Goal: Transaction & Acquisition: Purchase product/service

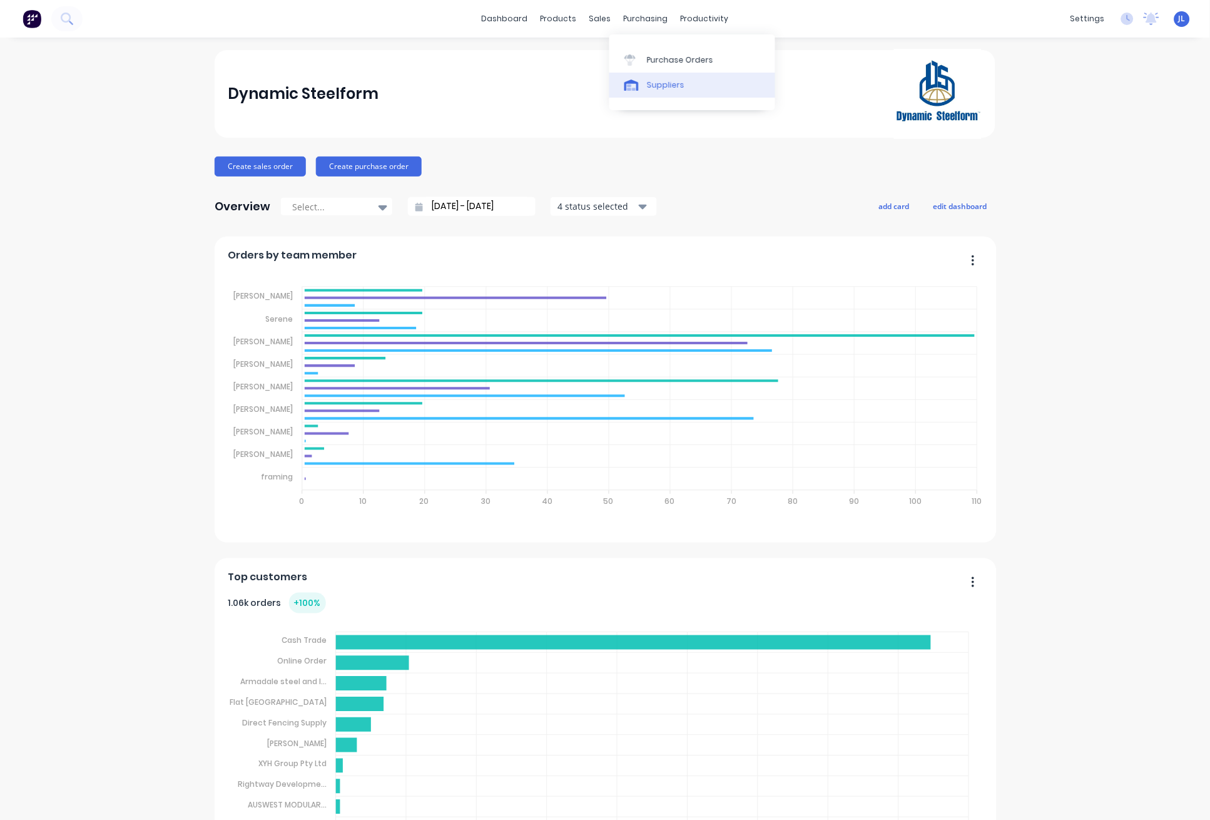
click at [644, 76] on link "Suppliers" at bounding box center [692, 85] width 166 height 25
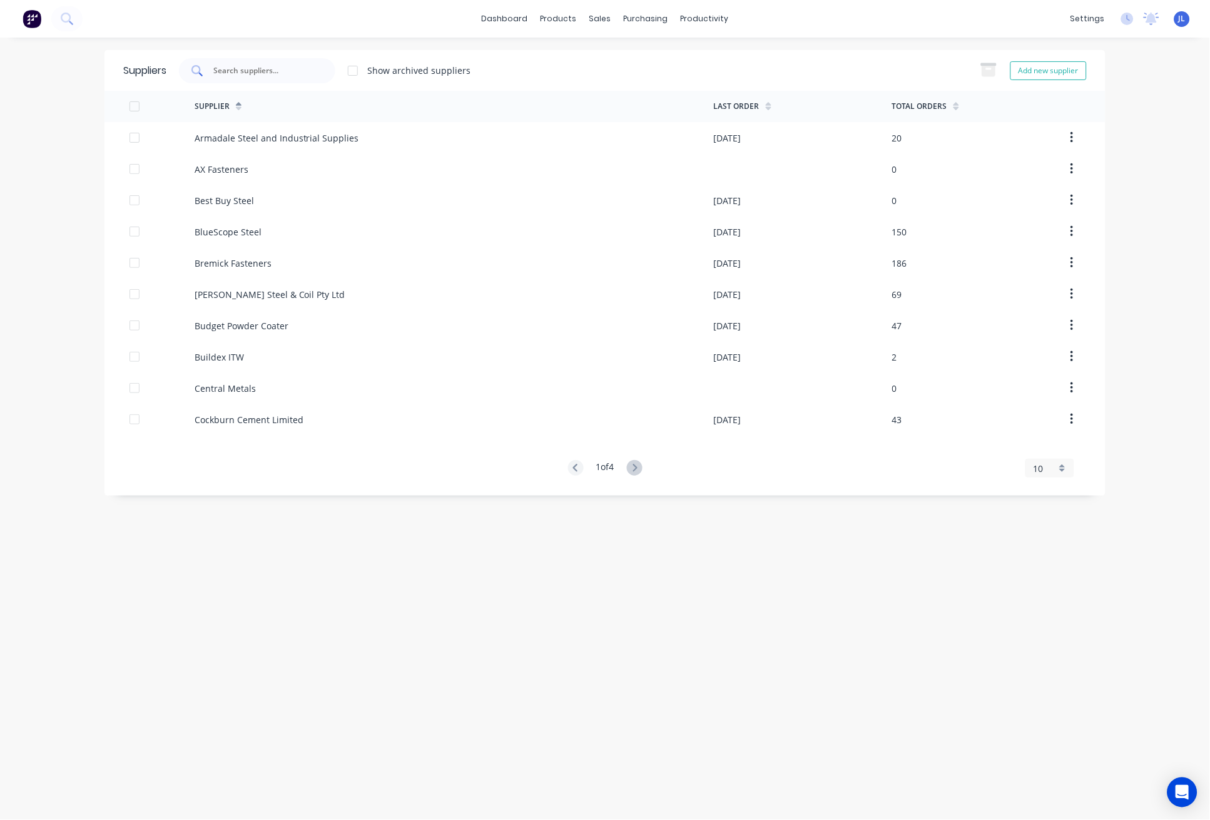
drag, startPoint x: 282, startPoint y: 65, endPoint x: 277, endPoint y: 59, distance: 7.1
click at [282, 65] on input "text" at bounding box center [264, 70] width 104 height 13
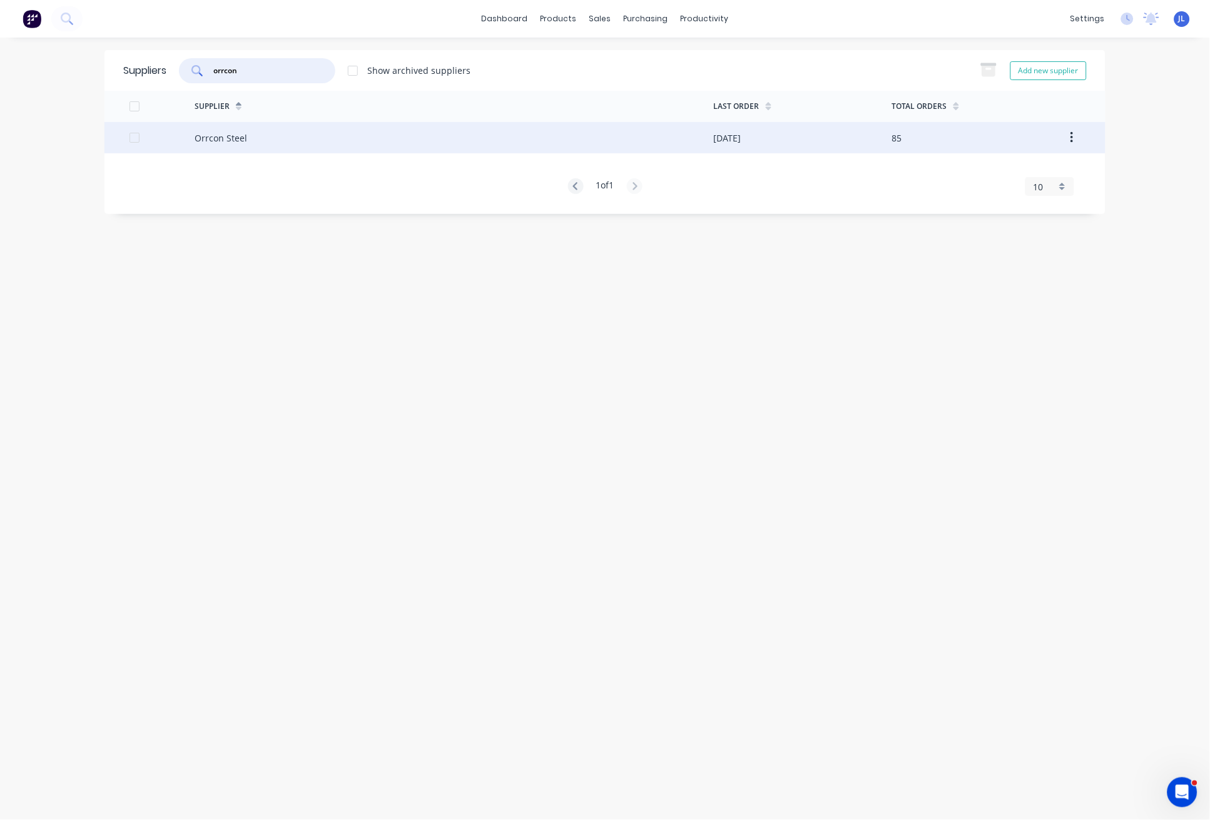
type input "orrcon"
click at [249, 137] on div "Orrcon Steel" at bounding box center [454, 137] width 519 height 31
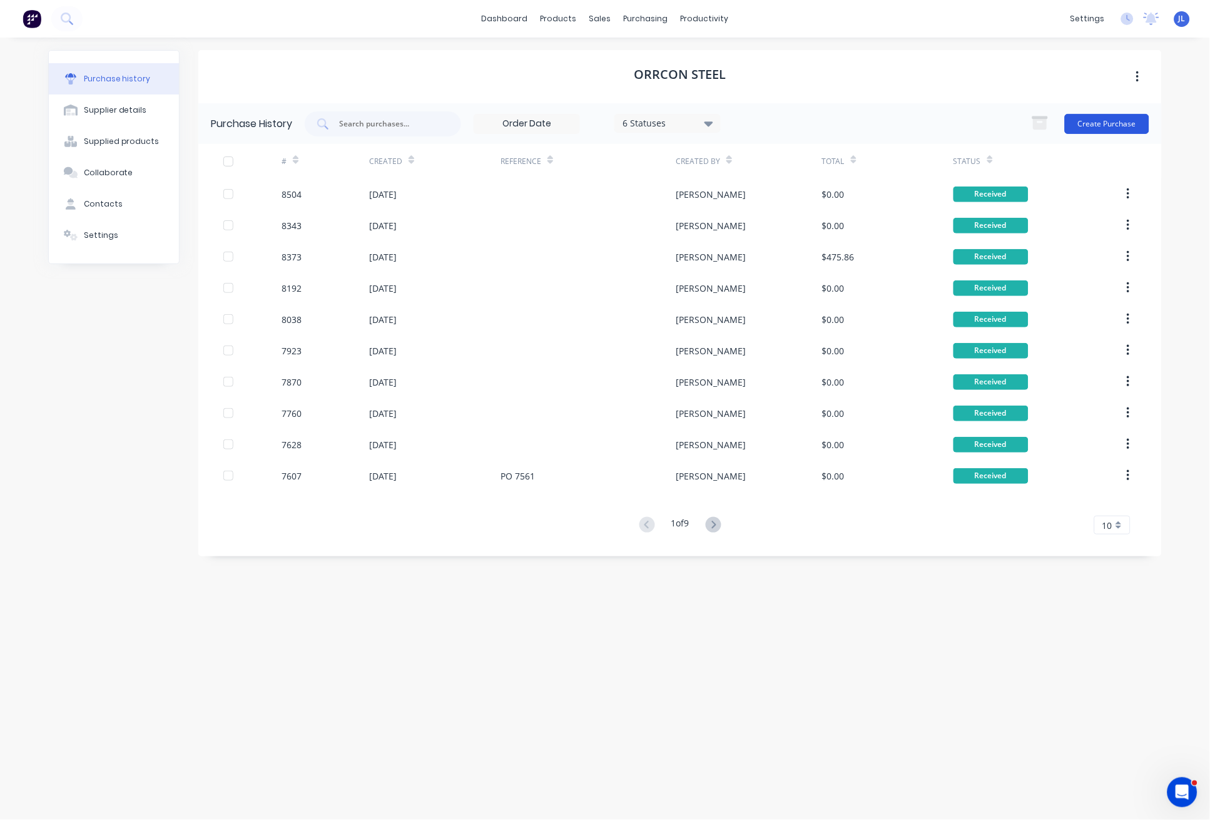
click at [1108, 123] on button "Create Purchase" at bounding box center [1107, 124] width 84 height 20
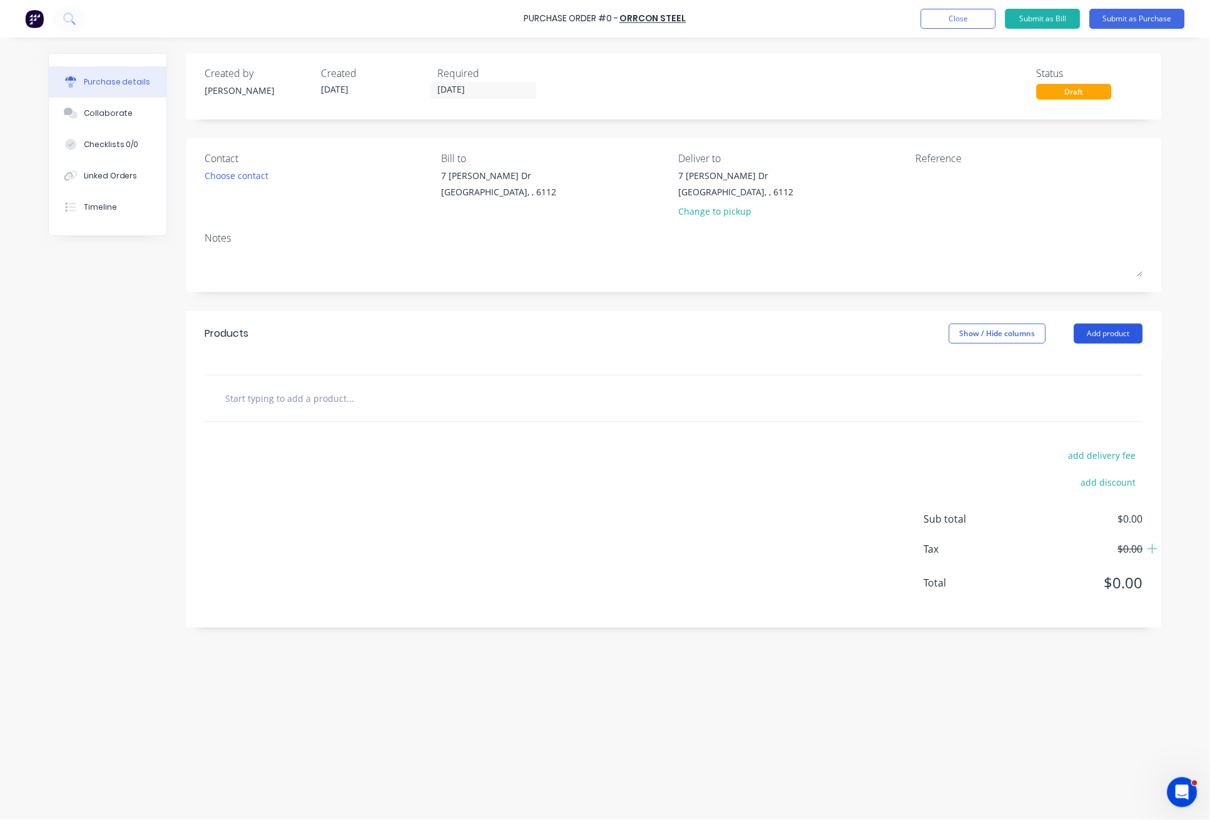
click at [1115, 333] on button "Add product" at bounding box center [1108, 333] width 69 height 20
click at [1085, 370] on div "Product catalogue" at bounding box center [1083, 366] width 96 height 18
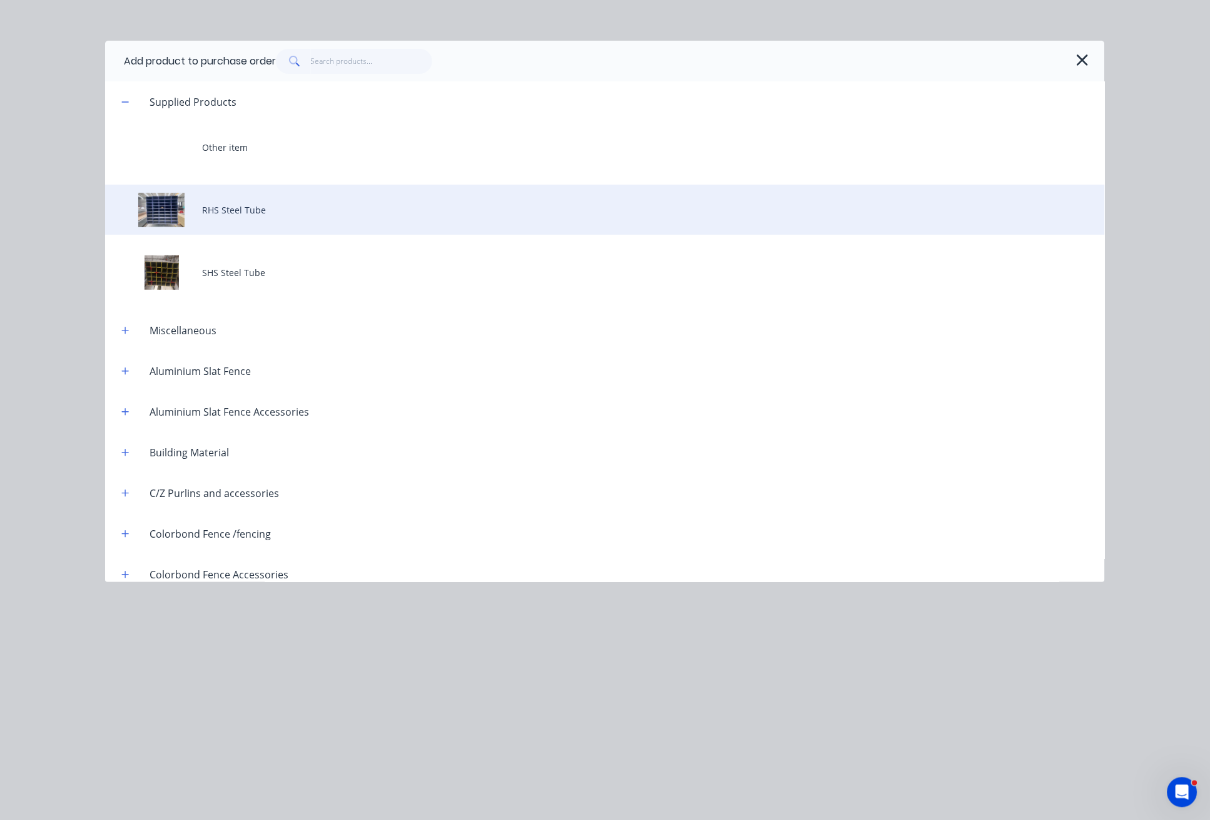
click at [260, 204] on div "RHS Steel Tube" at bounding box center [605, 210] width 1000 height 50
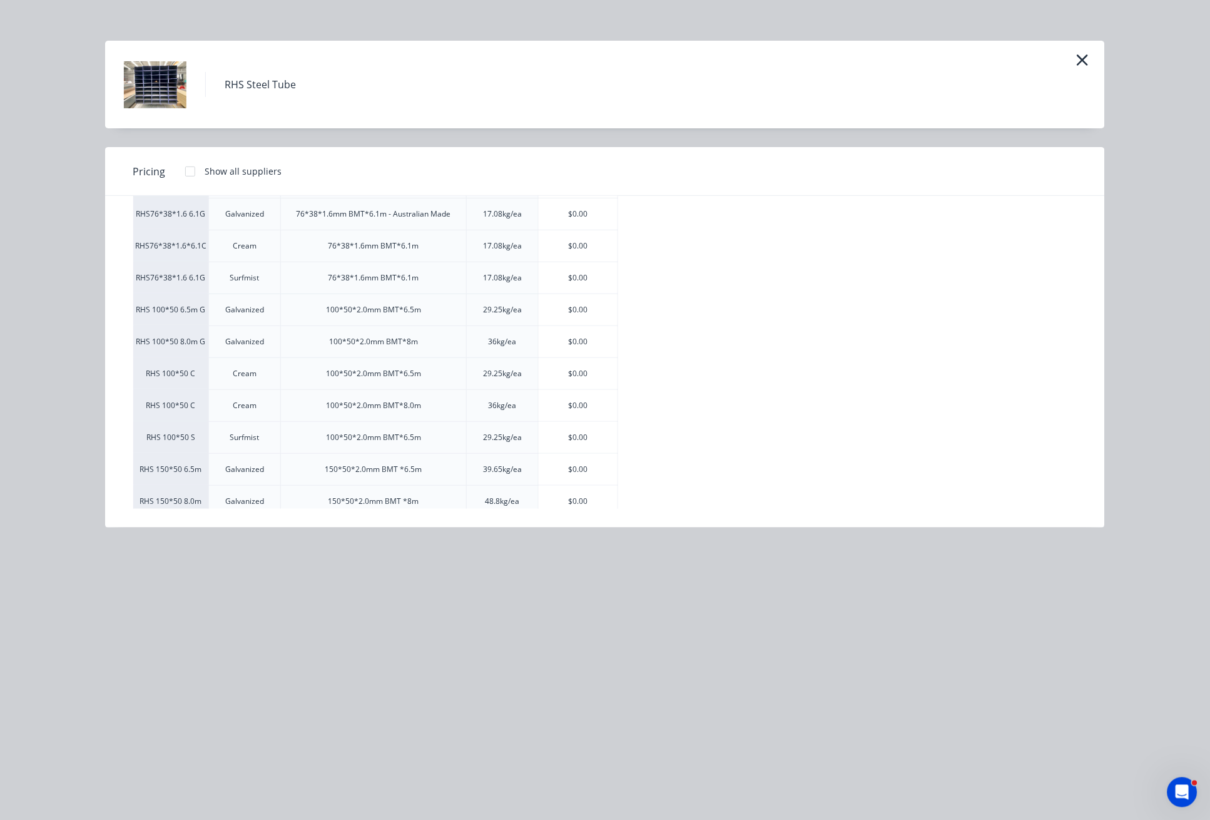
scroll to position [166, 0]
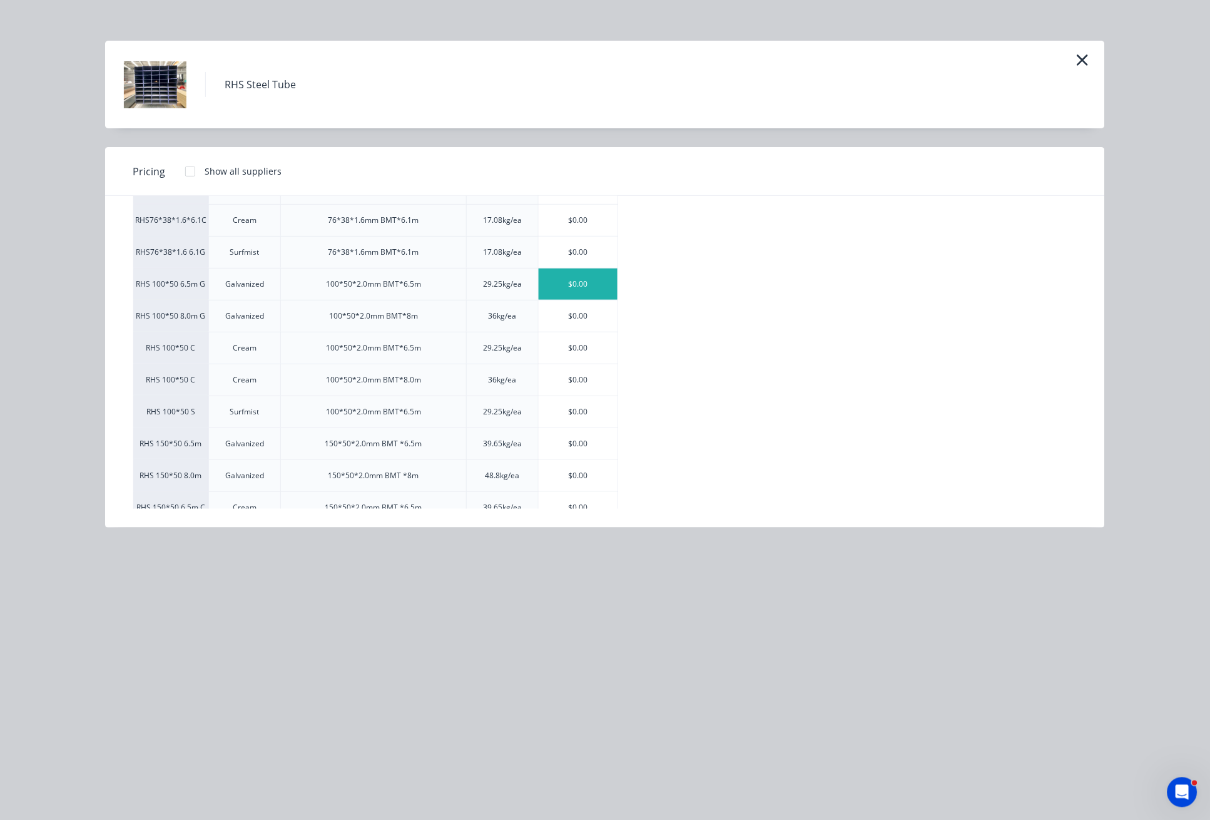
click at [576, 285] on div "$0.00" at bounding box center [578, 283] width 79 height 31
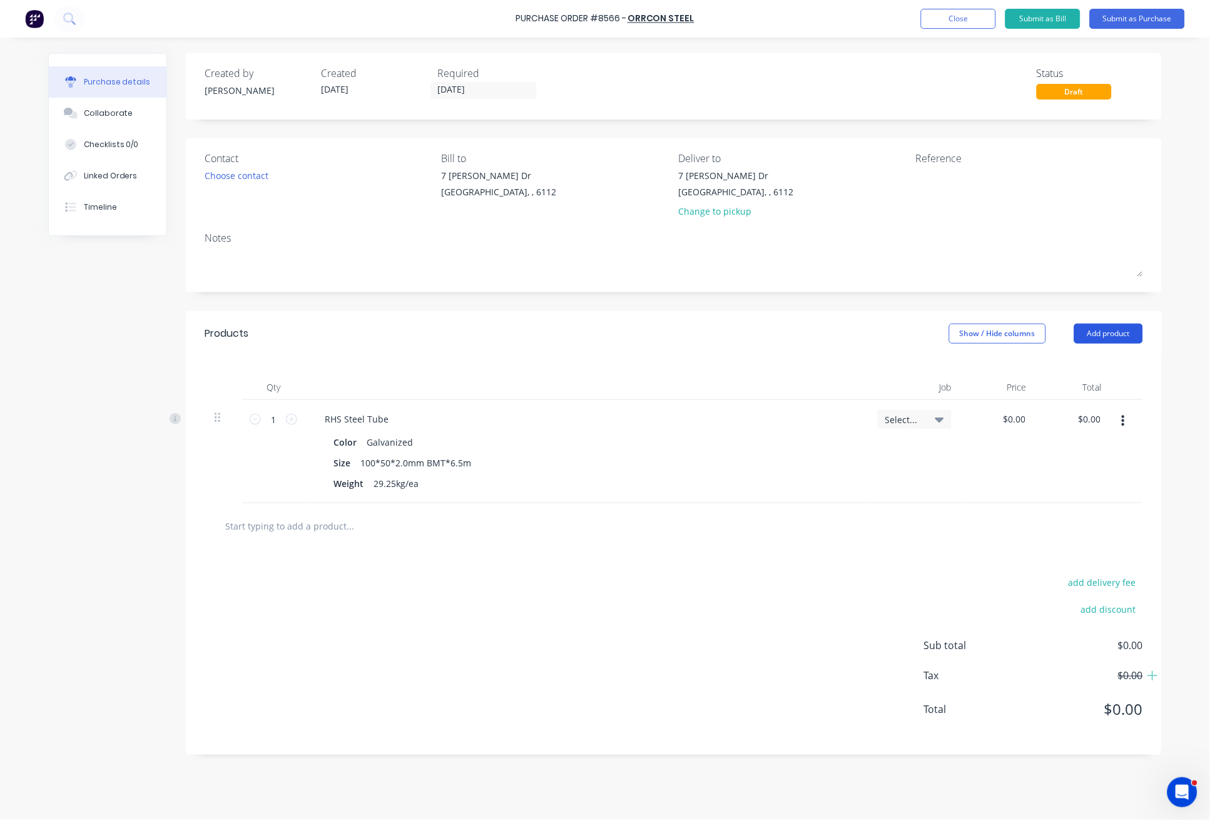
click at [1117, 335] on button "Add product" at bounding box center [1108, 333] width 69 height 20
click at [1099, 364] on div "Product catalogue" at bounding box center [1083, 366] width 96 height 18
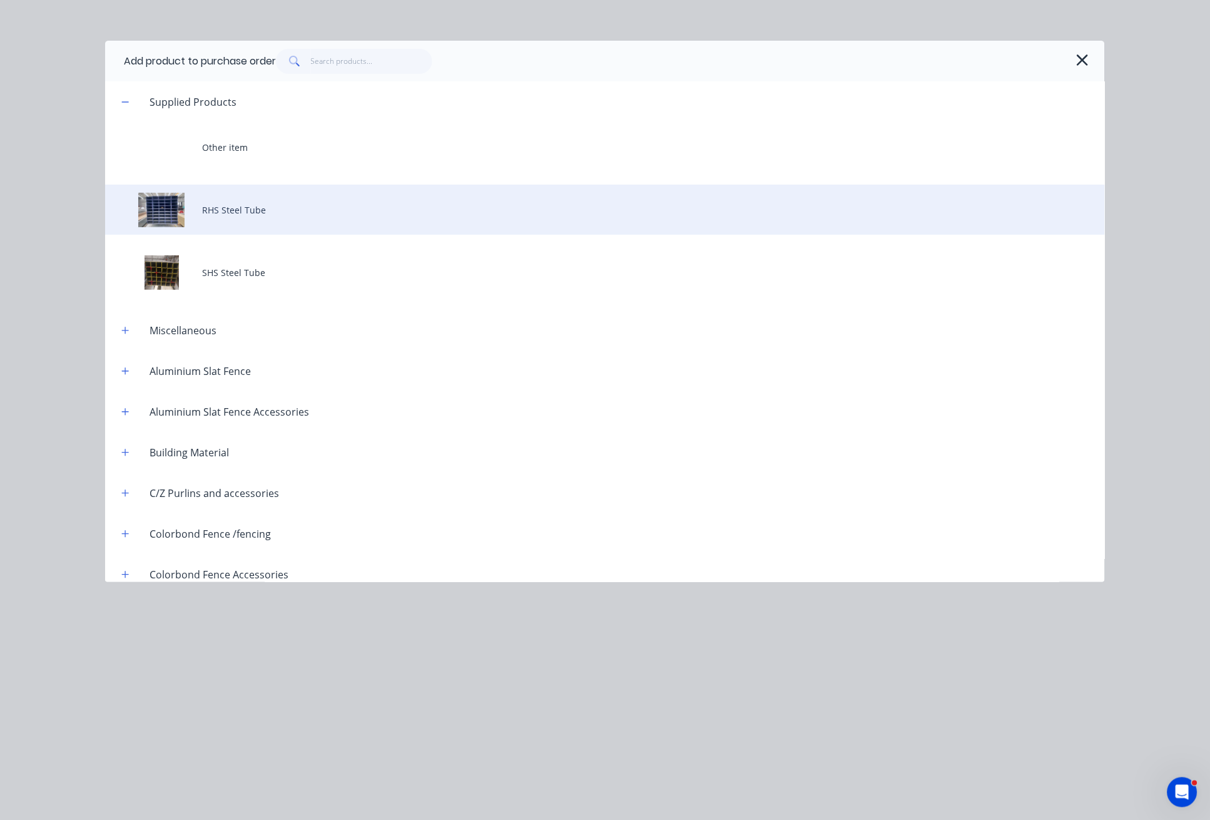
click at [284, 213] on div "RHS Steel Tube" at bounding box center [605, 210] width 1000 height 50
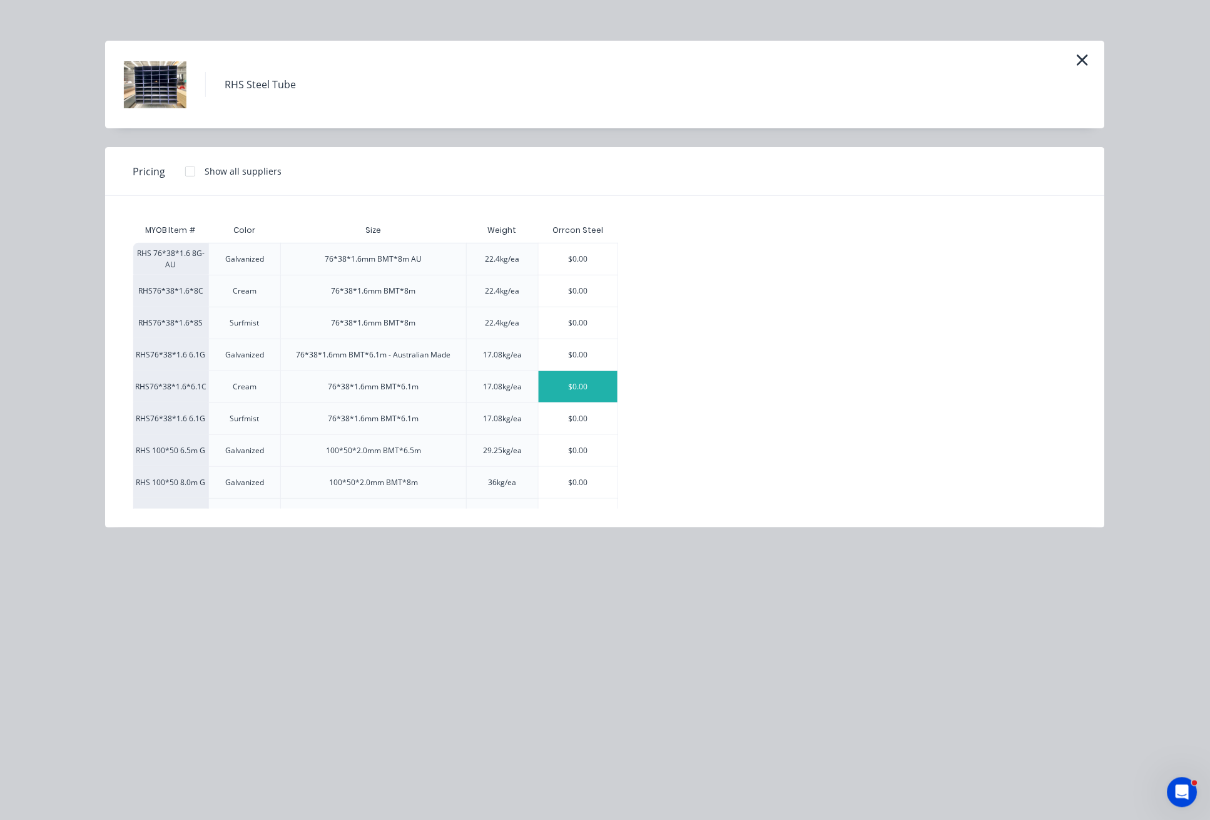
scroll to position [83, 0]
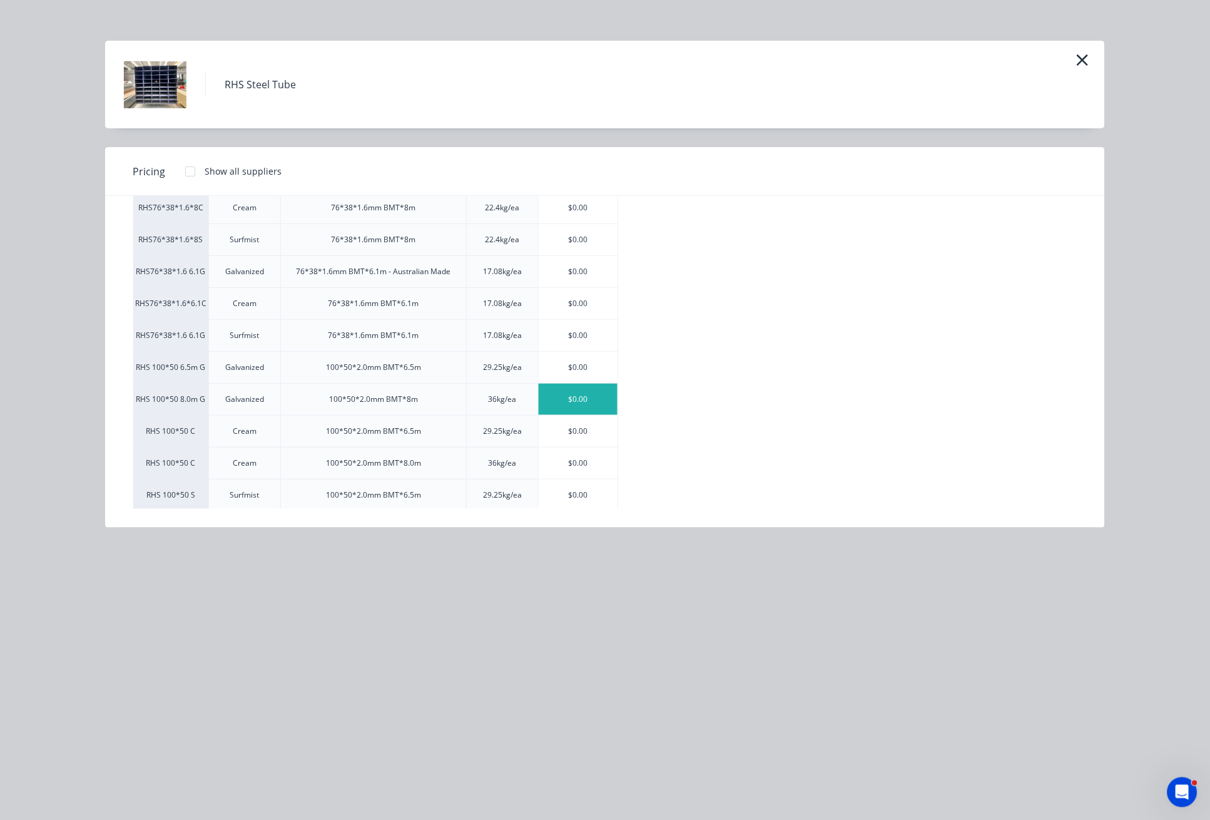
click at [589, 391] on div "$0.00" at bounding box center [578, 398] width 79 height 31
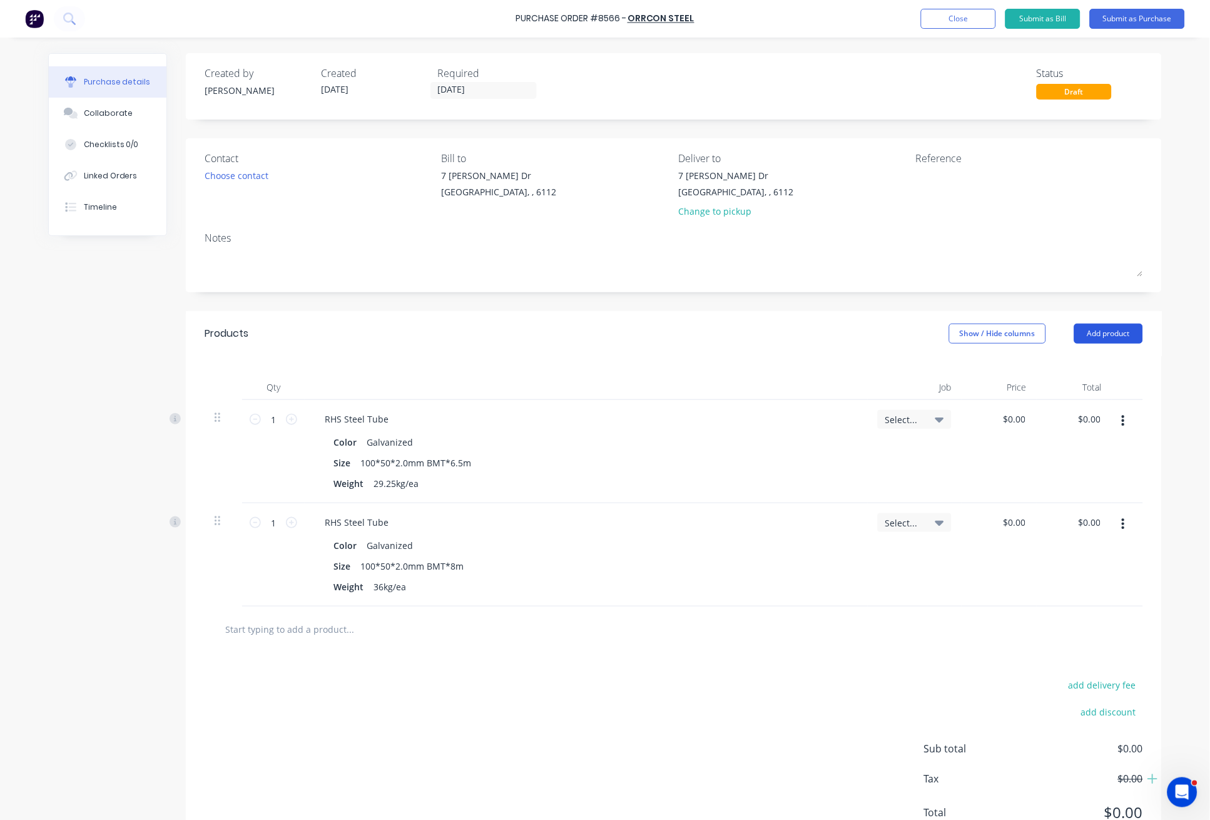
click at [1121, 328] on button "Add product" at bounding box center [1108, 333] width 69 height 20
click at [1104, 367] on div "Product catalogue" at bounding box center [1083, 366] width 96 height 18
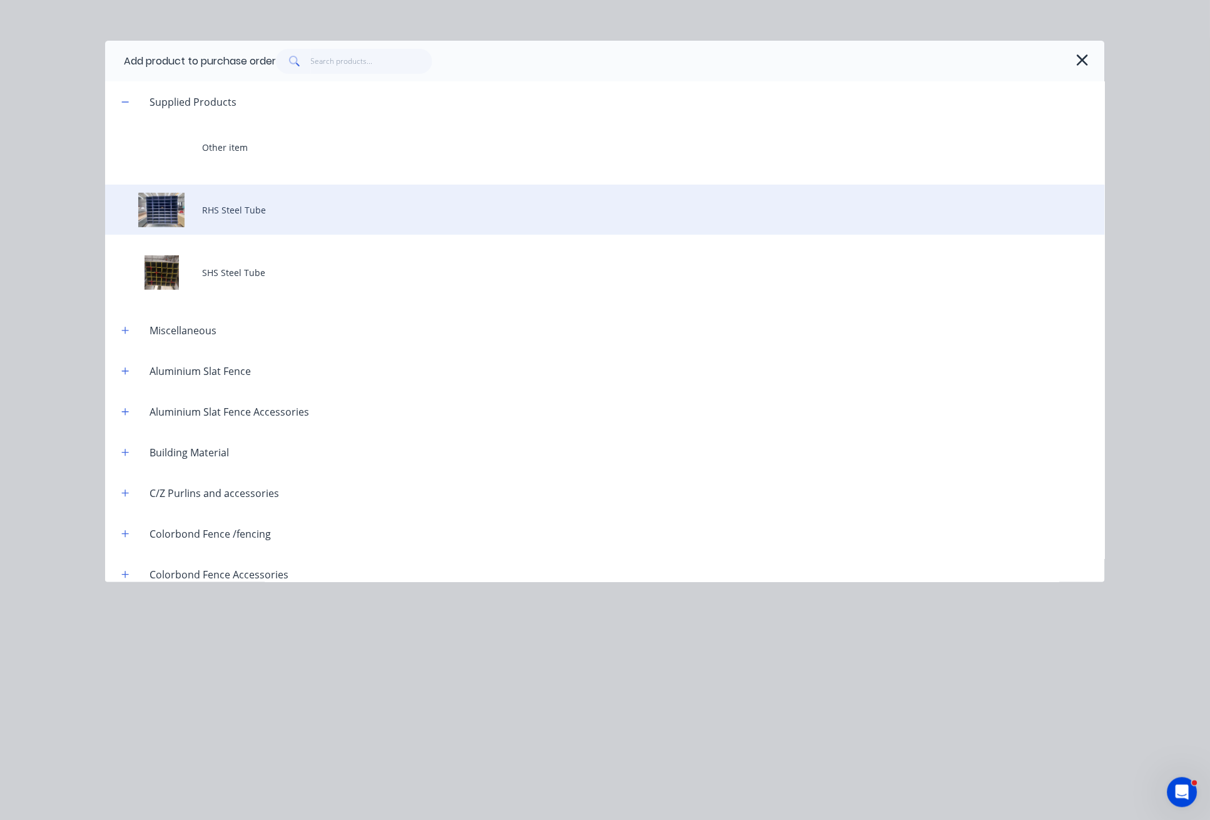
click at [312, 210] on div "RHS Steel Tube" at bounding box center [605, 210] width 1000 height 50
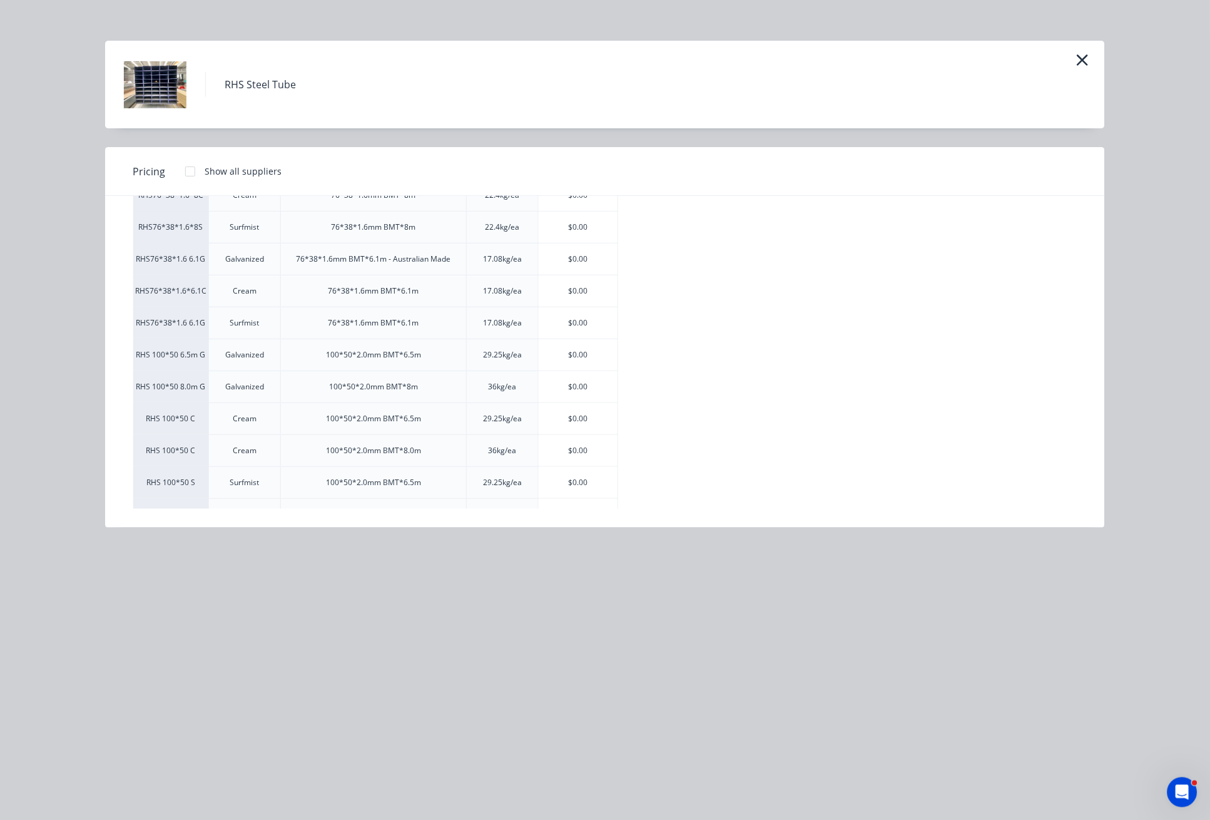
scroll to position [245, 0]
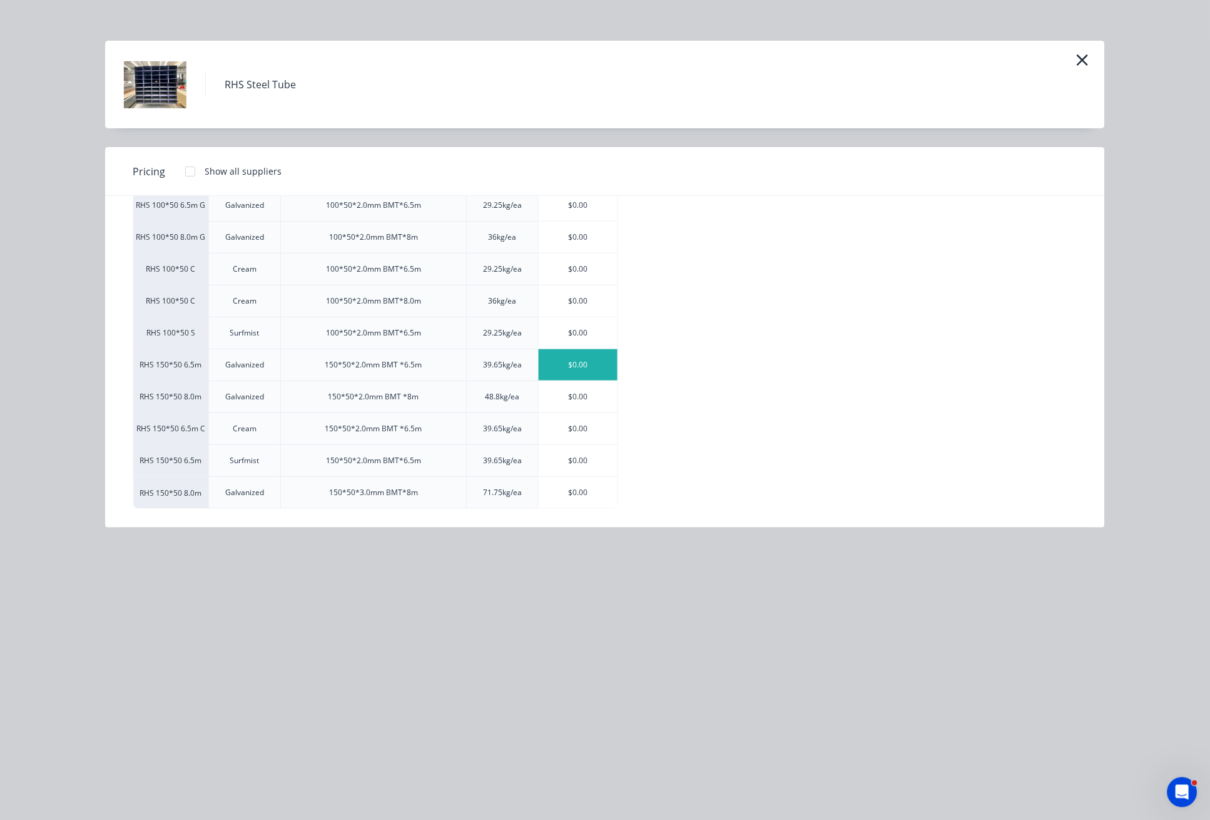
click at [587, 366] on div "$0.00" at bounding box center [578, 364] width 79 height 31
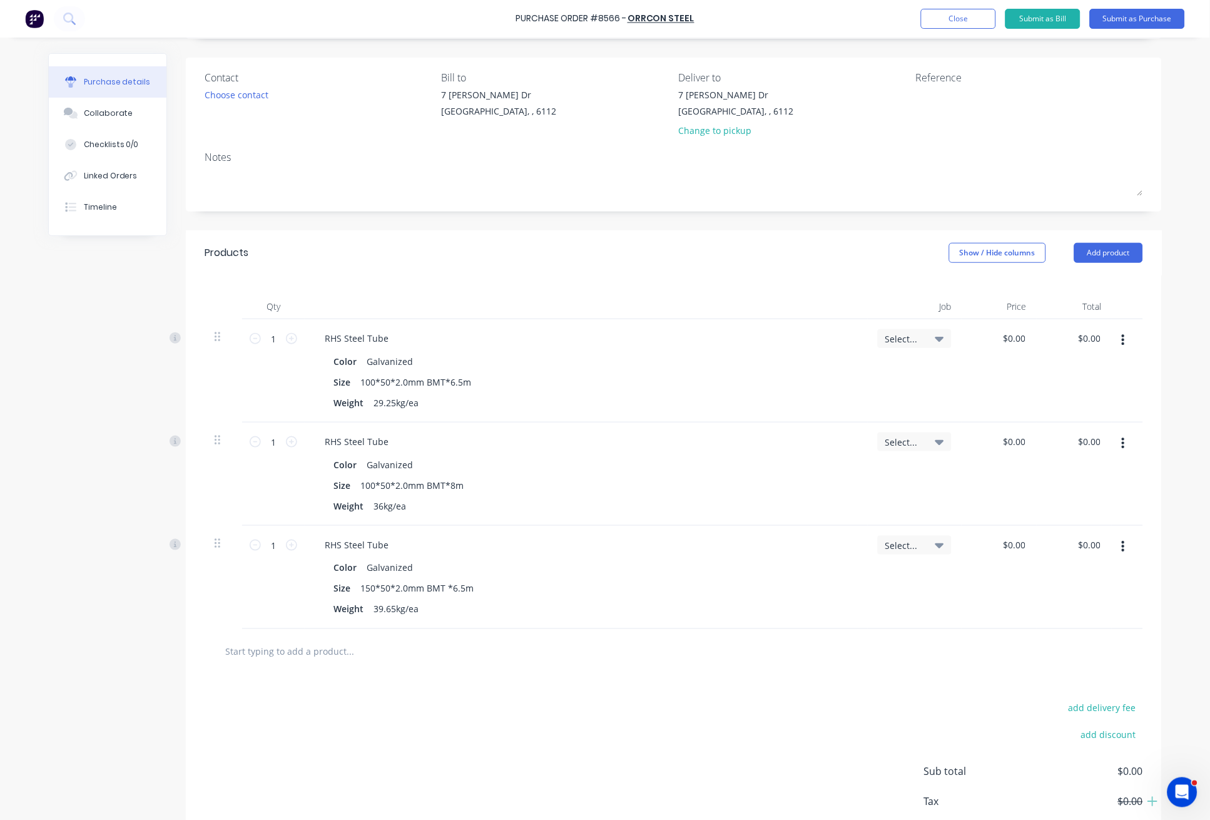
scroll to position [83, 0]
click at [1105, 248] on button "Add product" at bounding box center [1108, 250] width 69 height 20
click at [1091, 302] on div "Basic product" at bounding box center [1083, 307] width 96 height 18
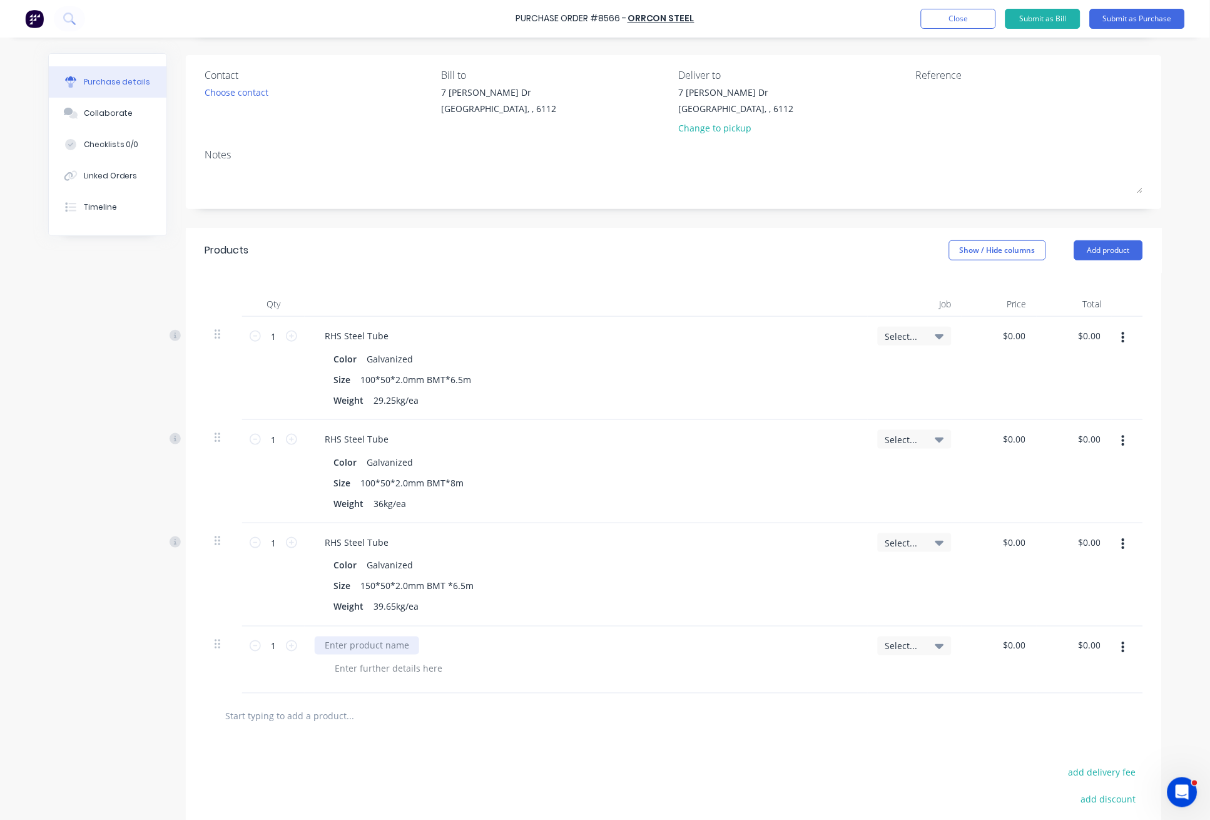
click at [340, 646] on div at bounding box center [367, 645] width 104 height 18
click at [674, 263] on div "Products Show / Hide columns Add product" at bounding box center [674, 250] width 976 height 45
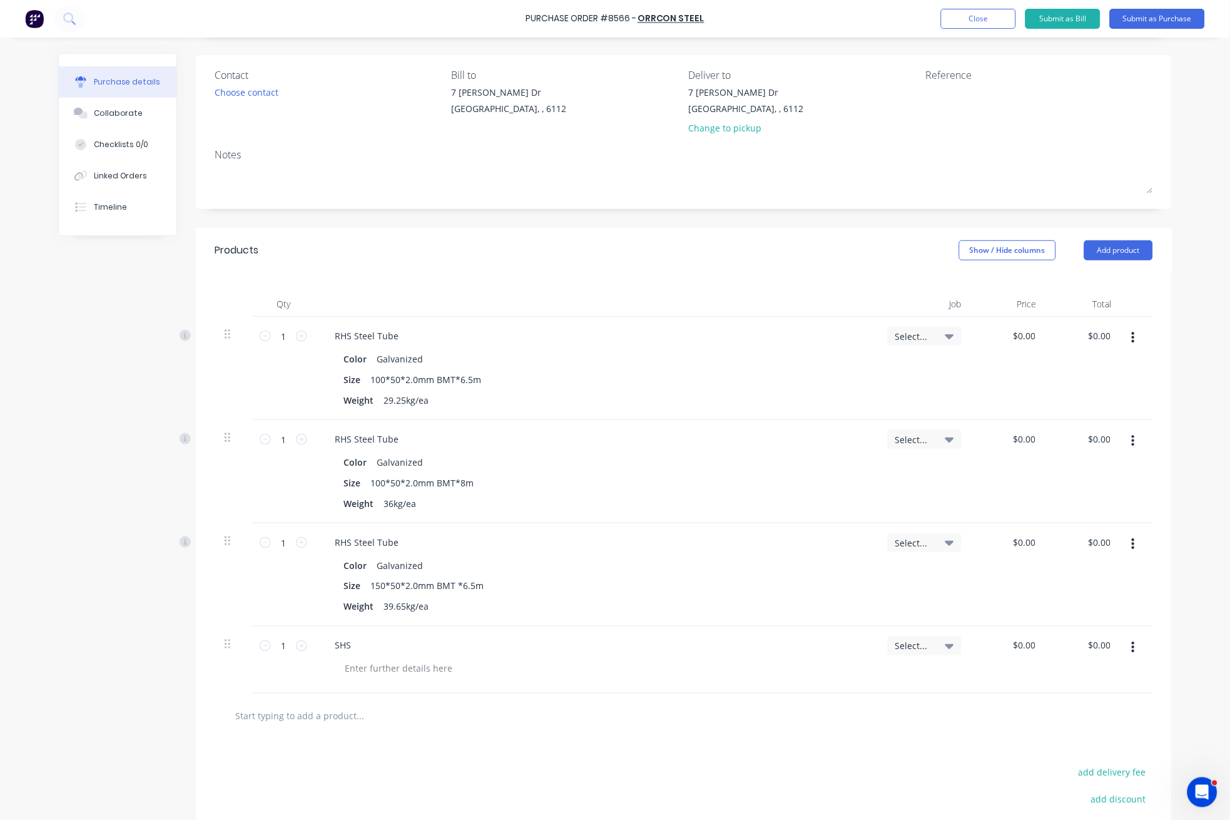
click at [357, 648] on div "SHS" at bounding box center [596, 645] width 543 height 18
click at [345, 643] on div "SHS" at bounding box center [343, 645] width 36 height 18
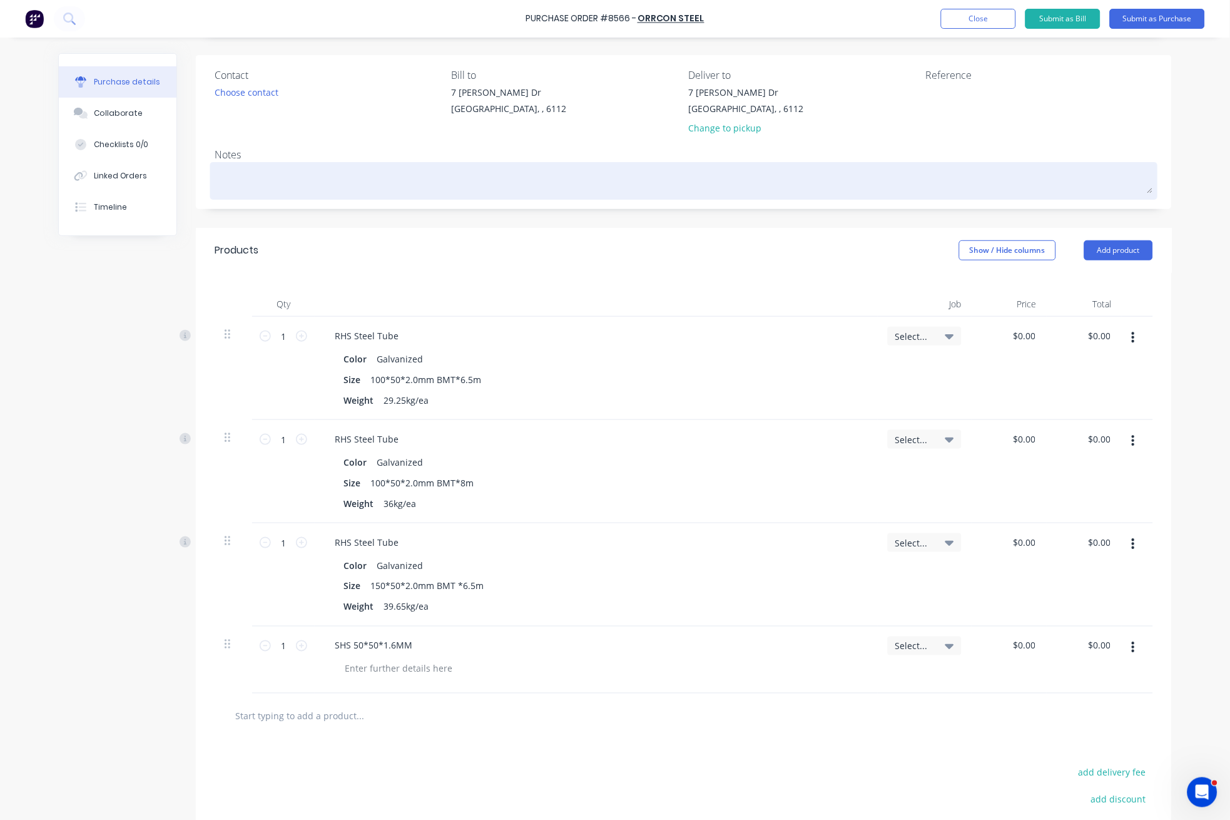
drag, startPoint x: 390, startPoint y: 166, endPoint x: 374, endPoint y: 163, distance: 16.6
click at [390, 166] on textarea at bounding box center [684, 179] width 938 height 28
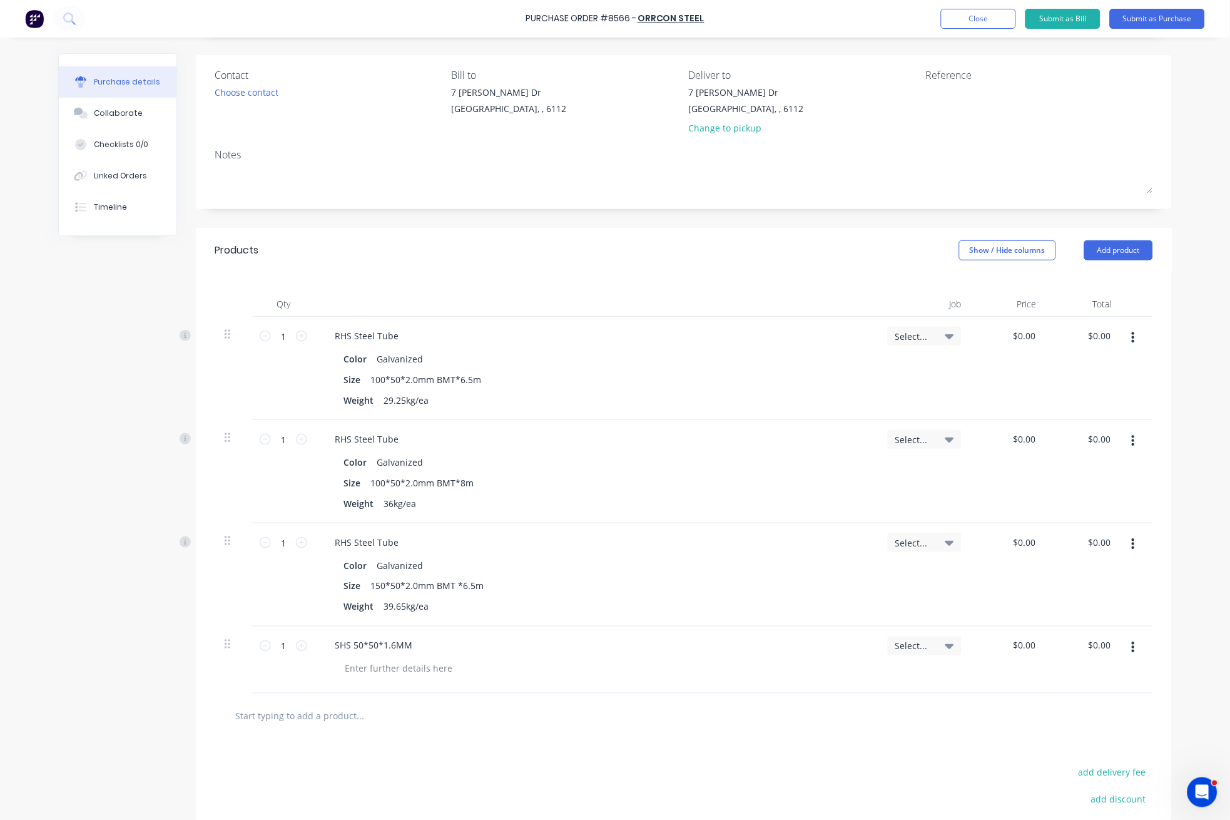
click at [70, 312] on div "Created by Juana Created 02/09/25 Required 02/09/25 Status Draft Contact Choose…" at bounding box center [615, 457] width 1114 height 975
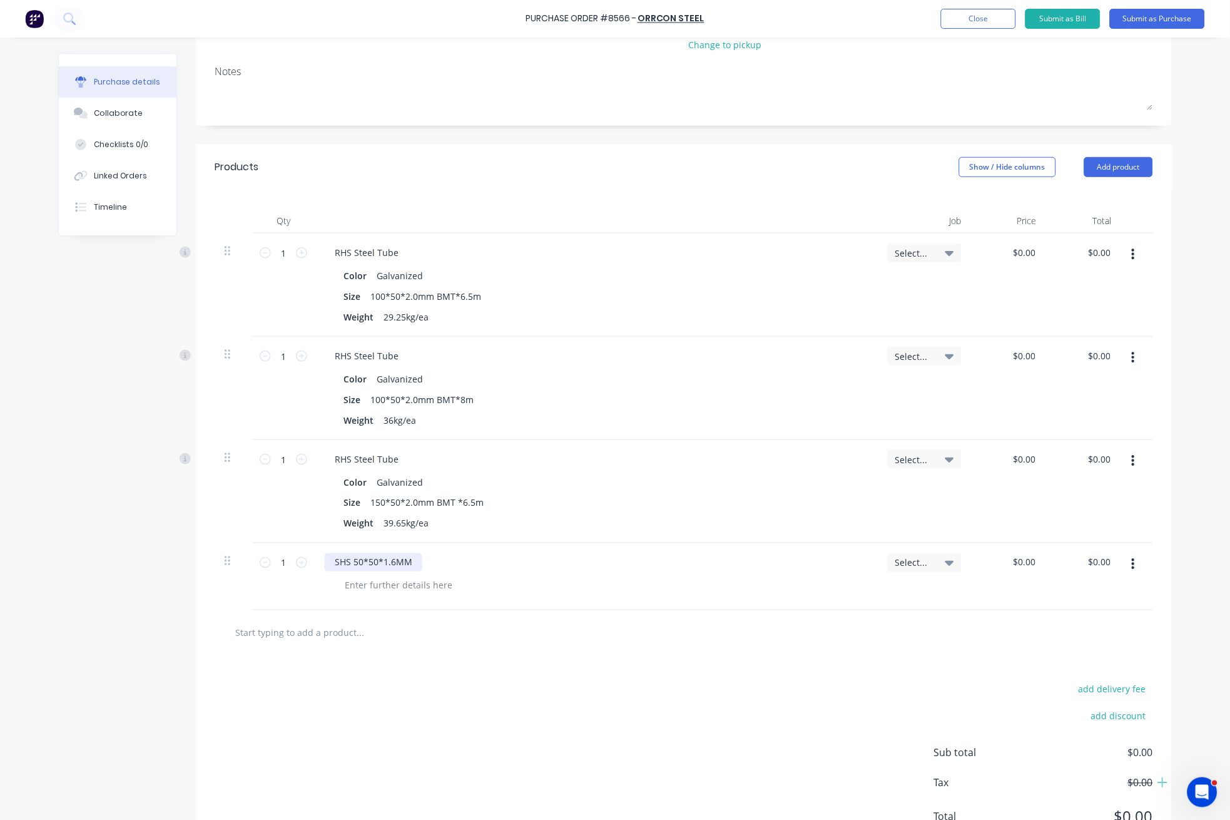
click at [406, 560] on div "SHS 50*50*1.6MM" at bounding box center [374, 562] width 98 height 18
click at [435, 158] on div "Products Show / Hide columns Add product" at bounding box center [684, 167] width 976 height 45
click at [435, 561] on div "SHS 50*50*1.6mm BMT" at bounding box center [384, 562] width 119 height 18
click at [397, 556] on div "SHS 50*50*1.6mm BMT" at bounding box center [384, 562] width 119 height 18
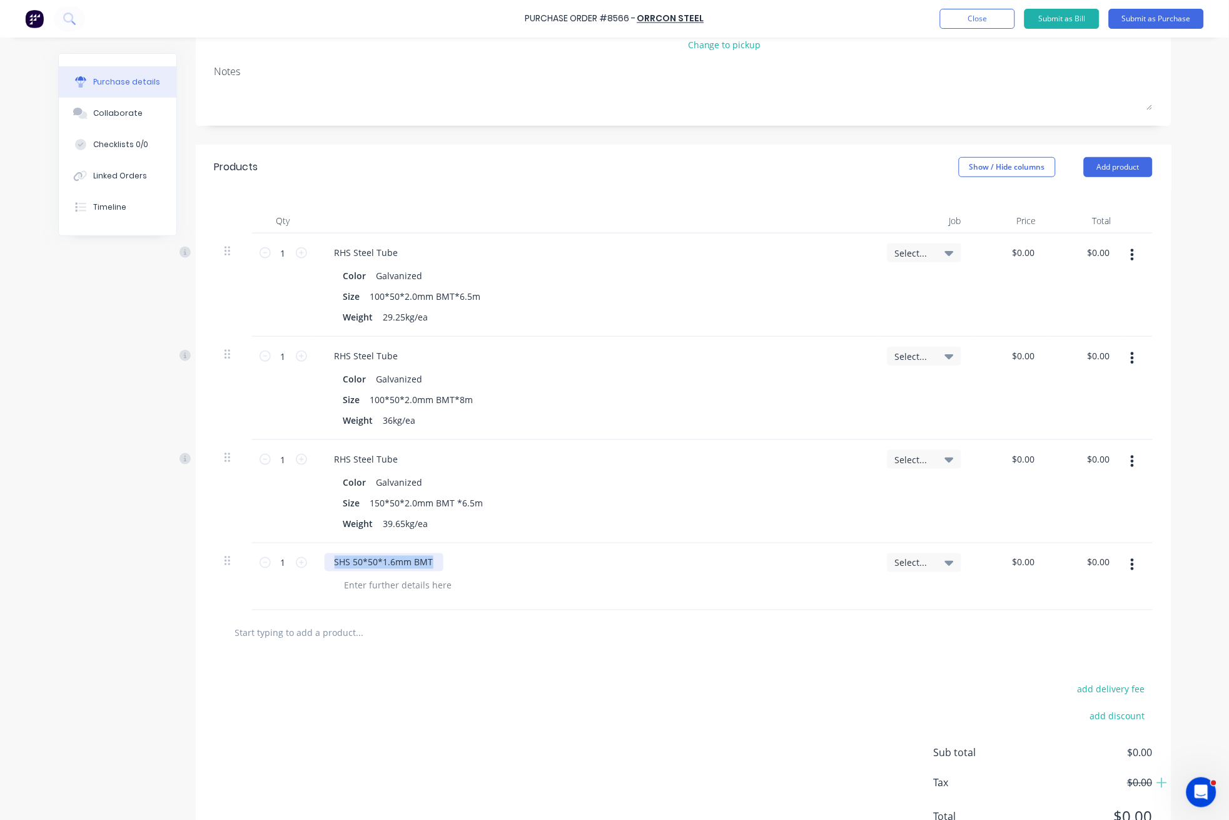
click at [397, 556] on div "SHS 50*50*1.6mm BMT" at bounding box center [384, 562] width 119 height 18
drag, startPoint x: 423, startPoint y: 562, endPoint x: 410, endPoint y: 563, distance: 12.6
click at [410, 563] on div "50*50*1.6mm BMT*8.0m- Galvanized" at bounding box center [414, 562] width 178 height 18
click at [297, 564] on icon at bounding box center [301, 562] width 11 height 11
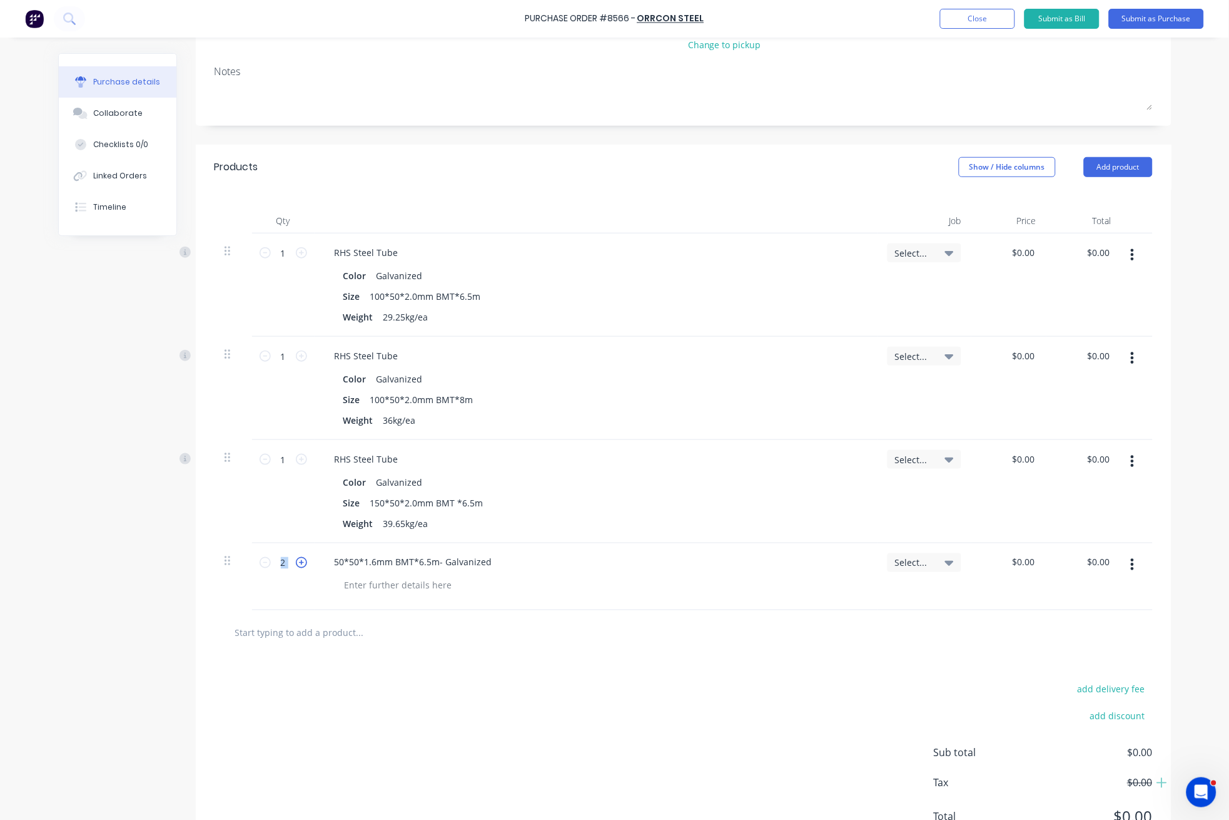
type input "3"
click at [449, 639] on input "text" at bounding box center [360, 632] width 250 height 25
click at [718, 706] on div "add delivery fee add discount Sub total $0.00 Tax $0.00 Total $0.00" at bounding box center [684, 759] width 976 height 206
click at [676, 674] on div "add delivery fee add discount Sub total $0.00 Tax $0.00 Total $0.00" at bounding box center [684, 759] width 976 height 206
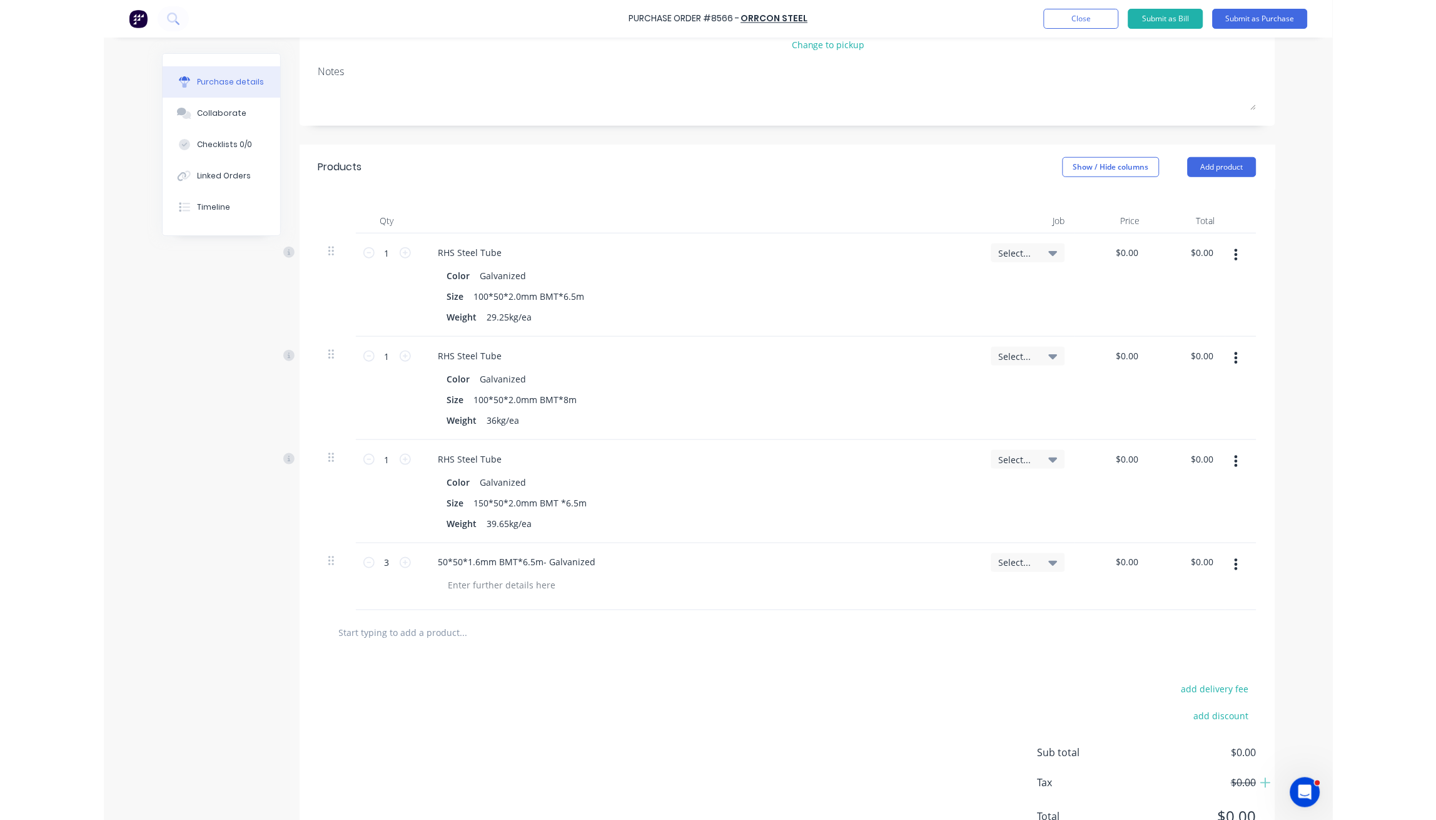
scroll to position [221, 0]
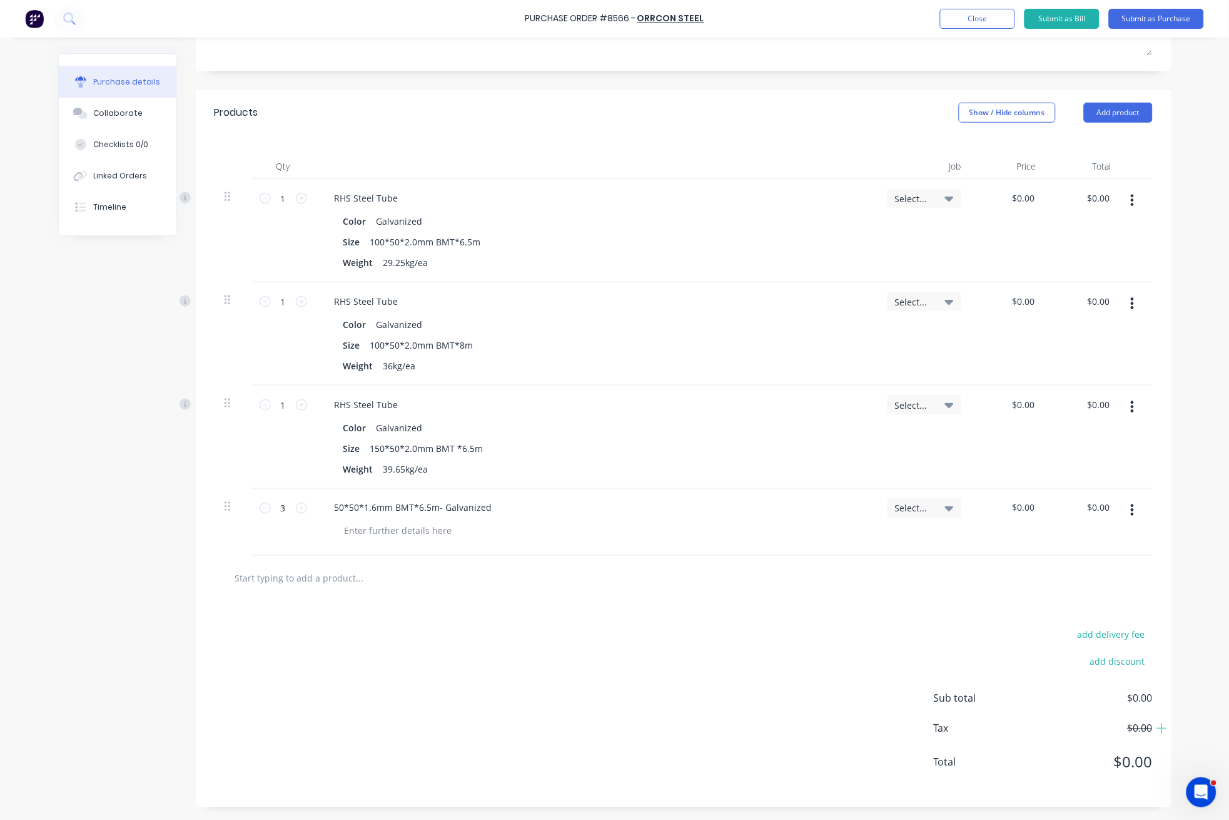
click at [542, 545] on div "50*50*1.6mm BMT*6.5m- Galvanized" at bounding box center [596, 522] width 563 height 67
click at [597, 539] on div at bounding box center [601, 531] width 533 height 18
click at [1108, 113] on button "Add product" at bounding box center [1118, 113] width 69 height 20
click at [1107, 168] on div "Basic product" at bounding box center [1093, 170] width 96 height 18
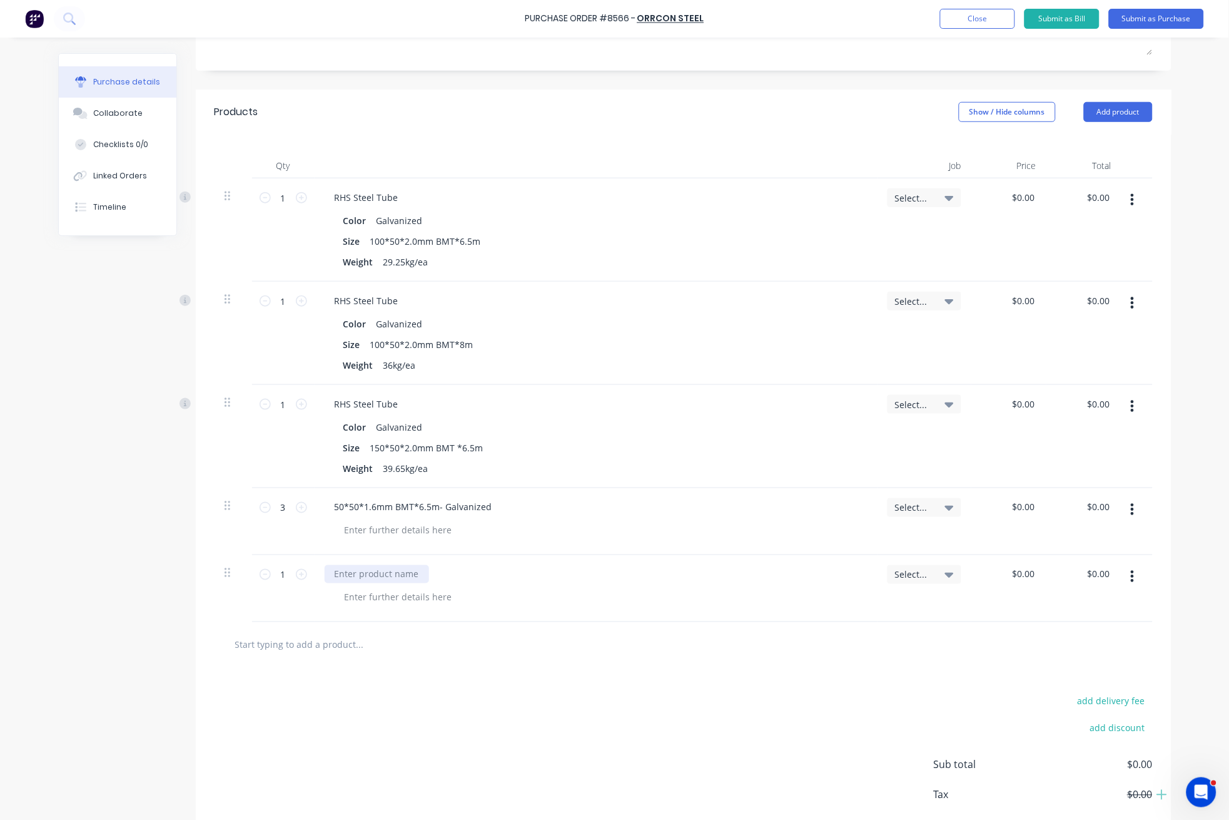
click at [373, 572] on div at bounding box center [377, 574] width 104 height 18
click at [344, 577] on div at bounding box center [377, 574] width 104 height 18
click at [328, 507] on div "50*50*1.6mm BMT*6.5m- Galvanized" at bounding box center [414, 507] width 178 height 18
click at [377, 582] on div at bounding box center [377, 574] width 104 height 18
click at [353, 572] on div at bounding box center [377, 574] width 104 height 18
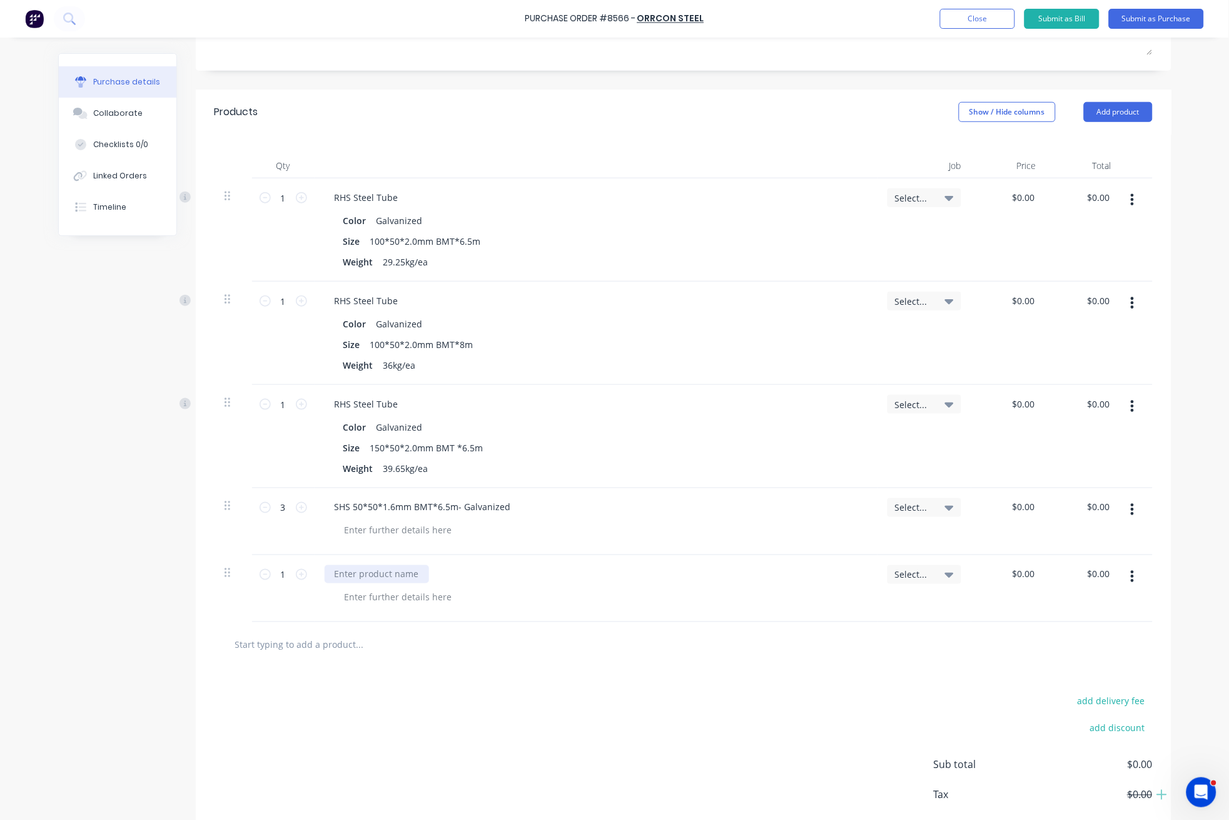
paste div
click at [327, 577] on div "75x75x3 -8m x/" at bounding box center [366, 574] width 83 height 18
drag, startPoint x: 379, startPoint y: 576, endPoint x: 427, endPoint y: 574, distance: 48.2
click at [427, 574] on div "SHS 75x75x3 -8m x/" at bounding box center [596, 574] width 543 height 18
click at [420, 627] on div at bounding box center [684, 645] width 938 height 46
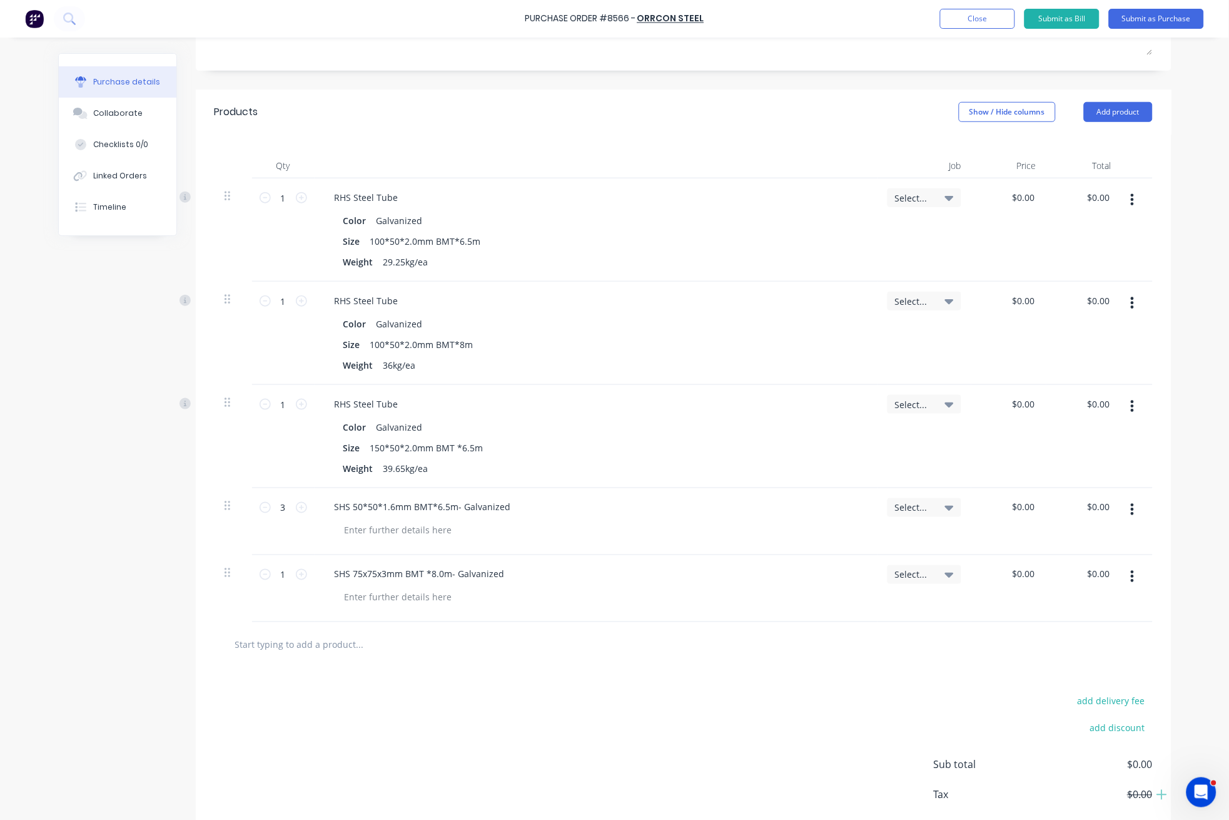
click at [1131, 576] on icon "button" at bounding box center [1132, 576] width 3 height 11
click at [1076, 636] on button "Duplicate" at bounding box center [1095, 634] width 106 height 25
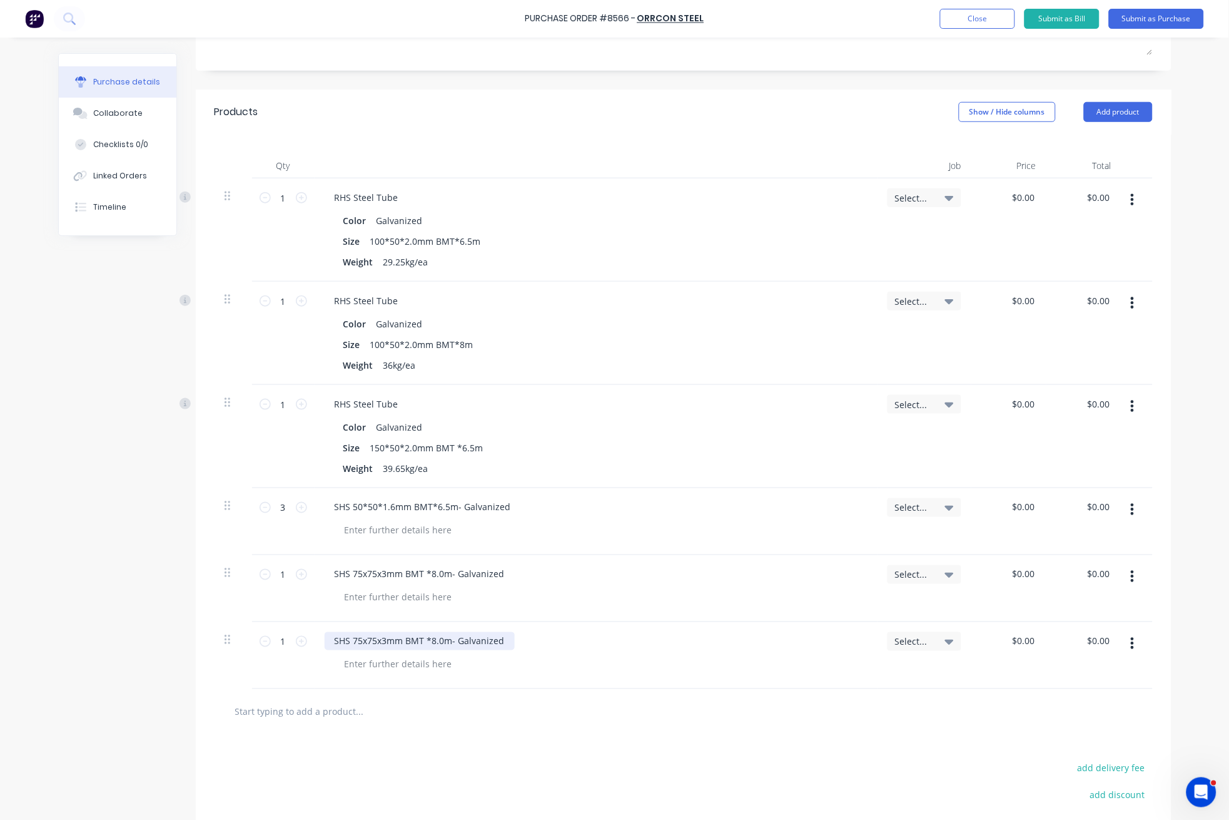
click at [368, 642] on div "SHS 75x75x3mm BMT *8.0m- Galvanized" at bounding box center [420, 641] width 190 height 18
click at [357, 639] on div "SHS 75x75x3mm BMT *8.0m- Galvanized" at bounding box center [420, 641] width 190 height 18
drag, startPoint x: 370, startPoint y: 641, endPoint x: 350, endPoint y: 642, distance: 20.0
click at [350, 642] on div "SHS 75x75x3mm BMT *8.0m- Galvanized" at bounding box center [420, 641] width 190 height 18
click at [351, 642] on div "SHS 740*40x3mm BMT *8.0m- Galvanized" at bounding box center [423, 641] width 196 height 18
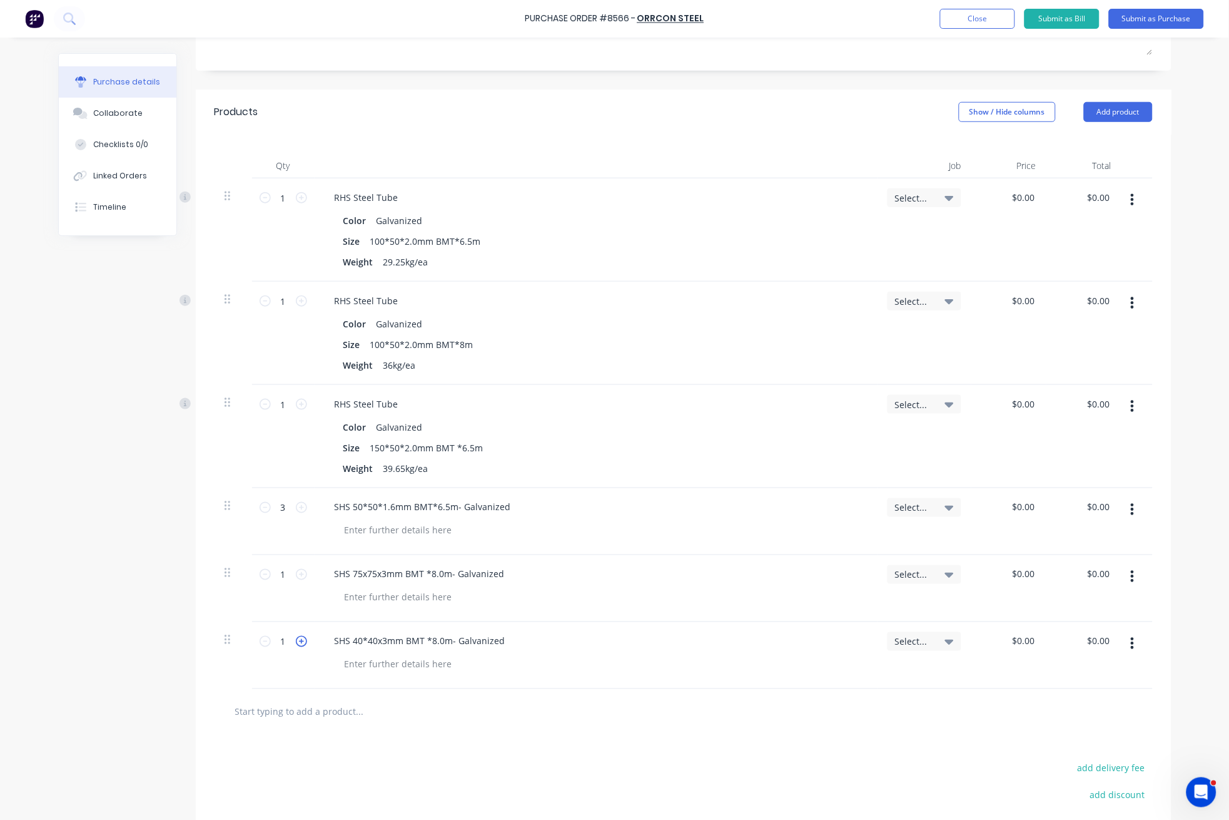
click at [297, 642] on icon at bounding box center [301, 641] width 11 height 11
type input "2"
click at [464, 728] on div at bounding box center [684, 712] width 938 height 46
drag, startPoint x: 616, startPoint y: 709, endPoint x: 617, endPoint y: 669, distance: 40.0
click at [616, 706] on div at bounding box center [684, 711] width 918 height 25
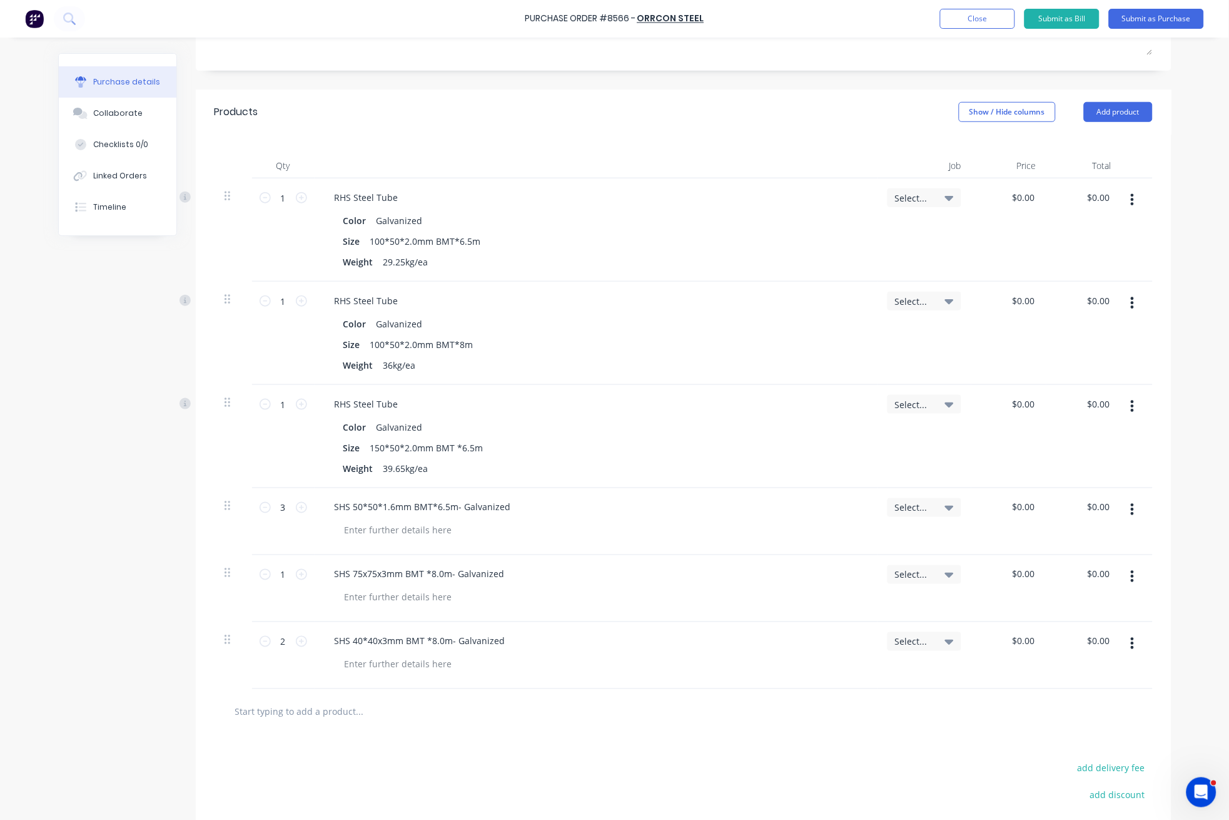
click at [617, 669] on div at bounding box center [601, 664] width 533 height 18
click at [557, 614] on div "SHS 75x75x3mm BMT *8.0m- Galvanized" at bounding box center [596, 588] width 563 height 67
click at [504, 531] on div at bounding box center [601, 530] width 533 height 18
click at [282, 405] on input "1" at bounding box center [283, 404] width 25 height 19
type input "21"
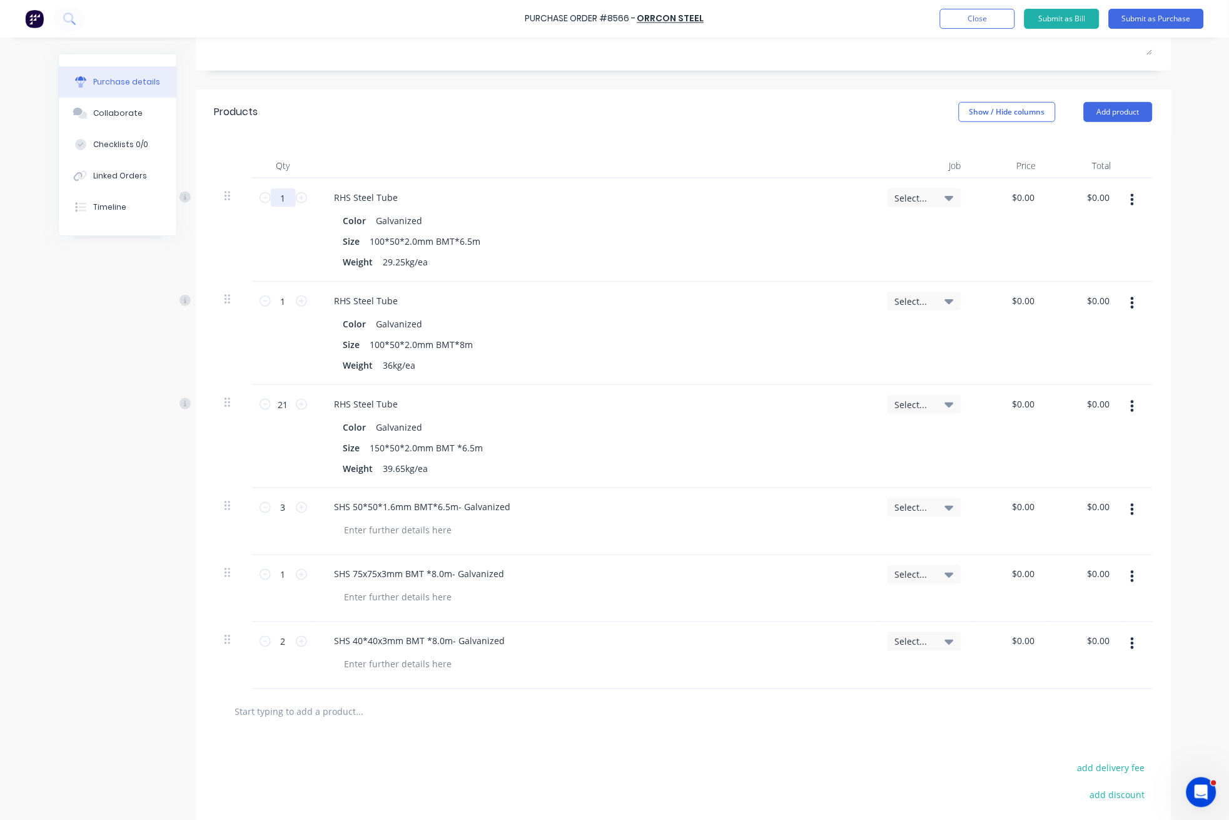
click at [281, 196] on input "1" at bounding box center [283, 197] width 25 height 19
type input "64"
click at [325, 131] on div "Products Show / Hide columns Add product" at bounding box center [684, 111] width 976 height 45
click at [267, 18] on div "Purchase Order #8566 - Orrcon Steel Add product Close Submit as Bill Submit as …" at bounding box center [614, 19] width 1229 height 38
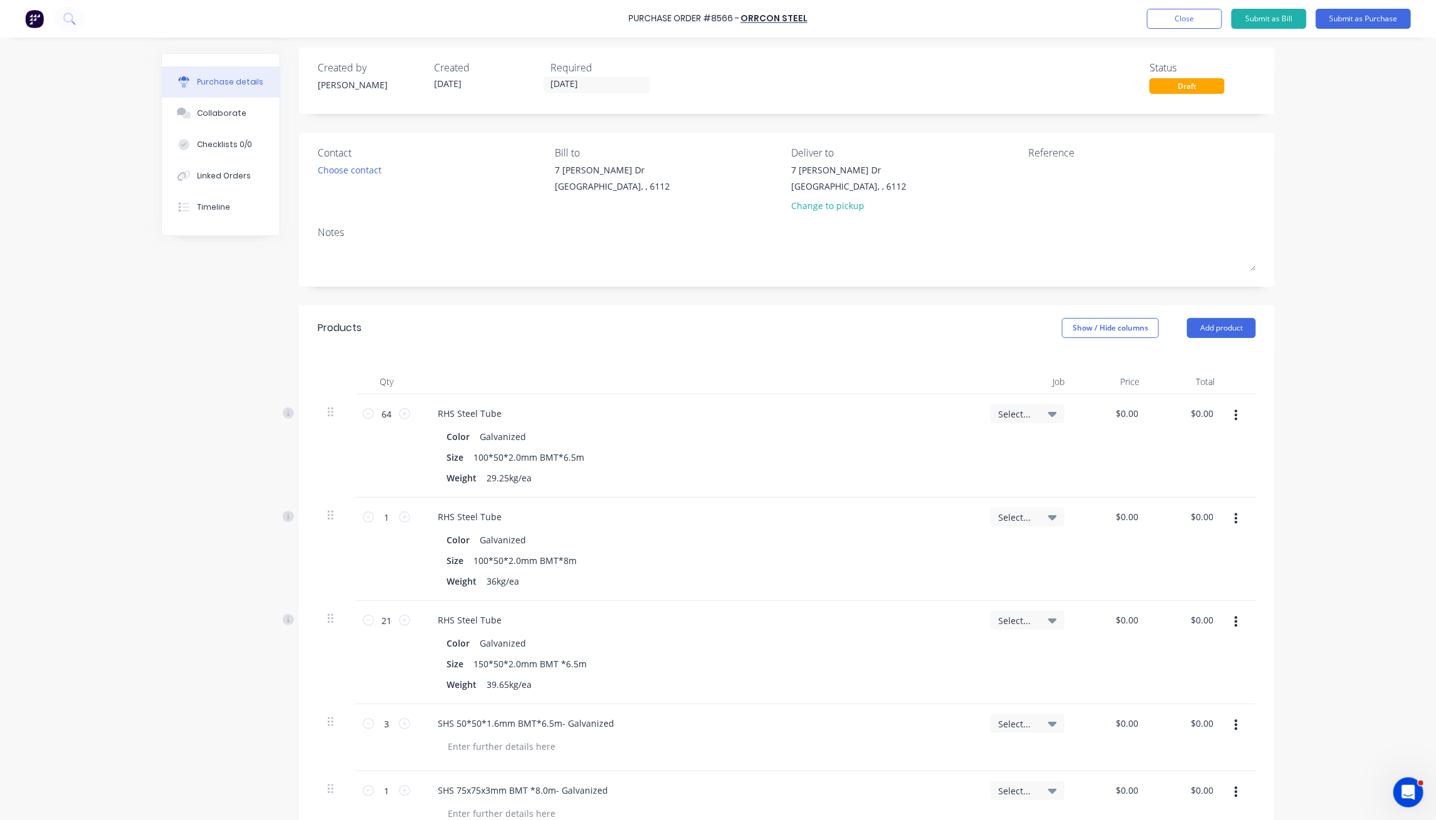
scroll to position [0, 0]
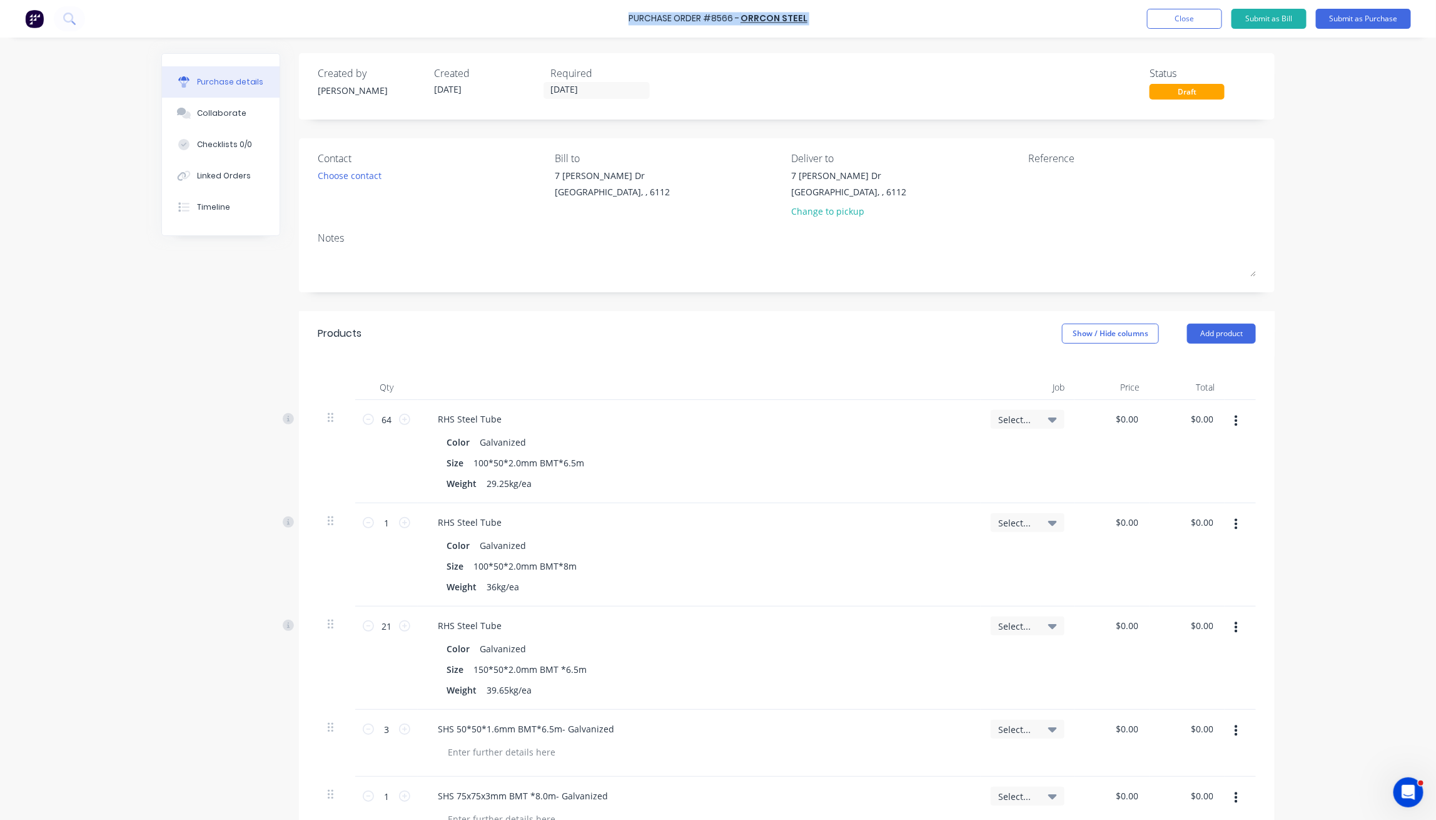
drag, startPoint x: 631, startPoint y: 18, endPoint x: 861, endPoint y: 23, distance: 230.3
click at [861, 23] on div "Purchase Order #8566 - Orrcon Steel Add product Close Submit as Bill Submit as …" at bounding box center [718, 19] width 1436 height 38
click at [382, 527] on input "1" at bounding box center [386, 522] width 25 height 19
type input "32"
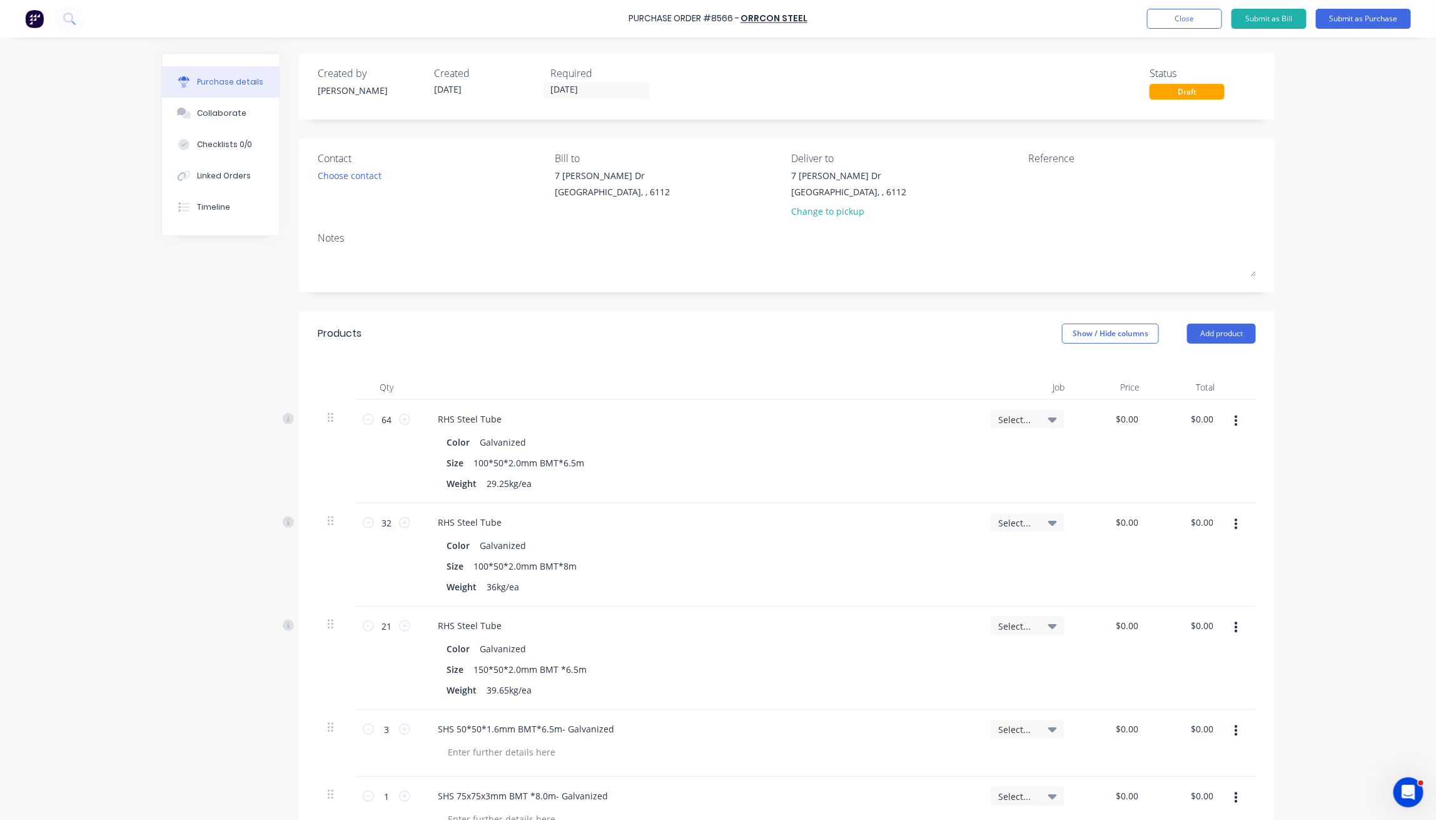
click at [361, 568] on div "32 32" at bounding box center [386, 554] width 63 height 103
drag, startPoint x: 310, startPoint y: 337, endPoint x: 383, endPoint y: 330, distance: 72.8
click at [383, 330] on div "Products Show / Hide columns Add product" at bounding box center [787, 333] width 976 height 45
drag, startPoint x: 360, startPoint y: 333, endPoint x: 303, endPoint y: 305, distance: 63.5
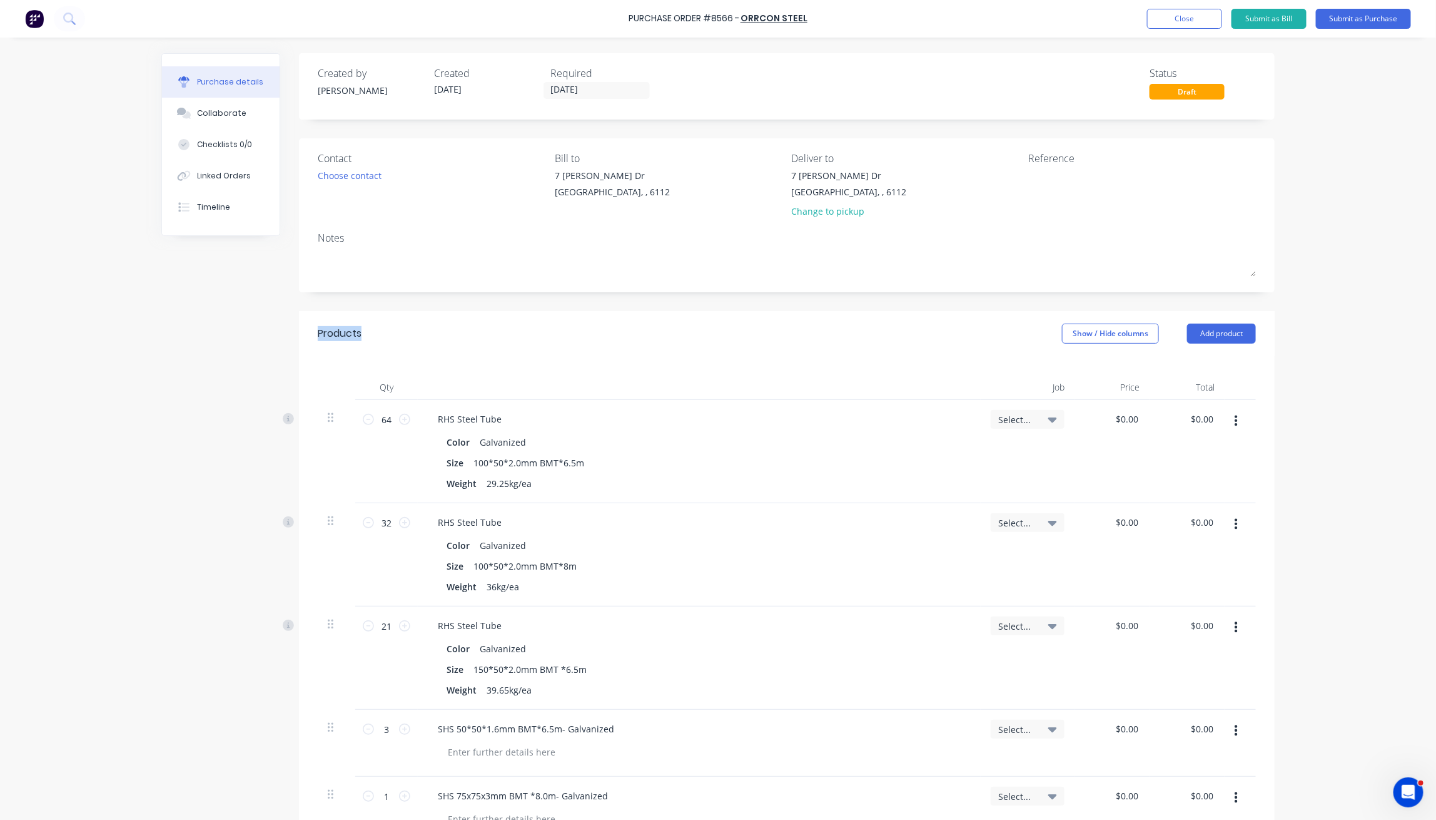
click at [303, 305] on div "Created by Juana Created 02/09/25 Required 02/09/25 Status Draft Contact Choose…" at bounding box center [787, 607] width 976 height 1109
click at [366, 326] on div "Products Show / Hide columns Add product" at bounding box center [787, 333] width 976 height 45
drag, startPoint x: 364, startPoint y: 336, endPoint x: 297, endPoint y: 318, distance: 69.8
click at [299, 318] on div "Products Show / Hide columns Add product" at bounding box center [787, 333] width 976 height 45
click at [387, 331] on div "Products Show / Hide columns Add product" at bounding box center [787, 333] width 976 height 45
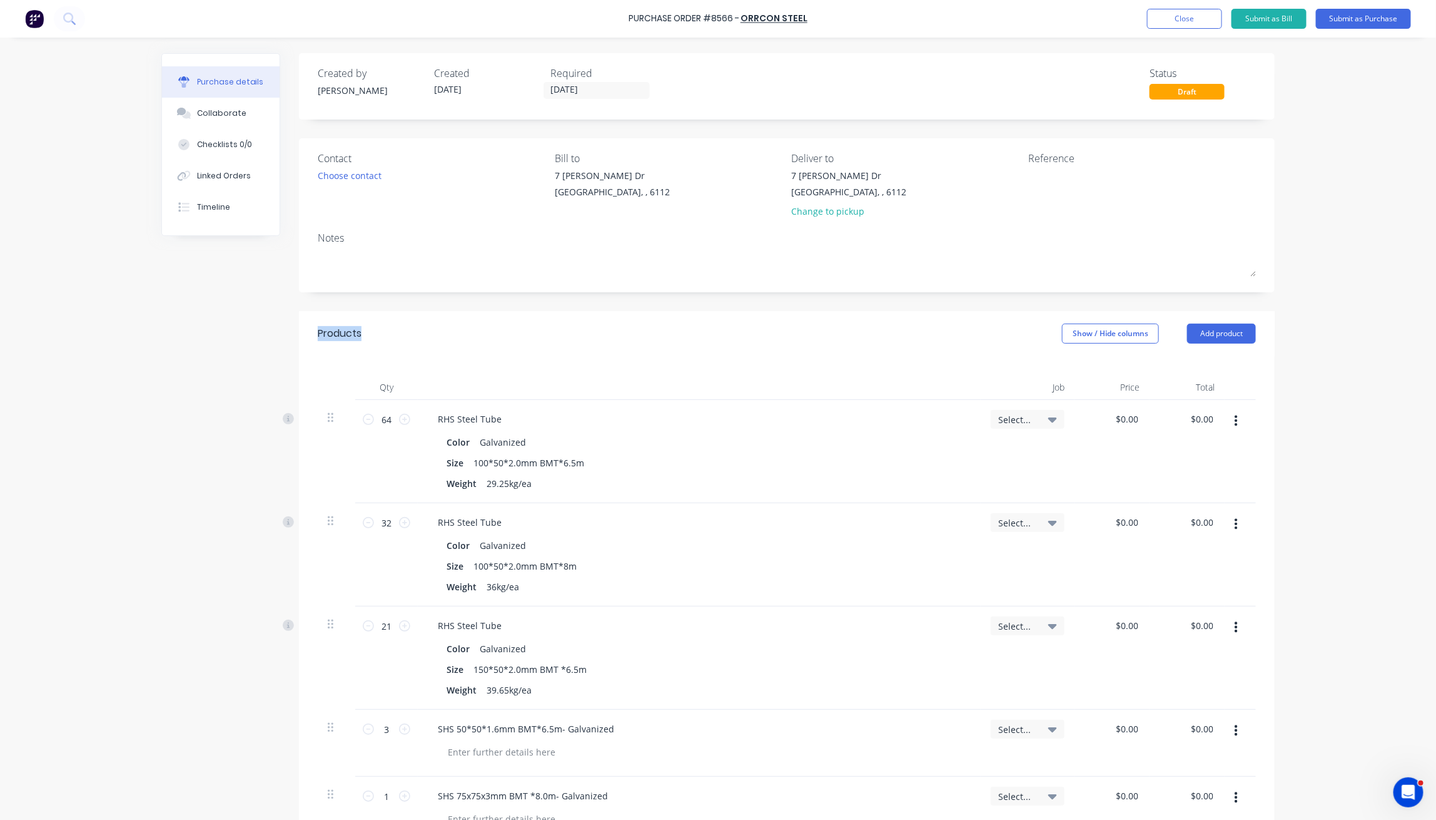
drag, startPoint x: 371, startPoint y: 330, endPoint x: 299, endPoint y: 314, distance: 73.6
click at [299, 314] on div "Products Show / Hide columns Add product" at bounding box center [787, 333] width 976 height 45
click at [300, 310] on div "Created by Juana Created 02/09/25 Required 02/09/25 Status Draft Contact Choose…" at bounding box center [787, 607] width 976 height 1109
drag, startPoint x: 307, startPoint y: 332, endPoint x: 389, endPoint y: 330, distance: 82.6
click at [389, 330] on div "Products Show / Hide columns Add product" at bounding box center [787, 333] width 976 height 45
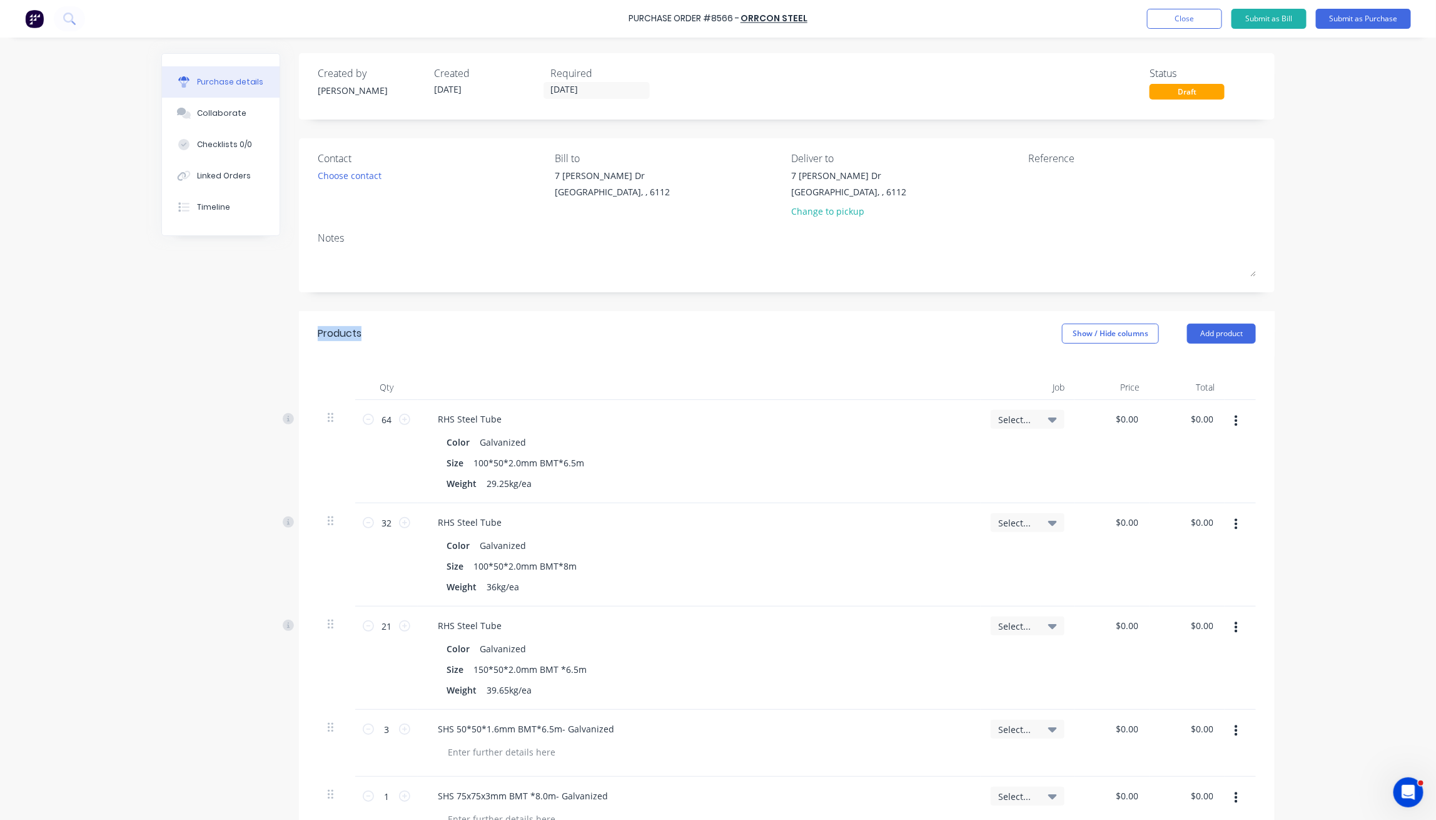
click at [392, 330] on div "Products Show / Hide columns Add product" at bounding box center [787, 333] width 976 height 45
drag, startPoint x: 395, startPoint y: 387, endPoint x: 328, endPoint y: 323, distance: 92.9
click at [340, 333] on div "Products Show / Hide columns Add product Qty Job Price Total 64 64 RHS Steel Tu…" at bounding box center [787, 736] width 976 height 851
click at [302, 319] on div "Products Show / Hide columns Add product" at bounding box center [787, 333] width 976 height 45
drag, startPoint x: 310, startPoint y: 333, endPoint x: 1218, endPoint y: 388, distance: 909.4
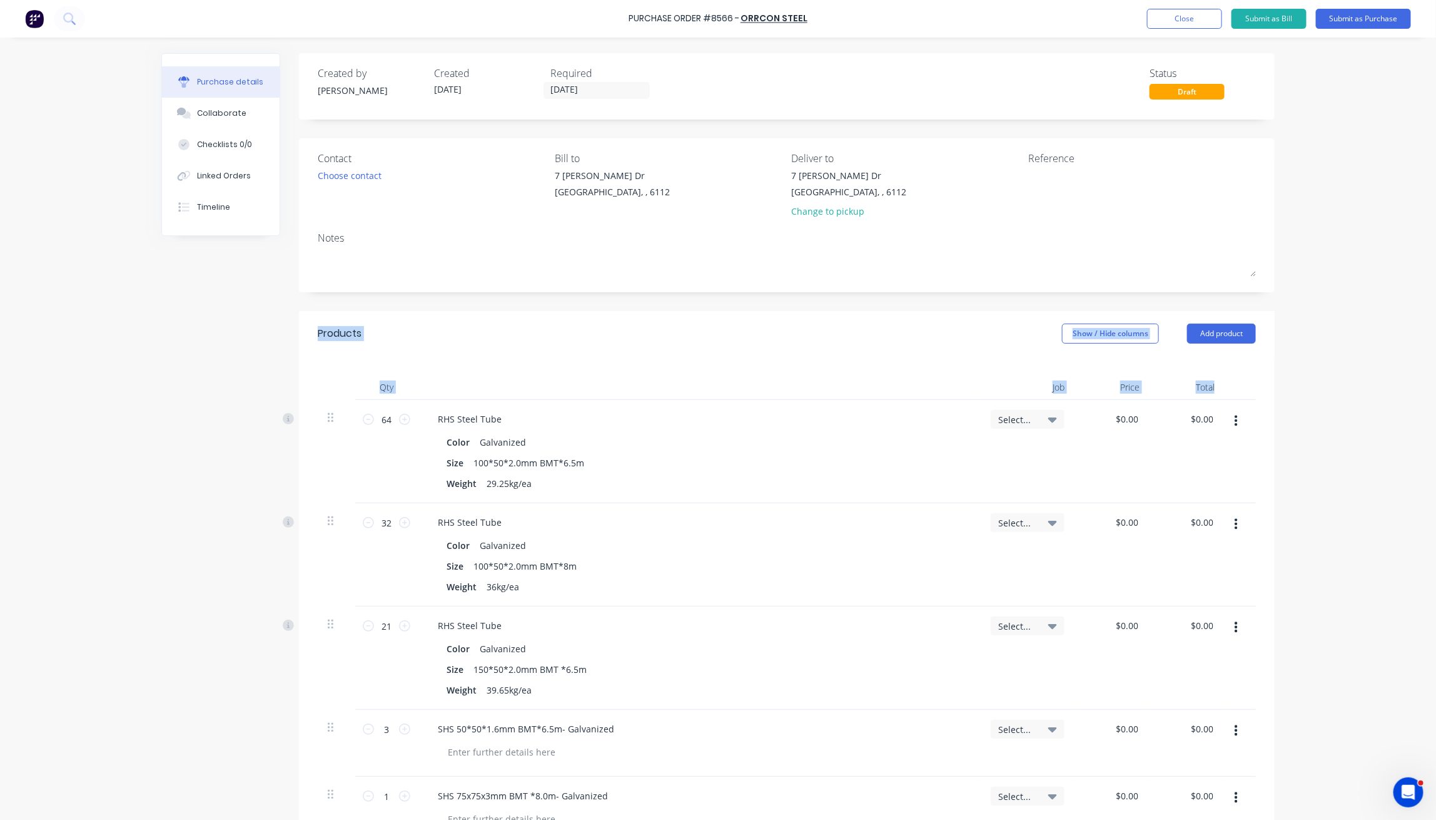
click at [1209, 388] on div "Products Show / Hide columns Add product Qty Job Price Total 64 64 RHS Steel Tu…" at bounding box center [787, 736] width 976 height 851
click at [327, 337] on div "Products" at bounding box center [340, 333] width 44 height 15
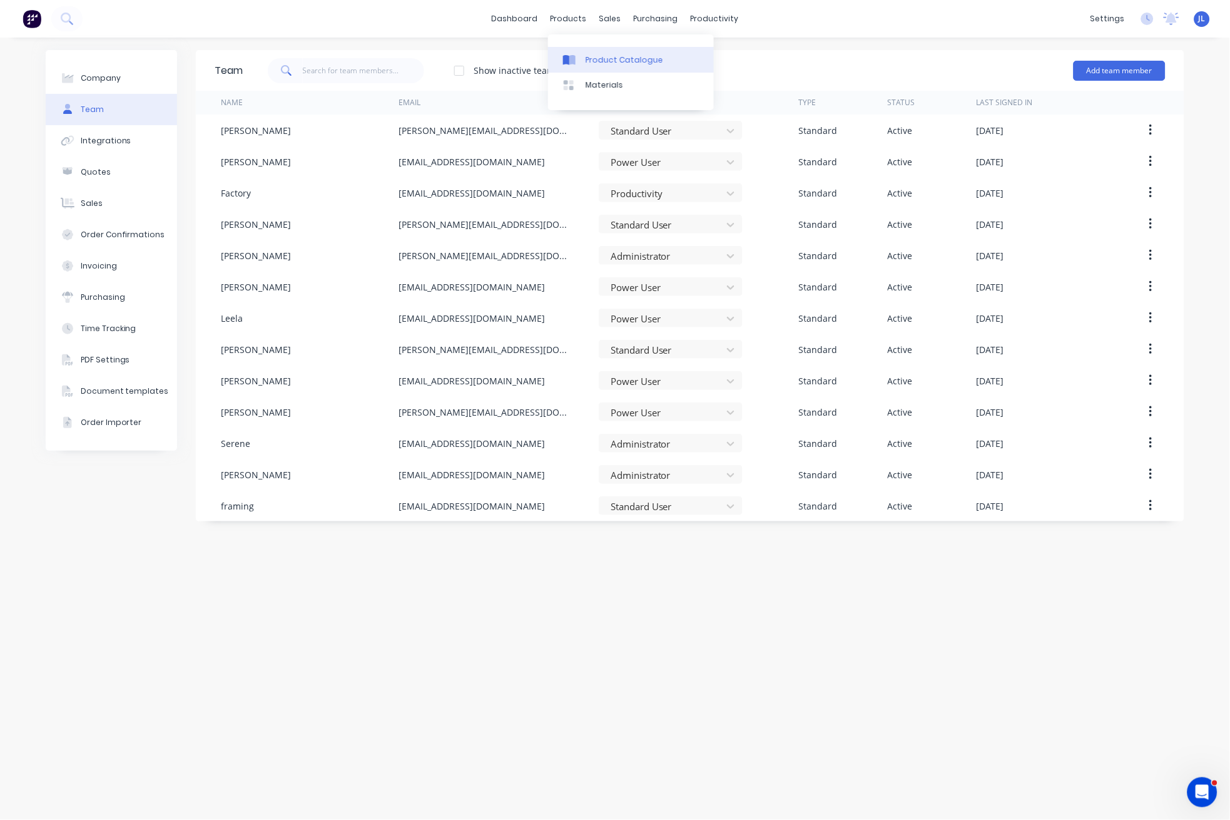
click at [604, 58] on div "Product Catalogue" at bounding box center [625, 59] width 78 height 11
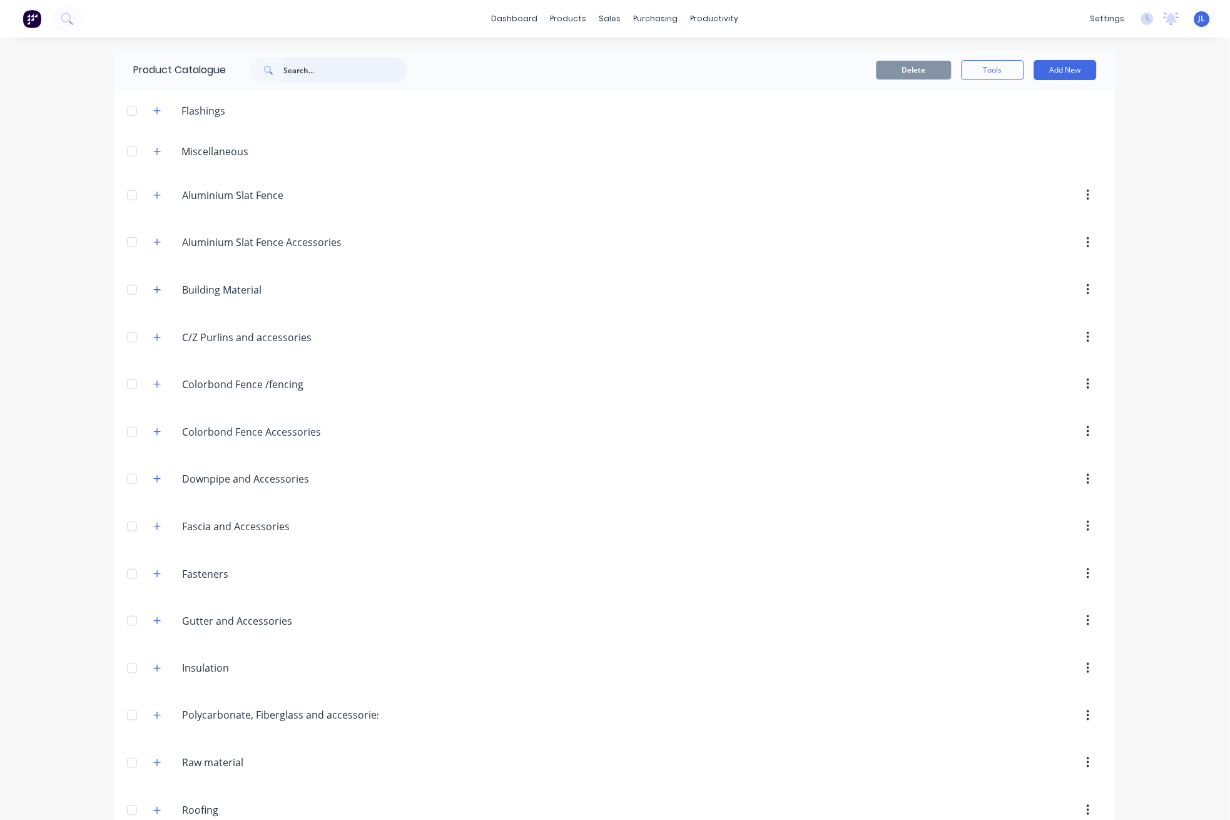
click at [309, 73] on input "text" at bounding box center [345, 70] width 124 height 25
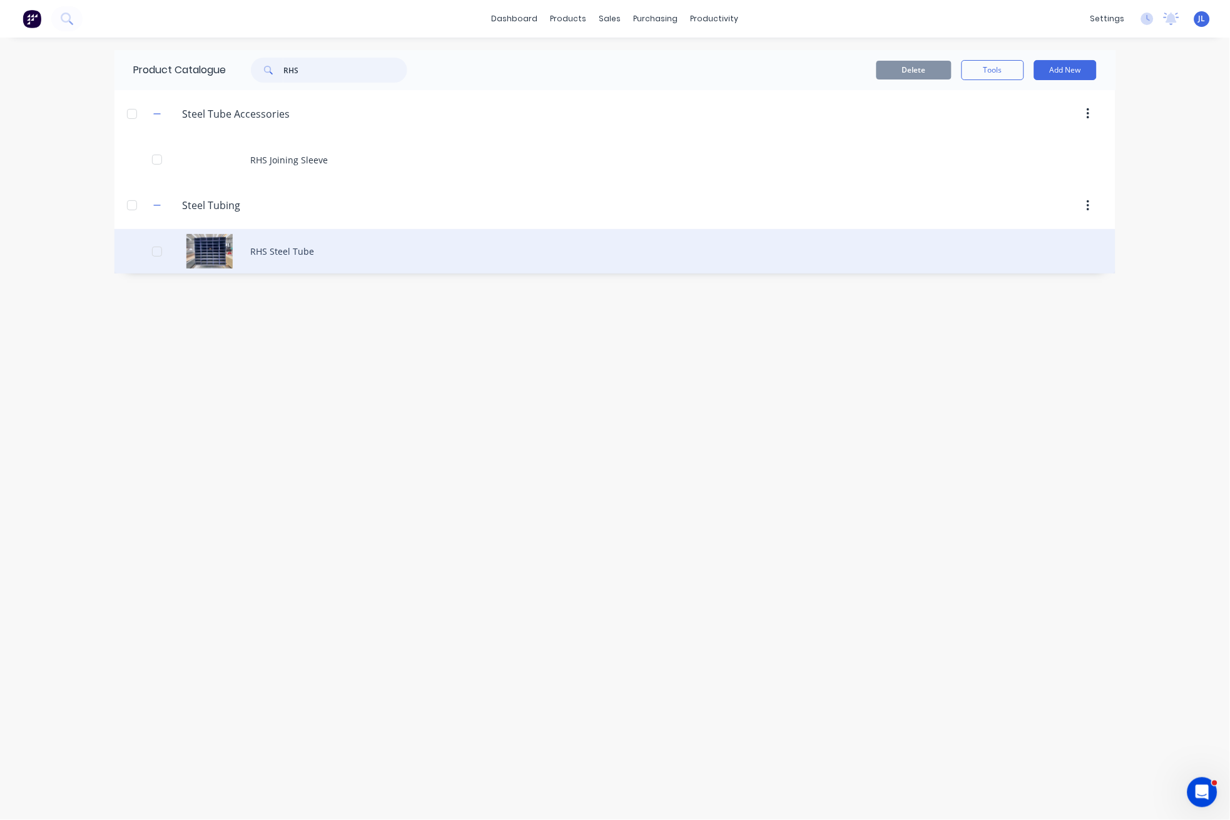
type input "RHS"
click at [269, 246] on div "RHS Steel Tube" at bounding box center [614, 251] width 1001 height 44
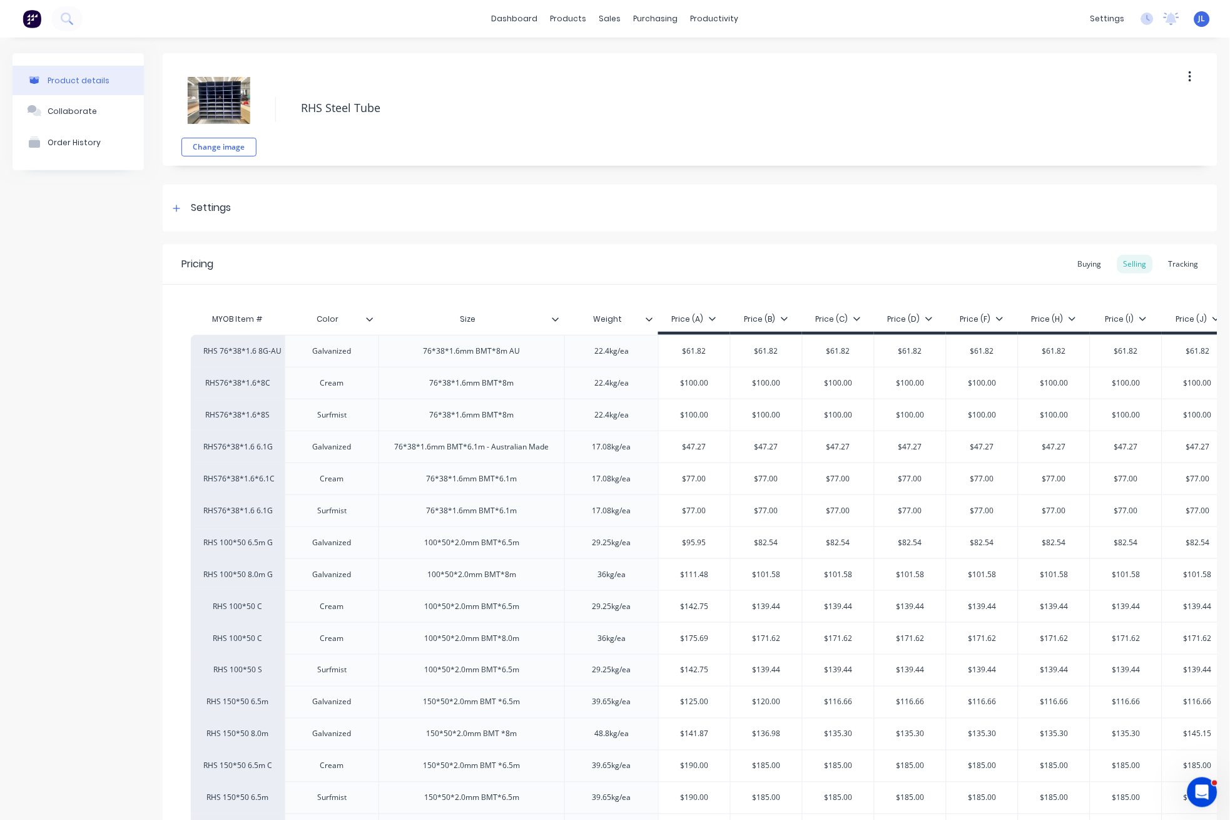
type textarea "x"
click at [1167, 258] on div "Tracking" at bounding box center [1183, 264] width 43 height 19
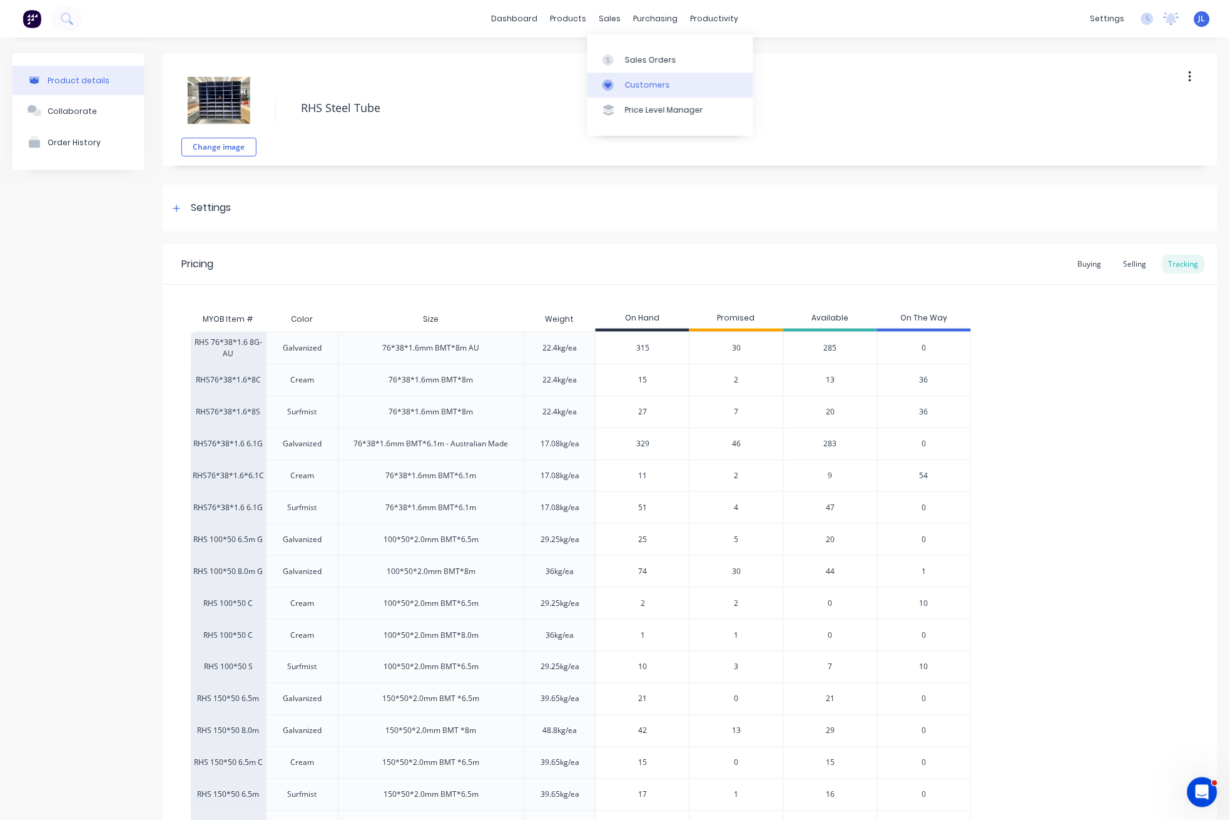
click at [628, 83] on div "Customers" at bounding box center [647, 84] width 45 height 11
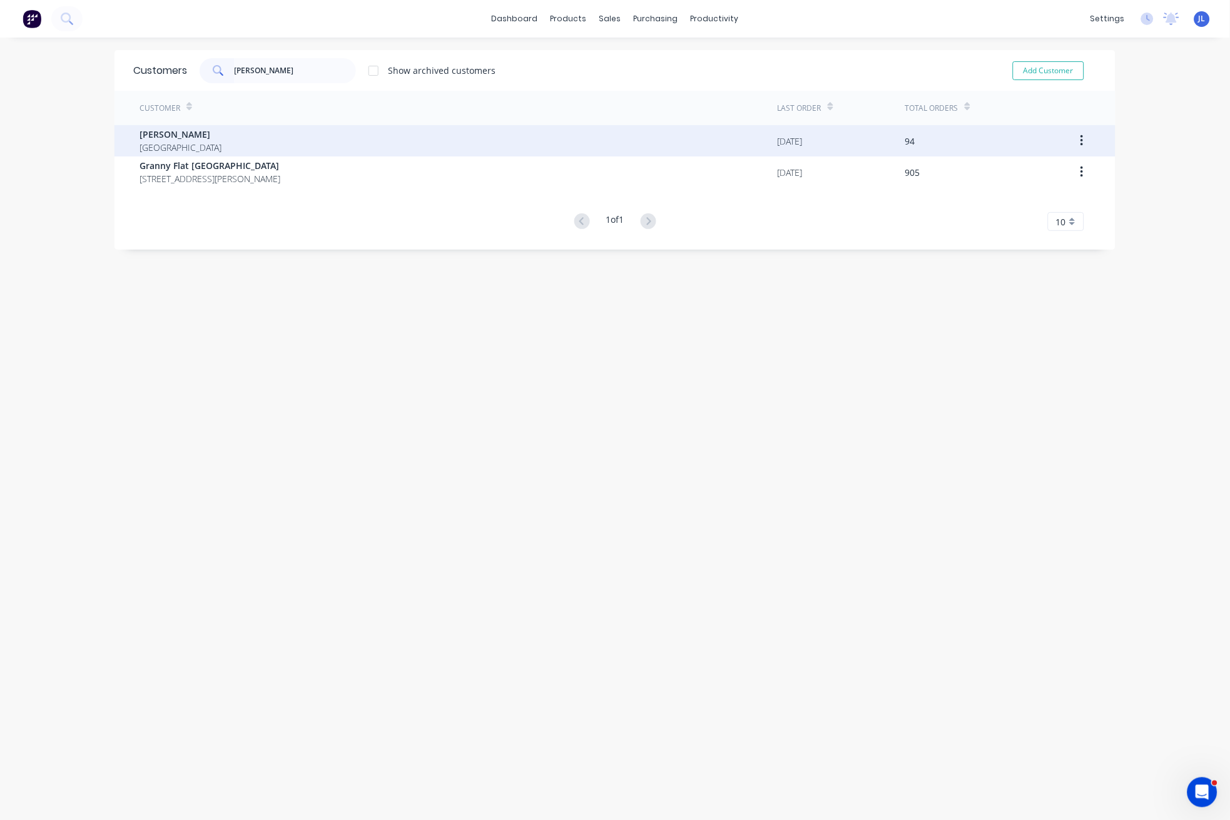
type input "[PERSON_NAME]"
click at [173, 146] on div "[PERSON_NAME] [GEOGRAPHIC_DATA]" at bounding box center [459, 140] width 638 height 31
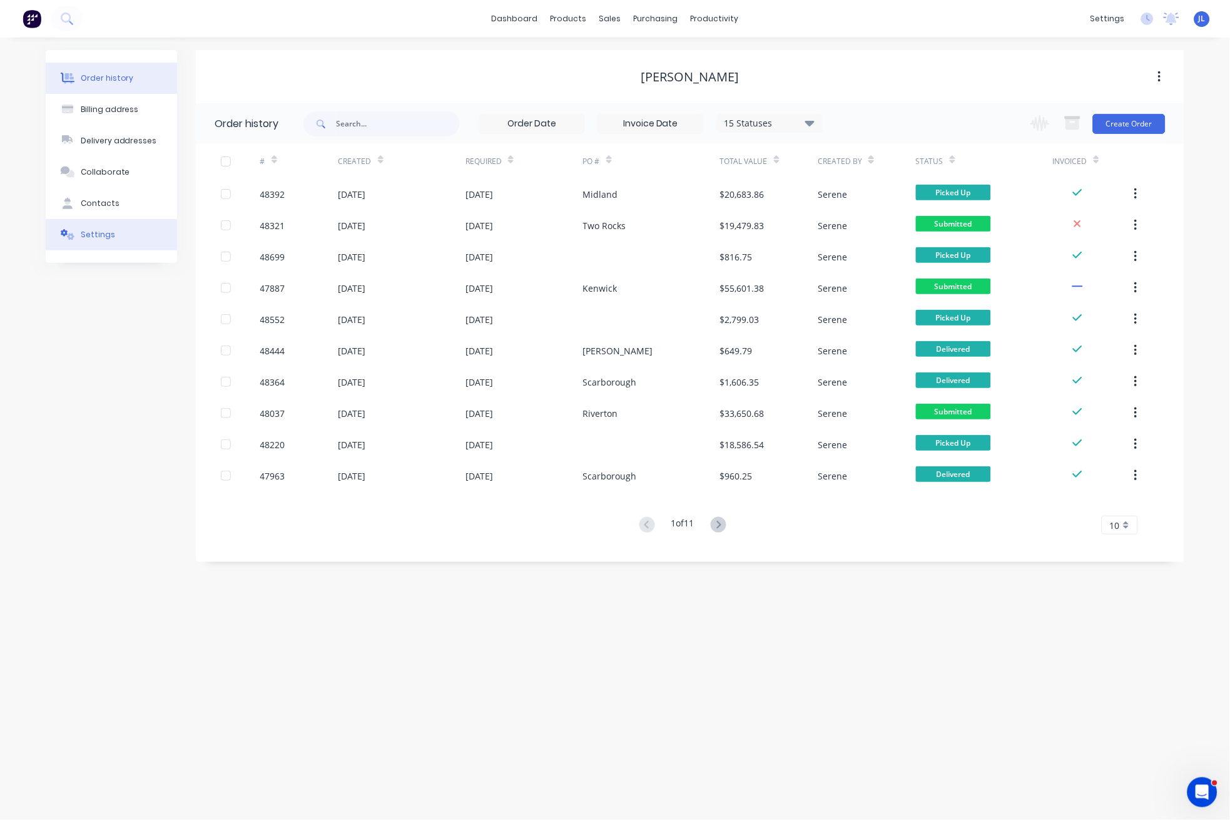
click at [97, 237] on div "Settings" at bounding box center [98, 234] width 34 height 11
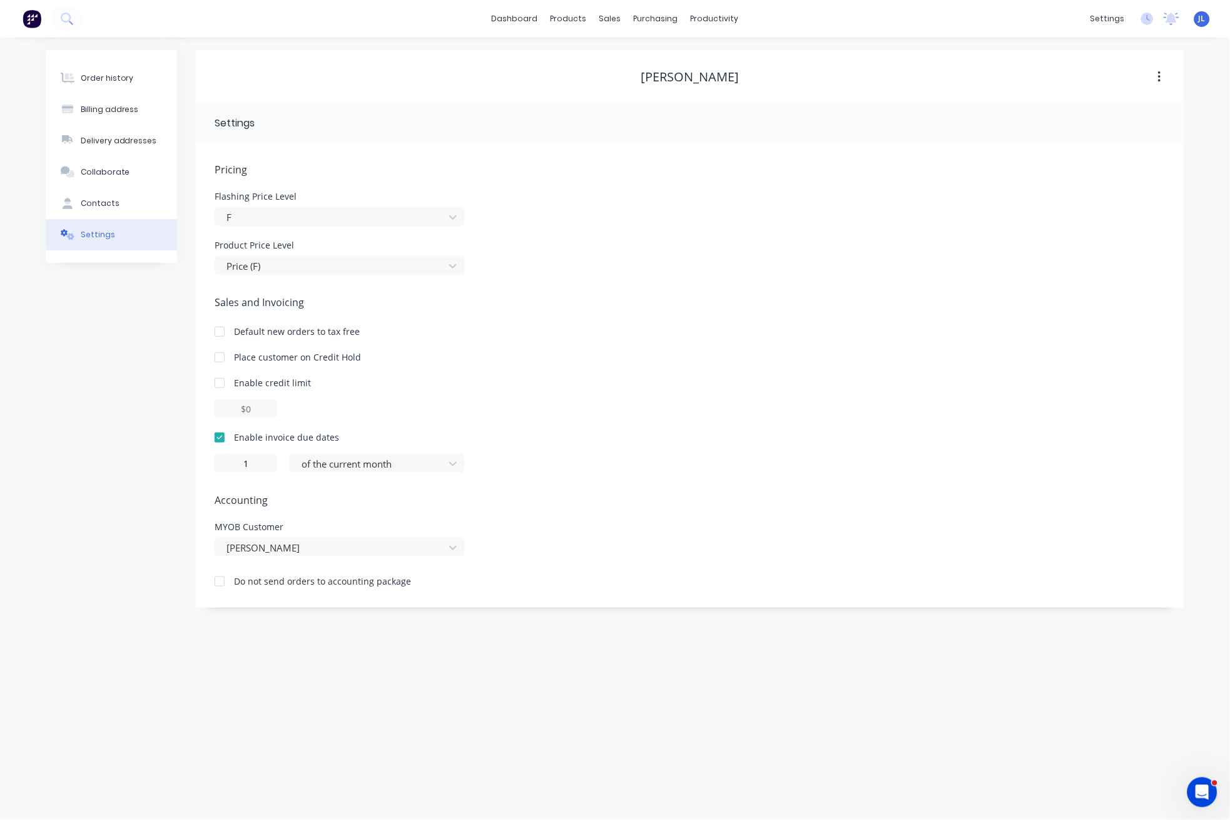
click at [221, 357] on div at bounding box center [219, 357] width 25 height 25
click at [118, 355] on div "Order history Billing address Delivery addresses Collaborate Contacts Settings" at bounding box center [111, 328] width 131 height 557
click at [134, 69] on button "Order history" at bounding box center [111, 78] width 131 height 31
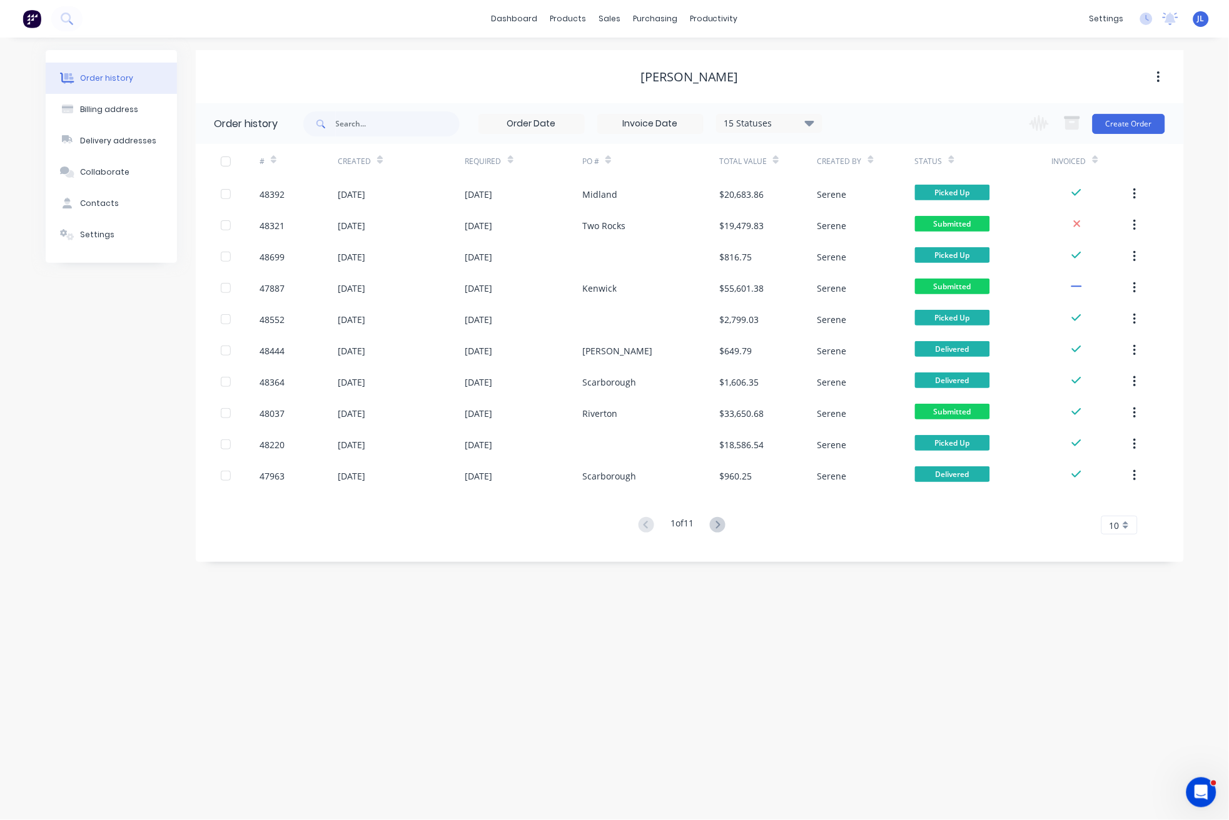
click at [54, 343] on div "Order history Billing address Delivery addresses Collaborate Contacts Settings" at bounding box center [111, 306] width 131 height 512
click at [606, 61] on div "Product Catalogue" at bounding box center [624, 59] width 78 height 11
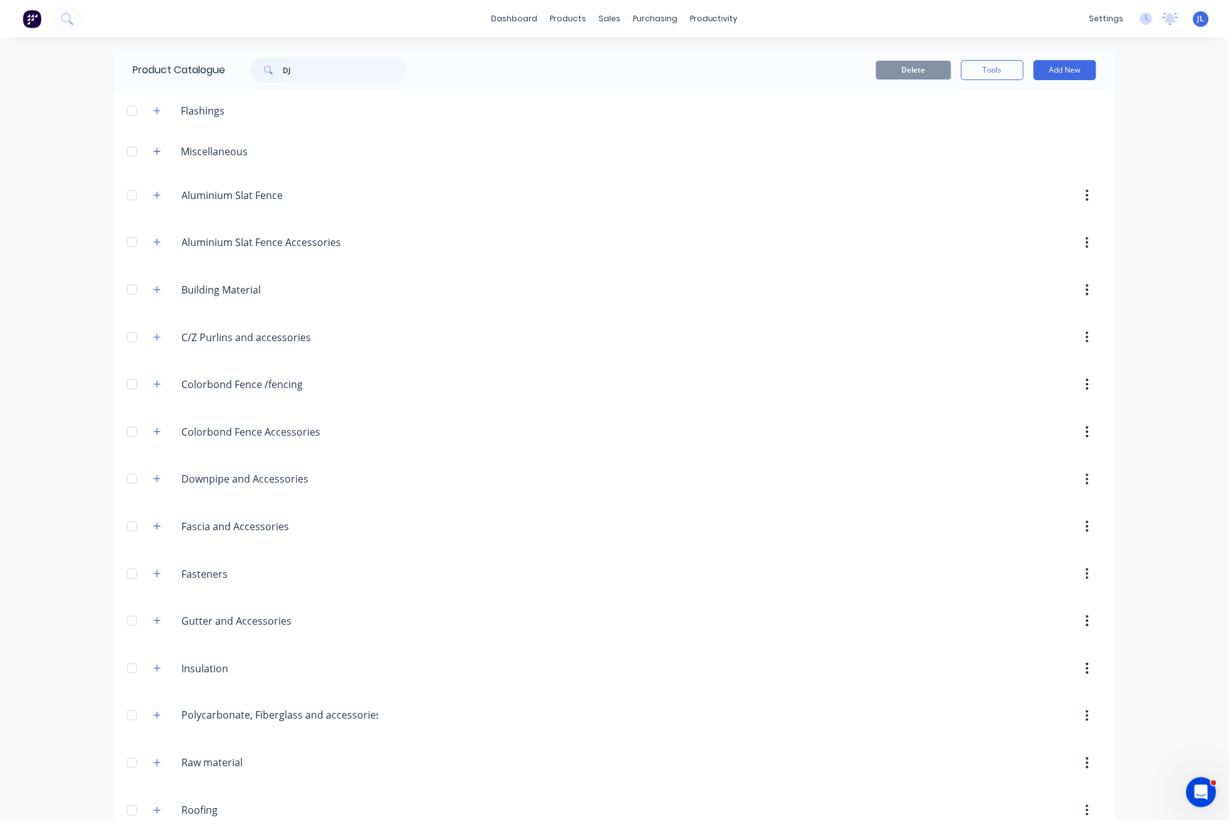
type input "D"
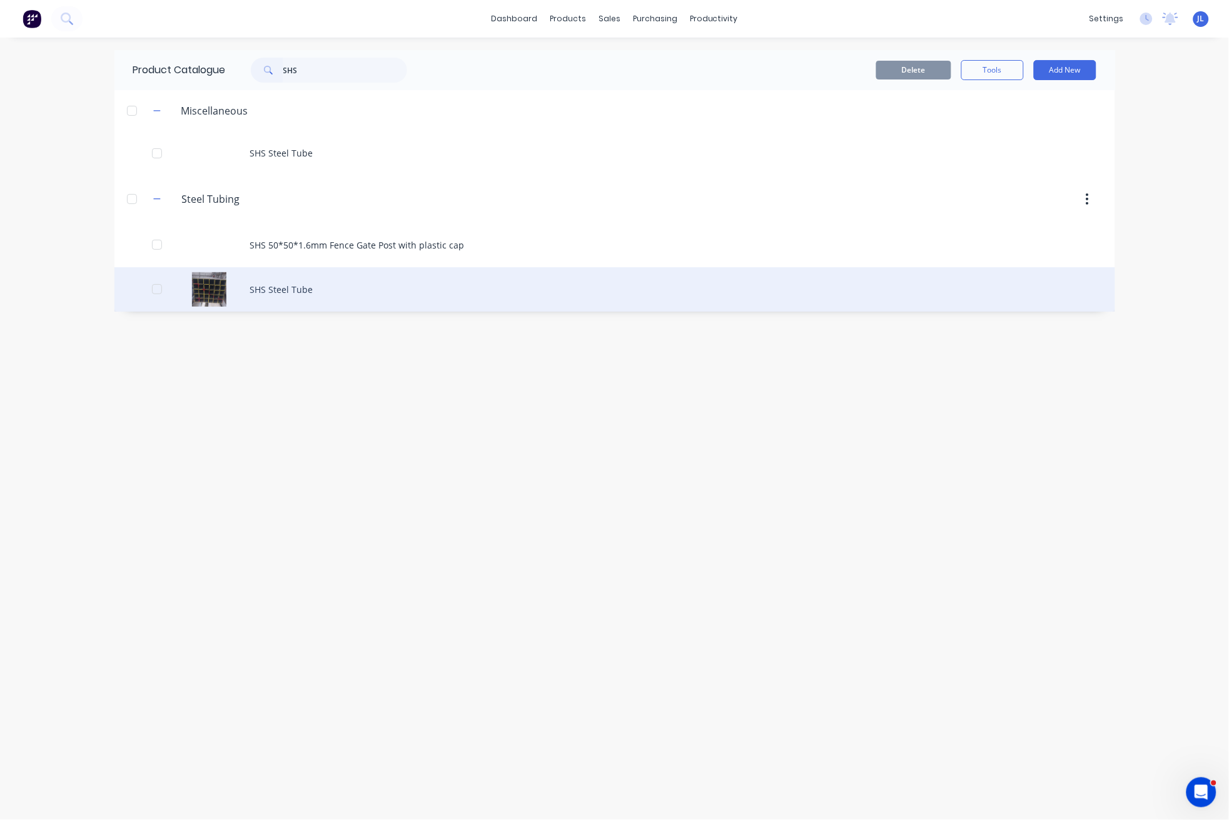
type input "SHS"
click at [289, 297] on div "SHS Steel Tube" at bounding box center [614, 289] width 1001 height 44
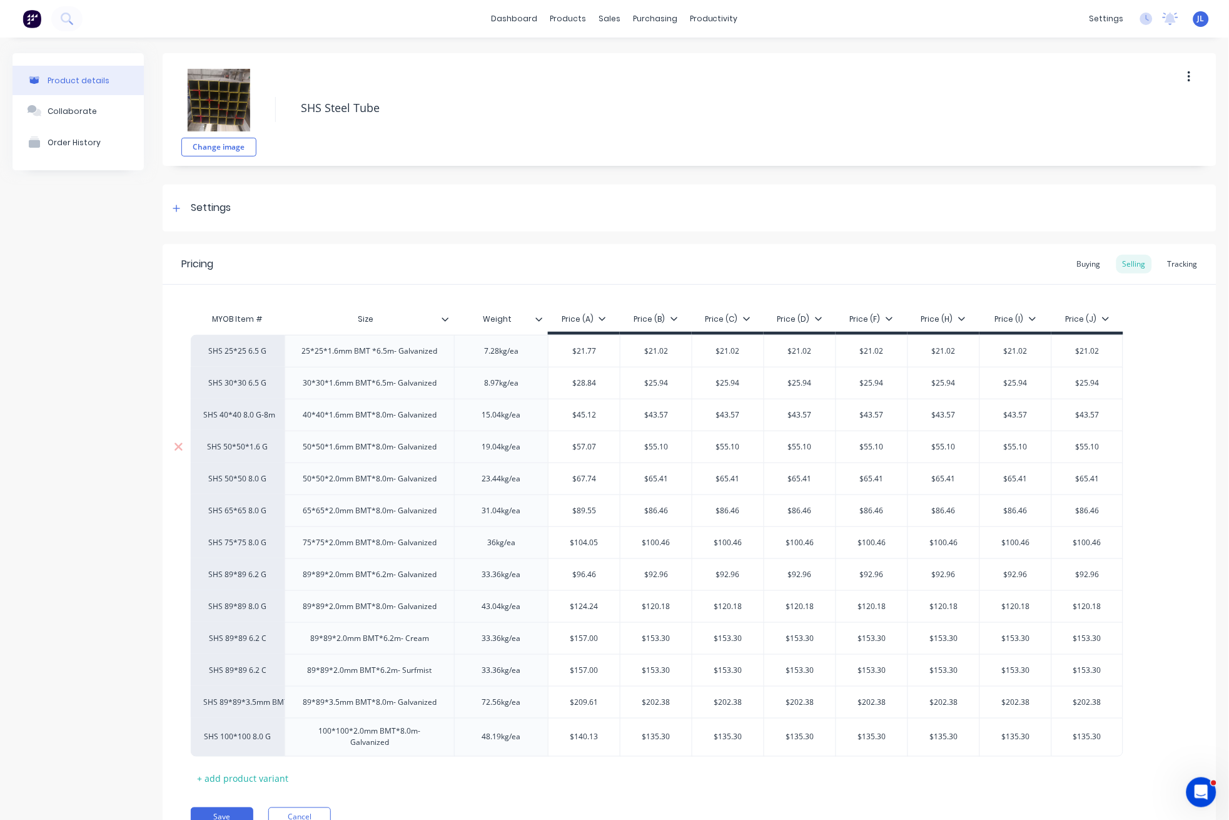
click at [358, 450] on div "50*50*1.6mm BMT*8.0m- Galvanized" at bounding box center [370, 447] width 154 height 16
click at [379, 449] on div "50*50*1.6mm BMT*8.0m- Galvanized" at bounding box center [370, 447] width 154 height 16
click at [377, 450] on div "50*50*1.6mm BMT*8.0m- Galvanized" at bounding box center [370, 447] width 154 height 16
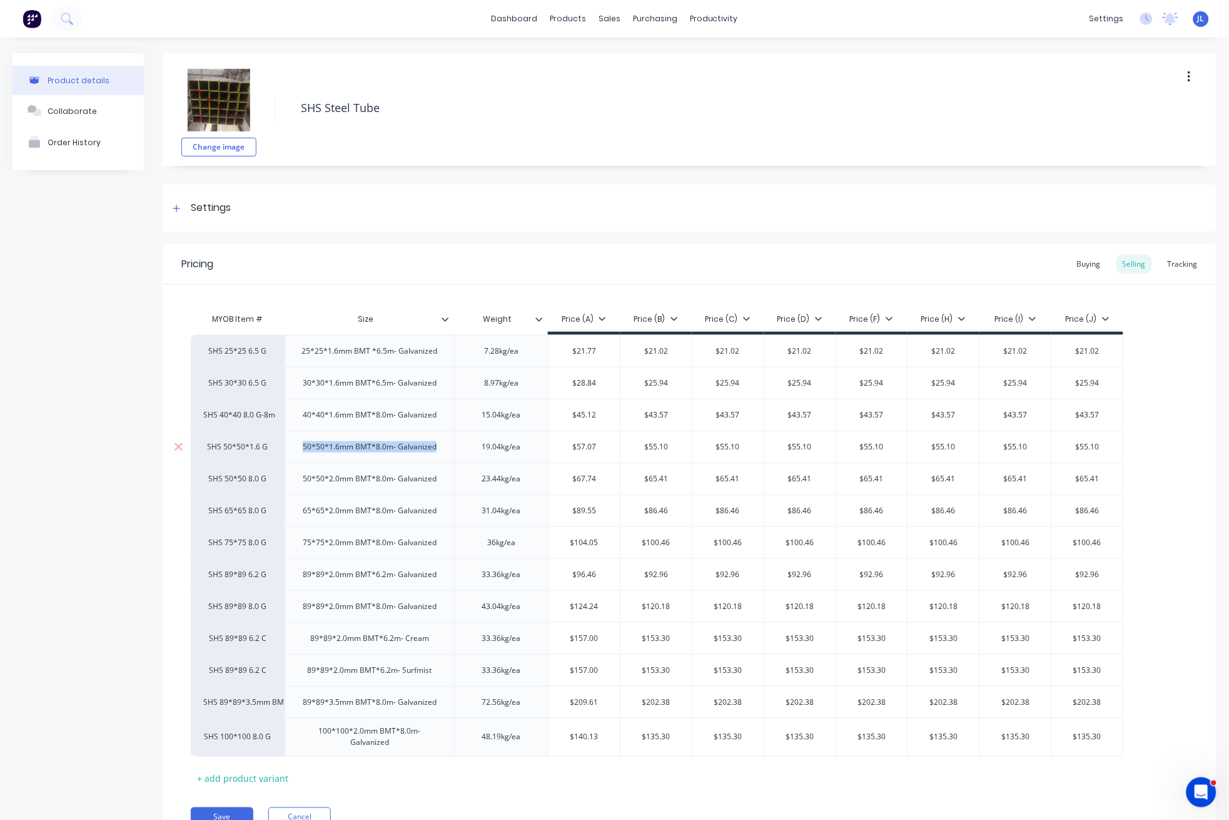
click at [377, 450] on div "50*50*1.6mm BMT*8.0m- Galvanized" at bounding box center [370, 447] width 154 height 16
click at [546, 214] on div "Settings" at bounding box center [690, 208] width 1054 height 47
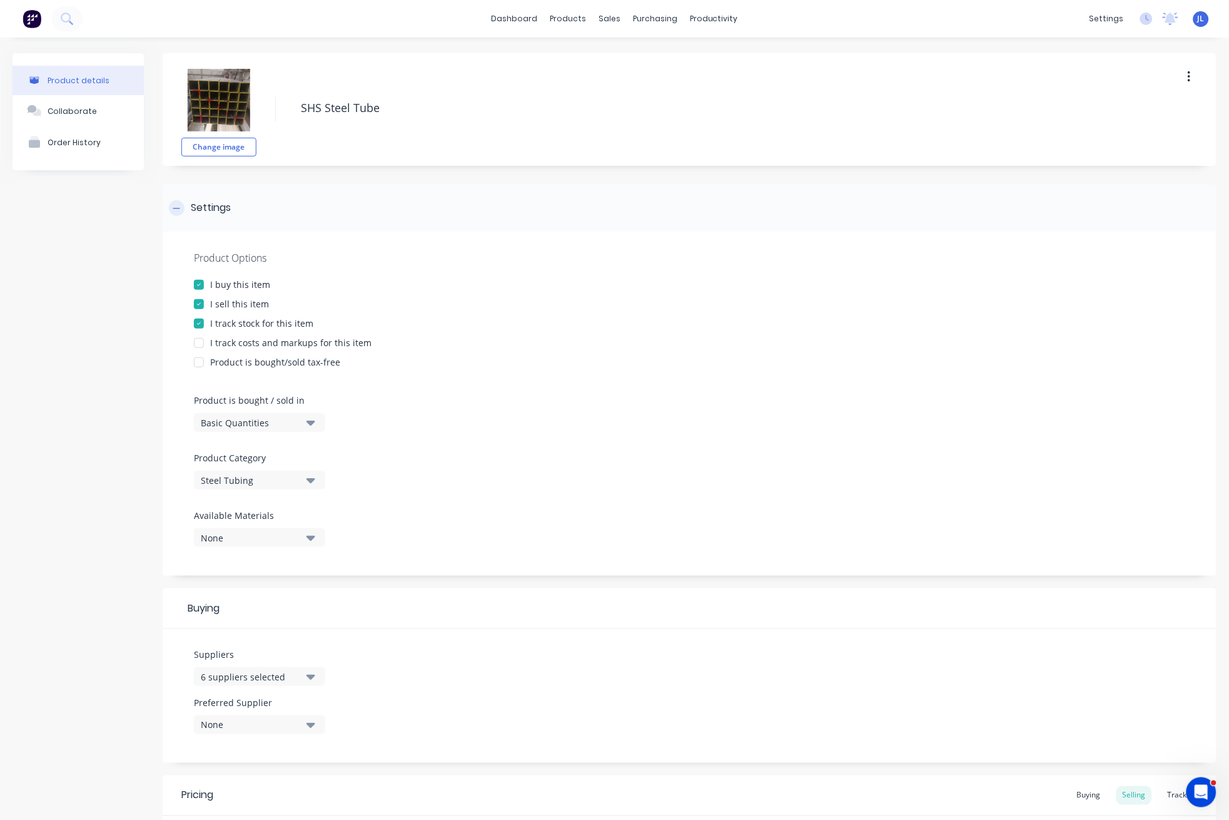
click at [176, 208] on icon at bounding box center [177, 208] width 8 height 9
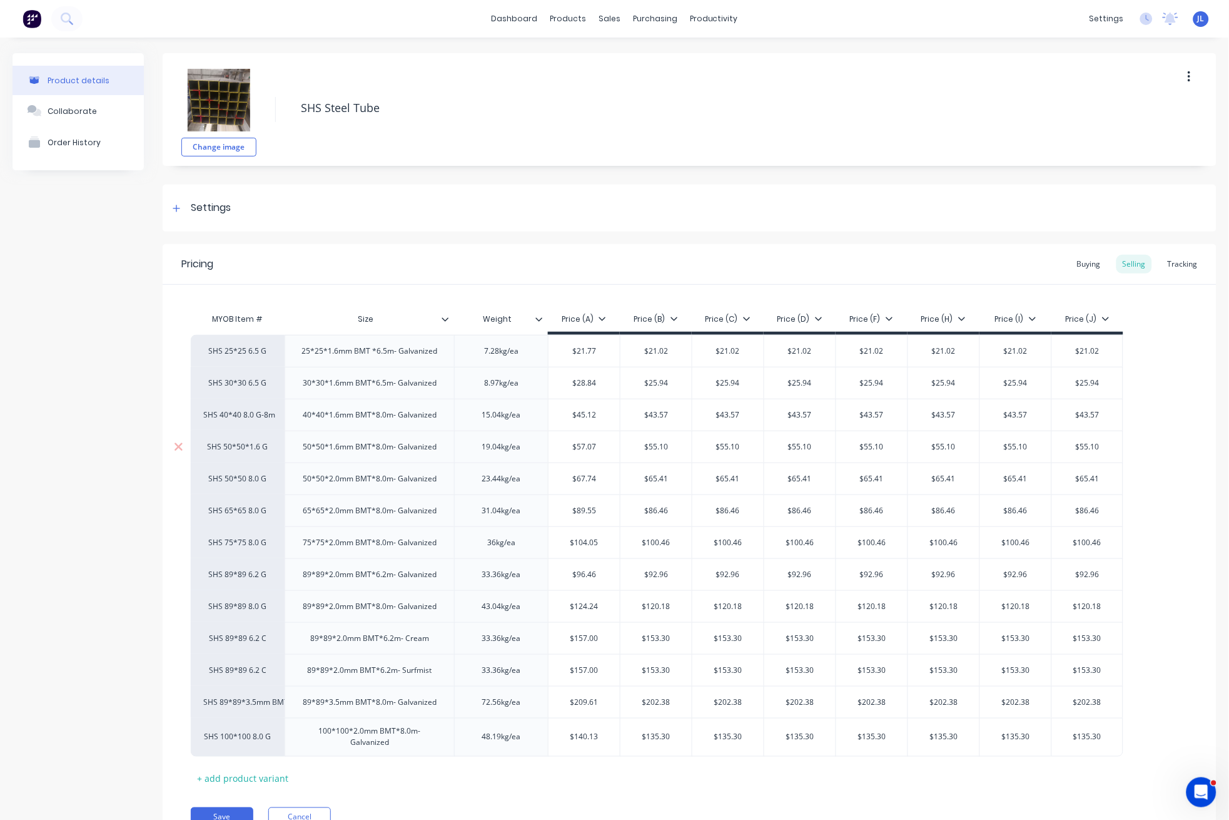
click at [361, 444] on div "50*50*1.6mm BMT*8.0m- Galvanized" at bounding box center [370, 447] width 154 height 16
copy div "50*50*1.6mm BMT*8.0m- Galvanized"
type textarea "x"
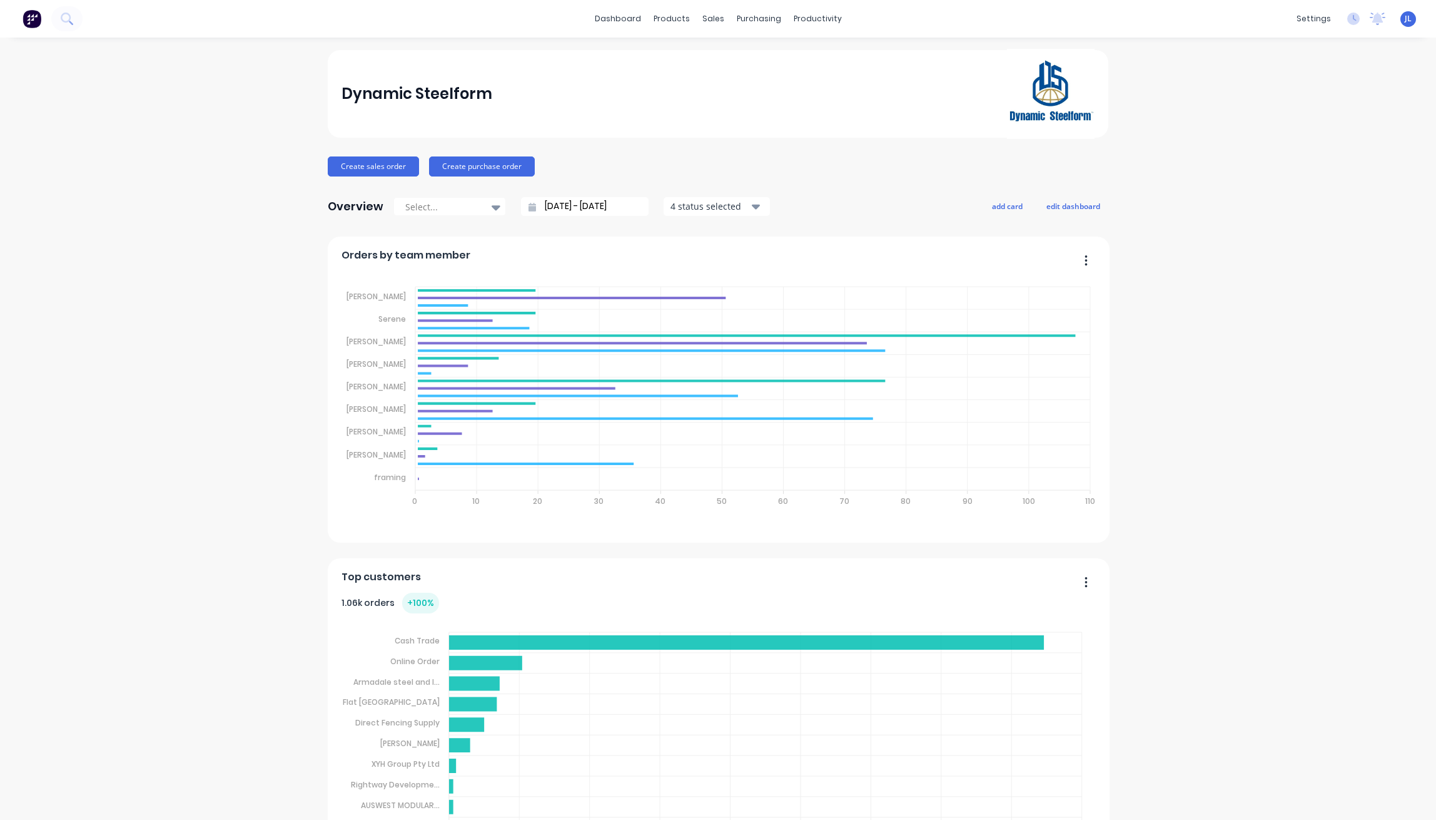
click at [450, 31] on div "dashboard products sales purchasing productivity dashboard products Product Cat…" at bounding box center [718, 19] width 1436 height 38
click at [728, 83] on div "Customers" at bounding box center [750, 84] width 45 height 11
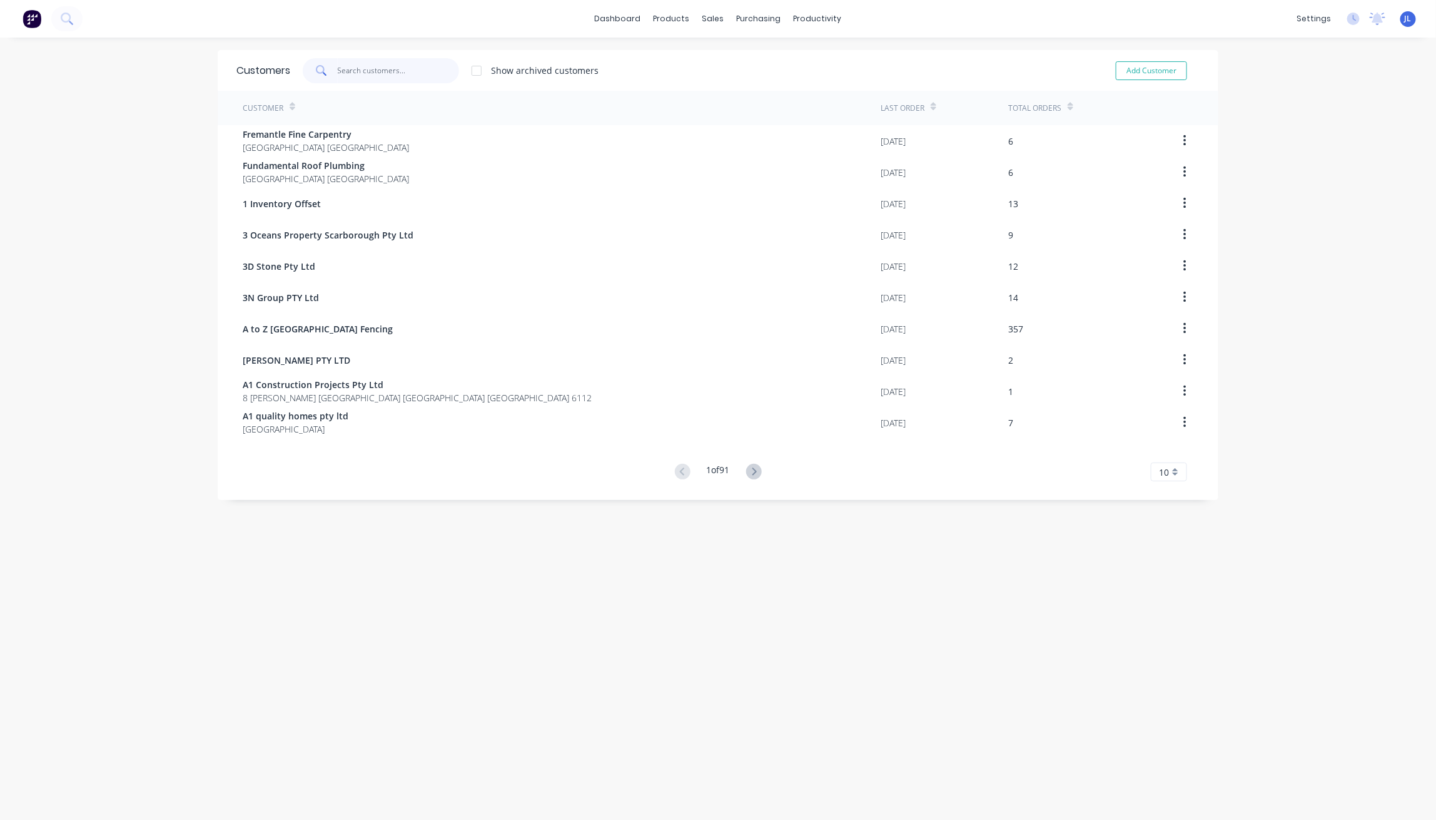
click at [423, 71] on input "text" at bounding box center [399, 70] width 122 height 25
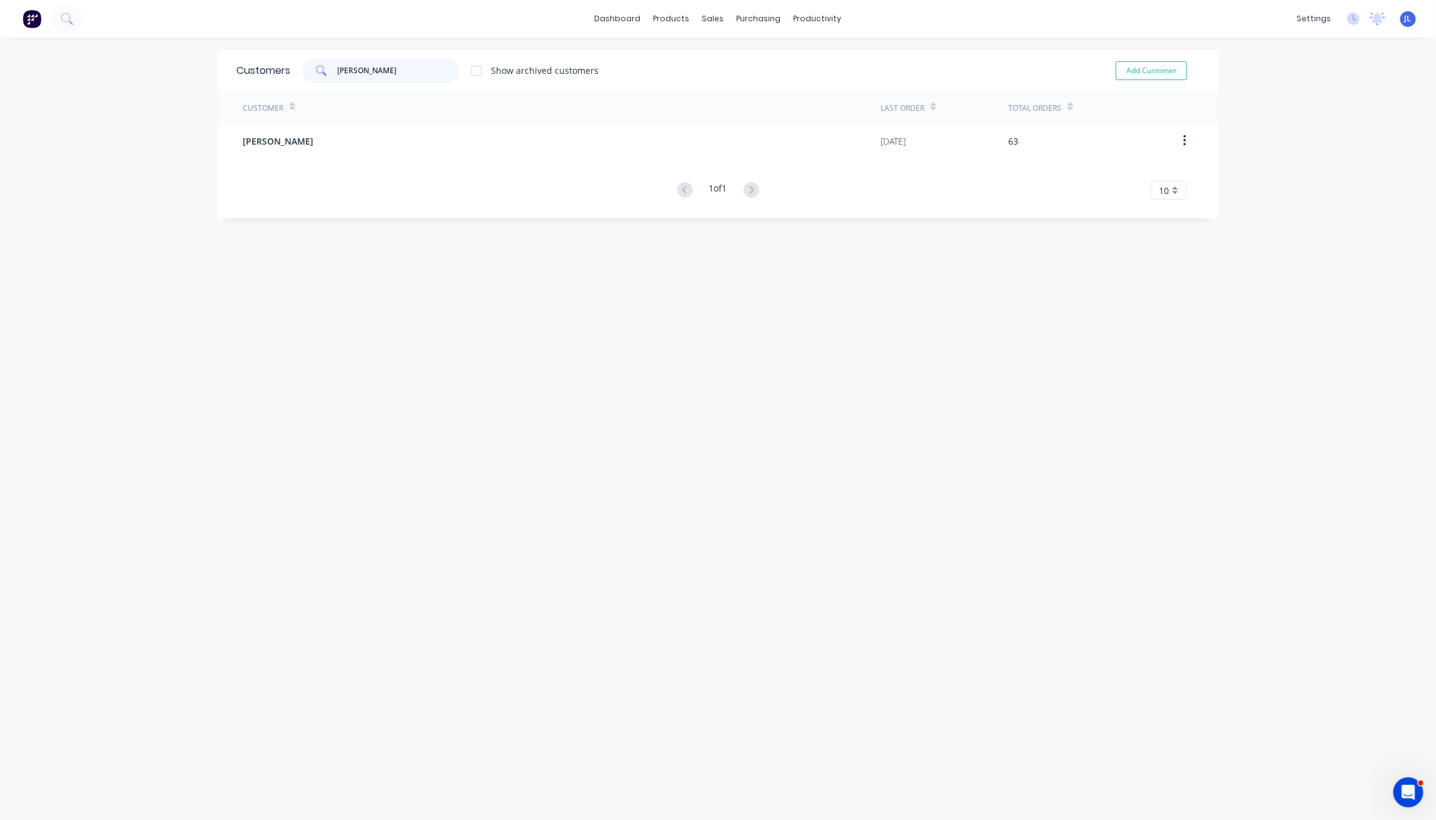
type input "[PERSON_NAME]"
click at [59, 273] on div "dashboard products sales purchasing productivity dashboard products Product Cat…" at bounding box center [718, 410] width 1436 height 820
click at [107, 314] on div "dashboard products sales purchasing productivity dashboard products Product Cat…" at bounding box center [718, 410] width 1436 height 820
drag, startPoint x: 773, startPoint y: 86, endPoint x: 766, endPoint y: 86, distance: 6.9
click at [773, 86] on div "Suppliers" at bounding box center [779, 84] width 38 height 11
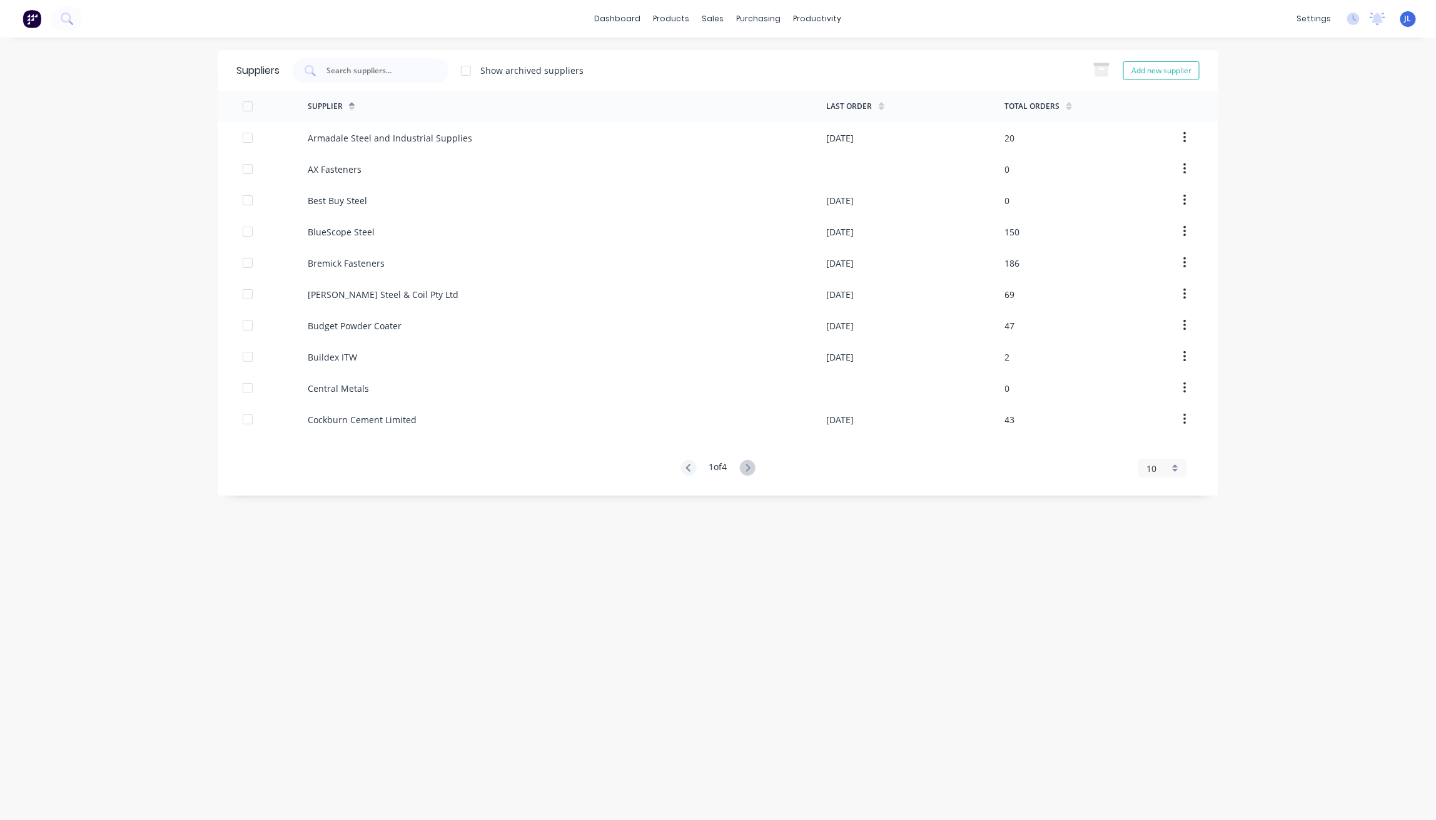
click at [460, 34] on div "dashboard products sales purchasing productivity dashboard products Product Cat…" at bounding box center [718, 19] width 1436 height 38
click at [56, 110] on div "dashboard products sales purchasing productivity dashboard products Product Cat…" at bounding box center [718, 410] width 1436 height 820
click at [742, 63] on div "Sales Orders" at bounding box center [759, 59] width 51 height 11
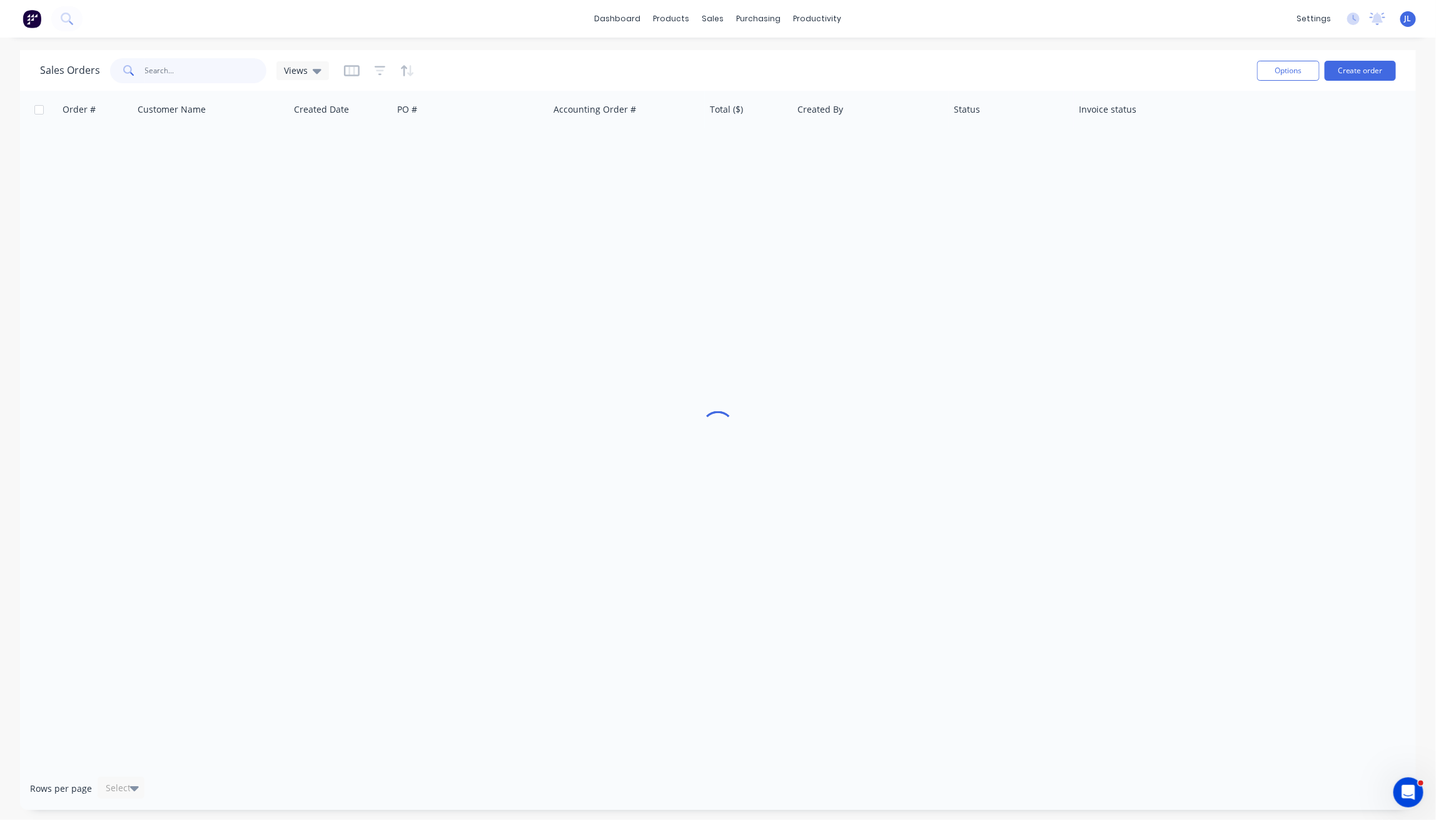
click at [173, 65] on input "text" at bounding box center [206, 70] width 122 height 25
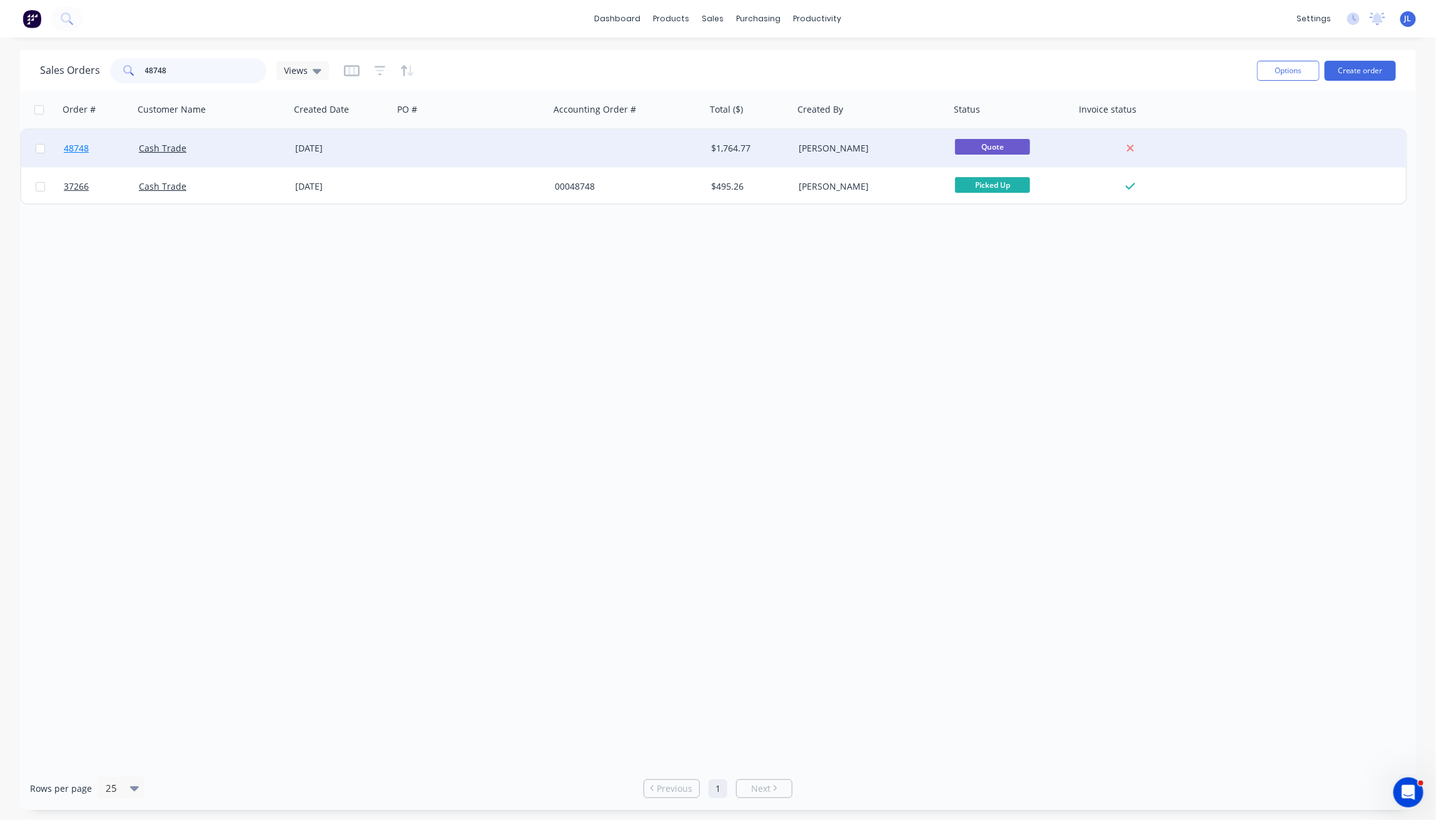
type input "48748"
click at [75, 150] on span "48748" at bounding box center [76, 148] width 25 height 13
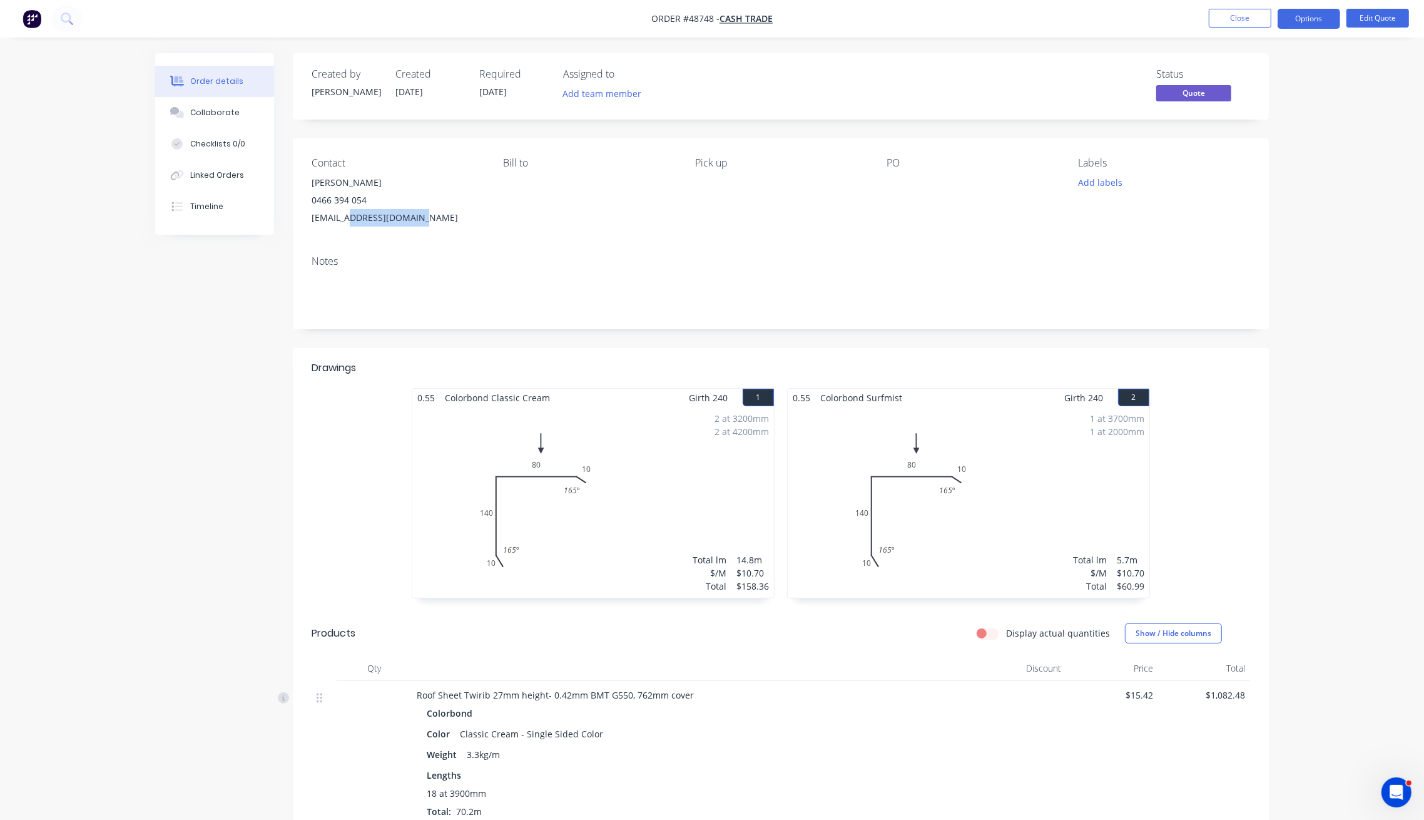
drag, startPoint x: 434, startPoint y: 221, endPoint x: 355, endPoint y: 221, distance: 79.5
click at [355, 221] on div "ivesmob@optusnet.com.au" at bounding box center [397, 218] width 171 height 18
copy div "optusnet.com.au"
click at [1260, 17] on button "Close" at bounding box center [1240, 18] width 63 height 19
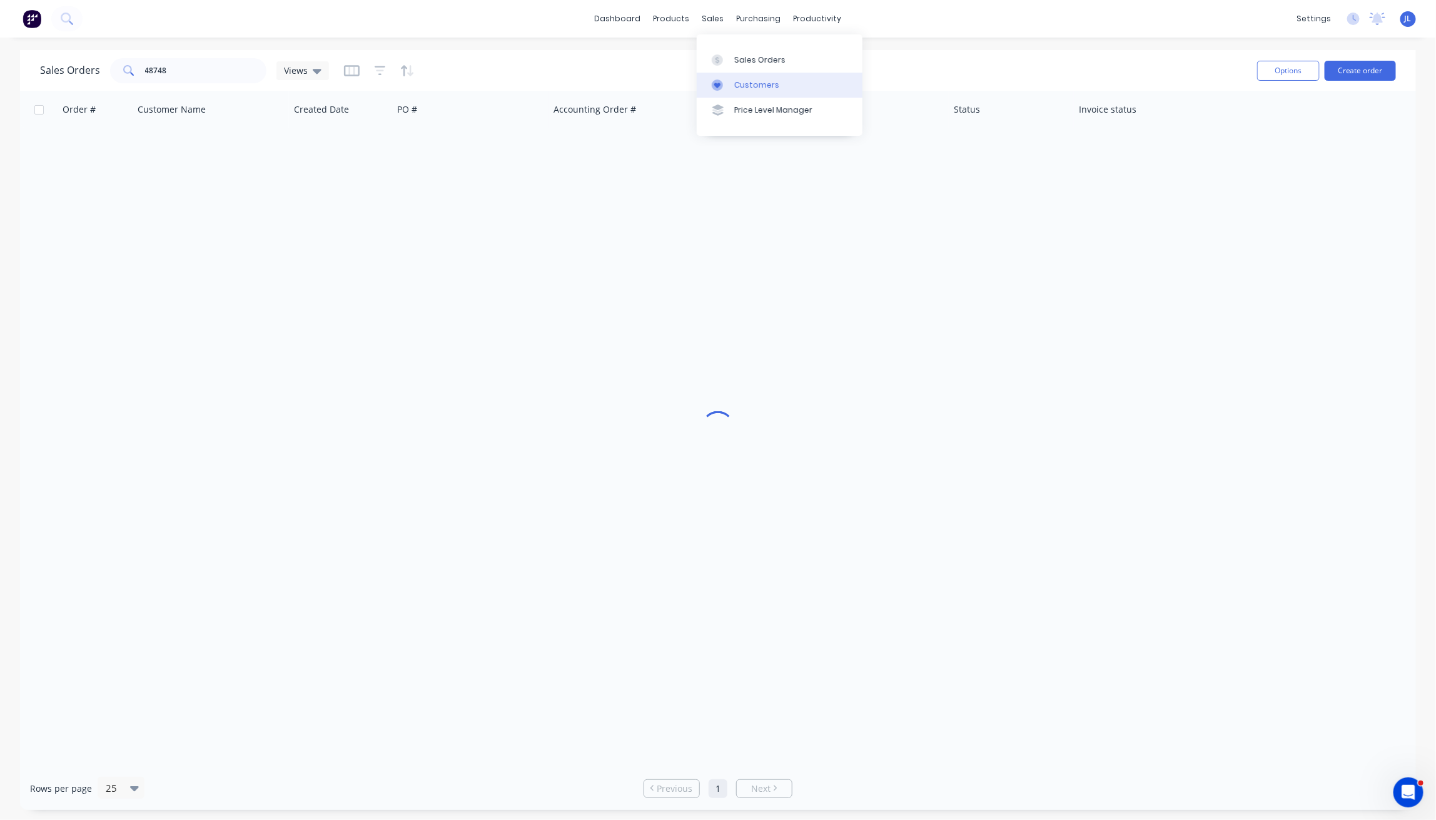
click at [749, 83] on div "Customers" at bounding box center [756, 84] width 45 height 11
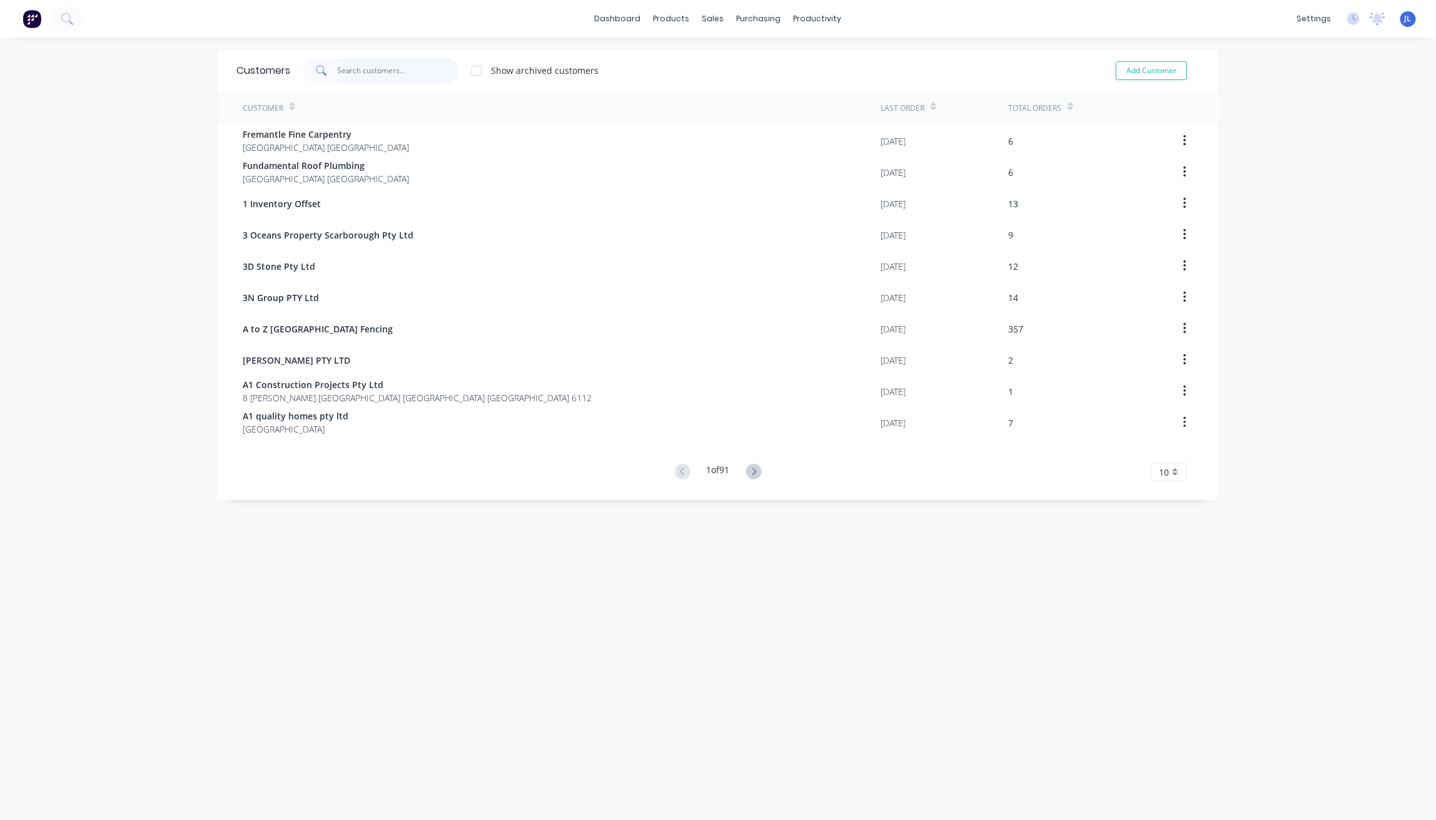
click at [428, 76] on input "text" at bounding box center [399, 70] width 122 height 25
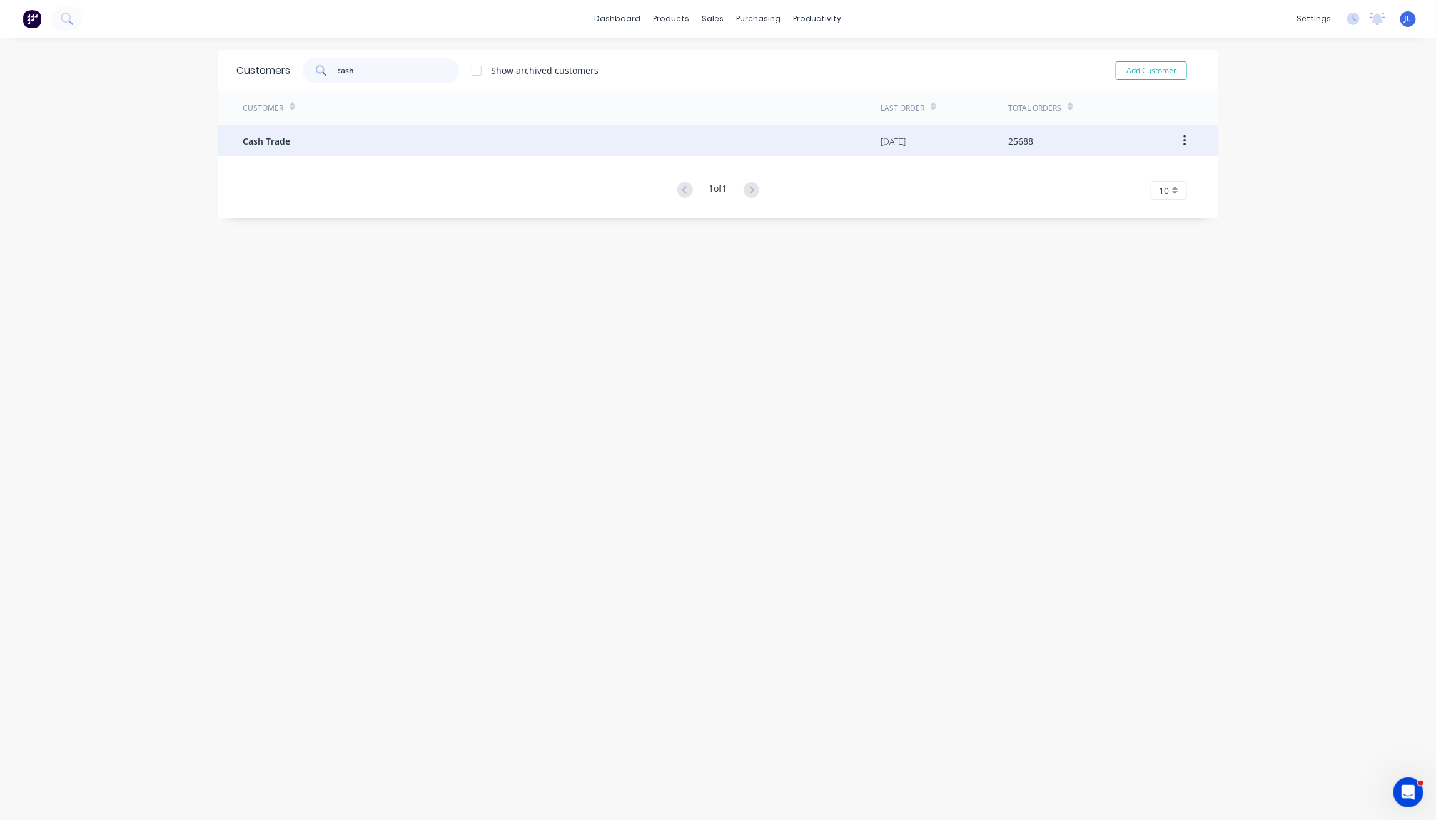
type input "cash"
click at [378, 138] on div "Cash Trade" at bounding box center [562, 140] width 638 height 31
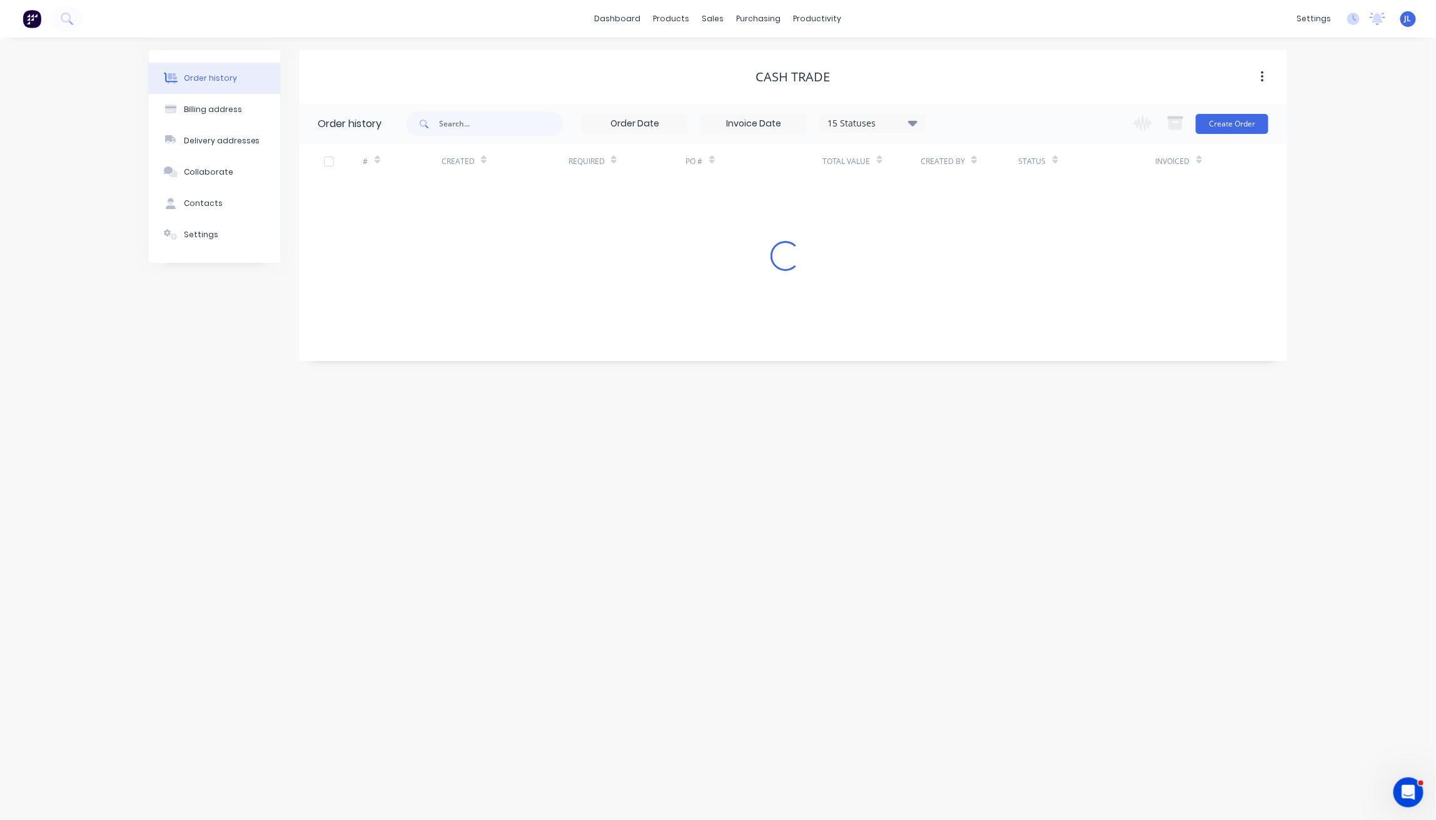
click at [1232, 134] on div "Change order status Submitted Ready for Delivery Ready To Pick Up [DATE] [DATE]…" at bounding box center [1197, 123] width 143 height 41
click at [1240, 123] on button "Create Order" at bounding box center [1232, 124] width 73 height 20
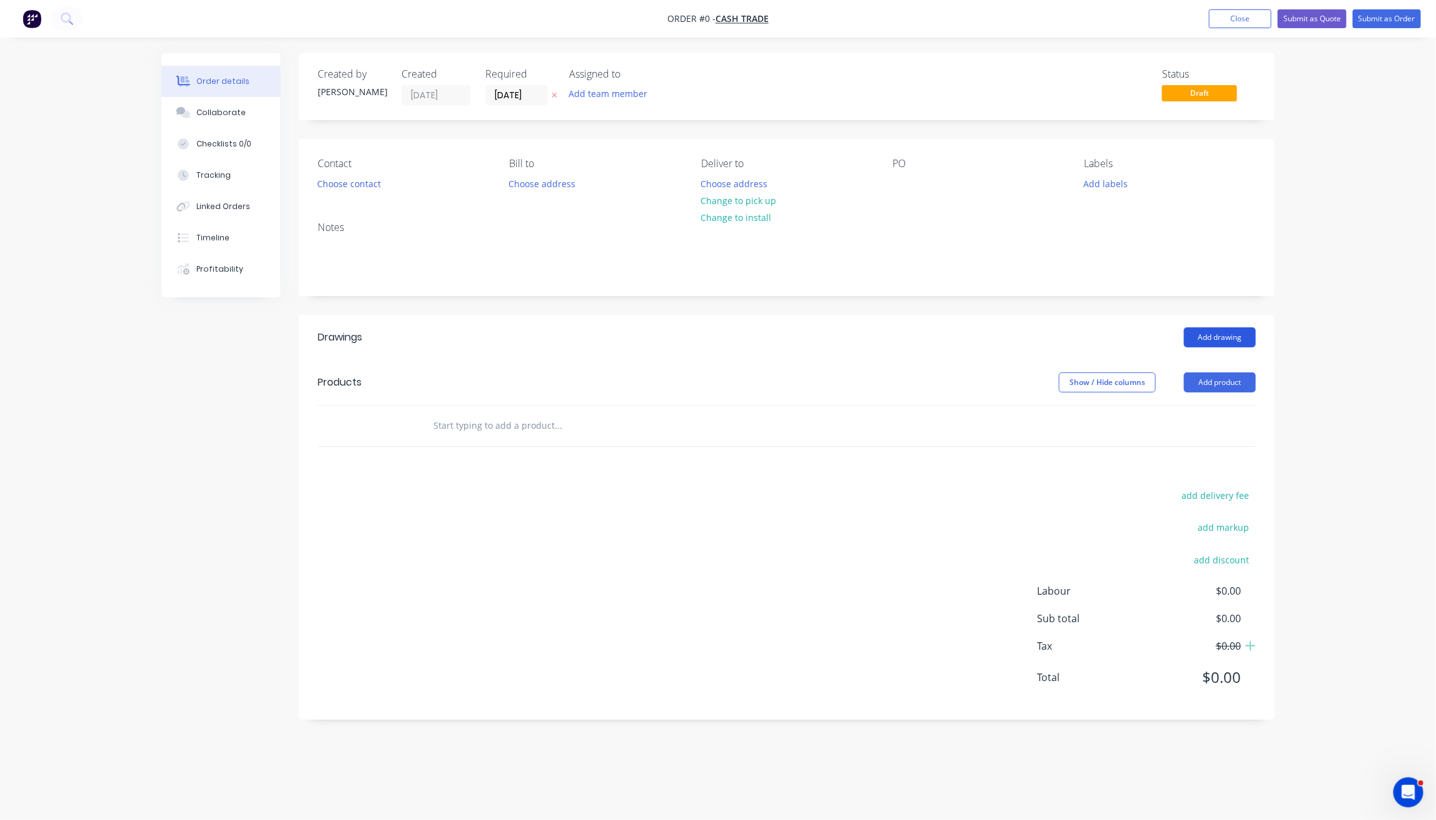
click at [1206, 336] on button "Add drawing" at bounding box center [1220, 337] width 72 height 20
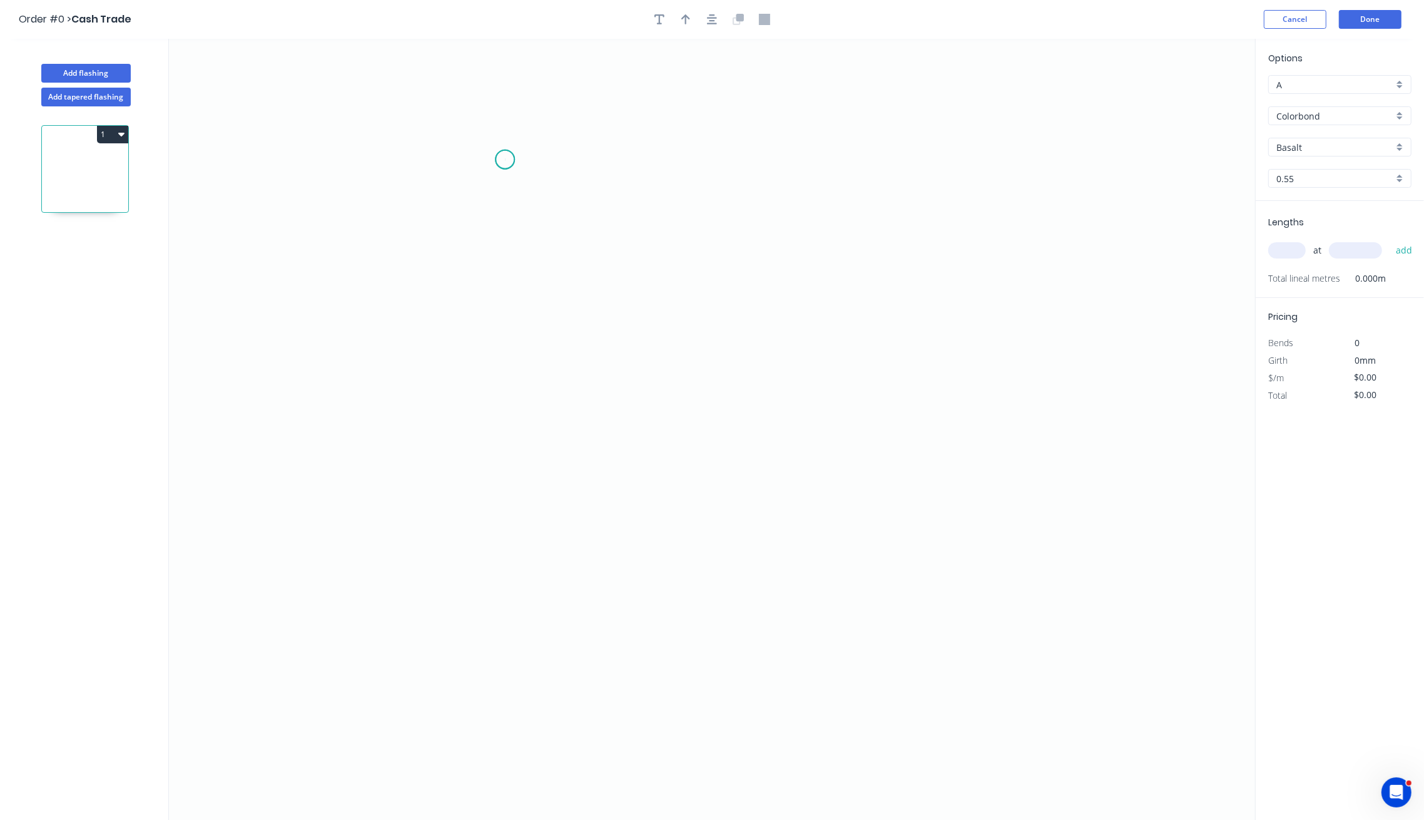
click at [505, 160] on icon "0" at bounding box center [712, 429] width 1086 height 781
click at [688, 318] on icon "0" at bounding box center [712, 429] width 1086 height 781
click at [691, 631] on icon "0 ?" at bounding box center [712, 429] width 1086 height 781
click at [617, 226] on rect at bounding box center [609, 232] width 25 height 18
click at [1243, 319] on icon "0 75 75" at bounding box center [712, 429] width 1086 height 781
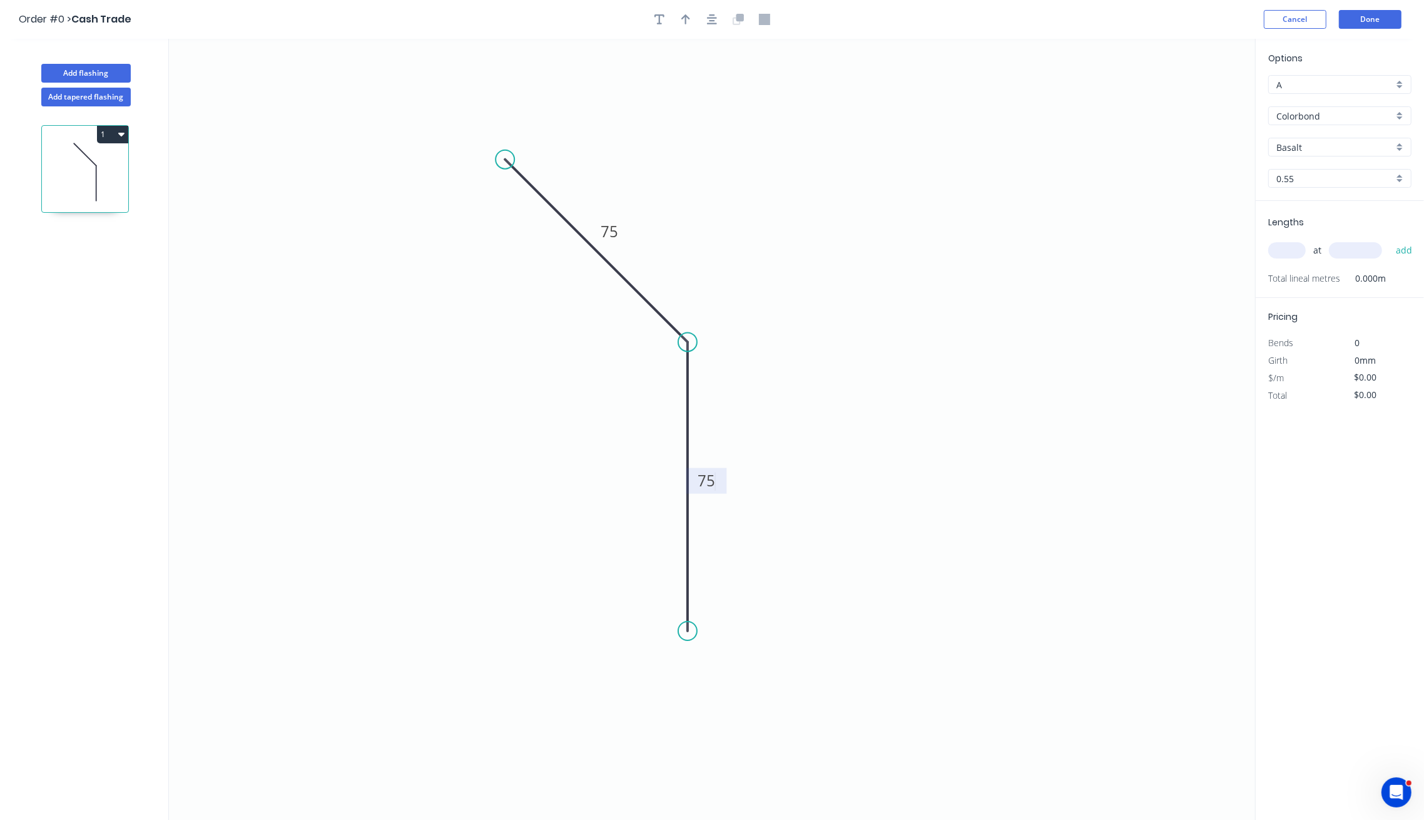
type input "$8.17"
click at [1294, 248] on input "text" at bounding box center [1287, 250] width 38 height 16
type input "1"
type input "1650"
click at [1389, 240] on button "add" at bounding box center [1403, 250] width 29 height 21
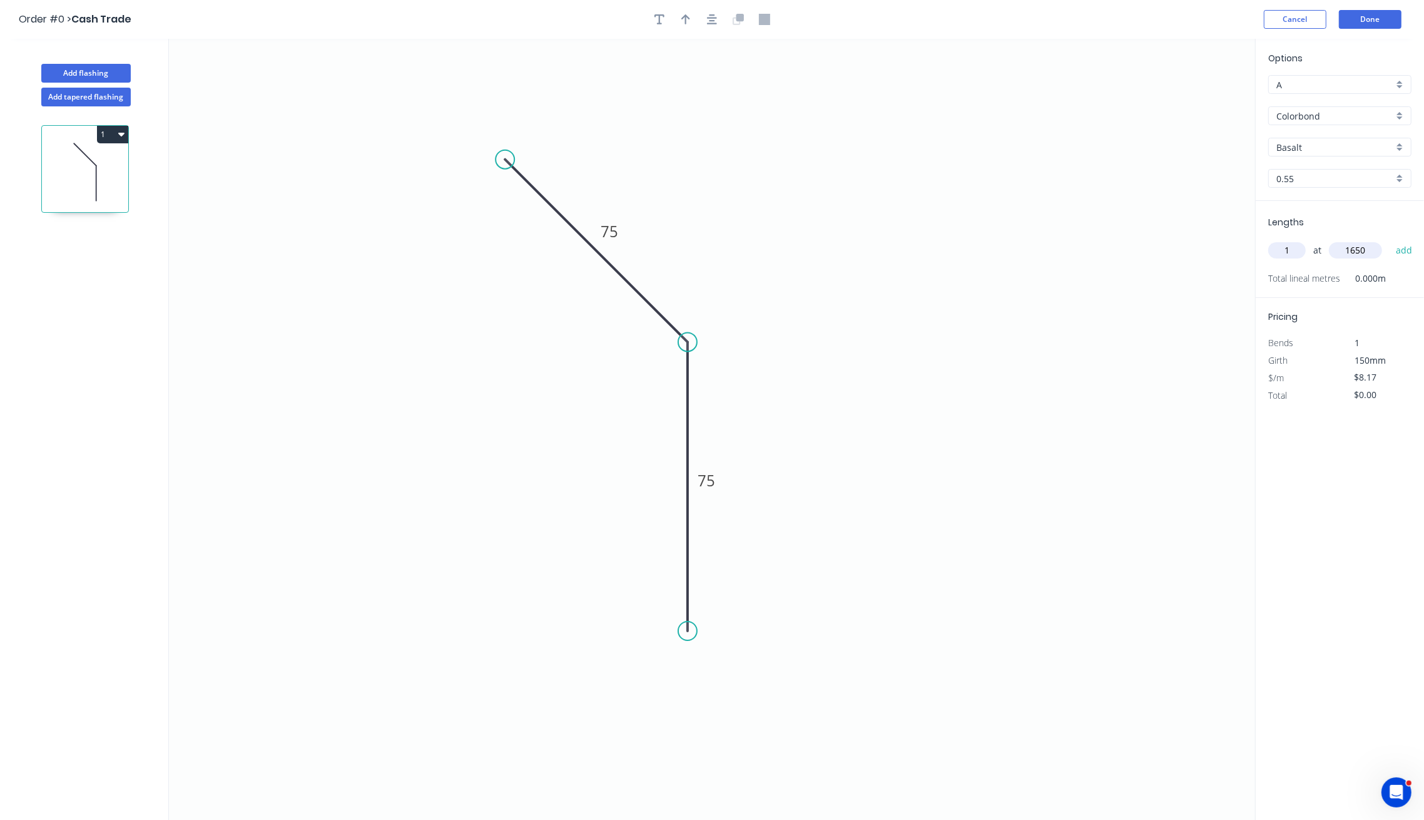
type input "$13.48"
type input "3"
type input "2150"
click at [1389, 240] on button "add" at bounding box center [1403, 250] width 29 height 21
type input "$66.18"
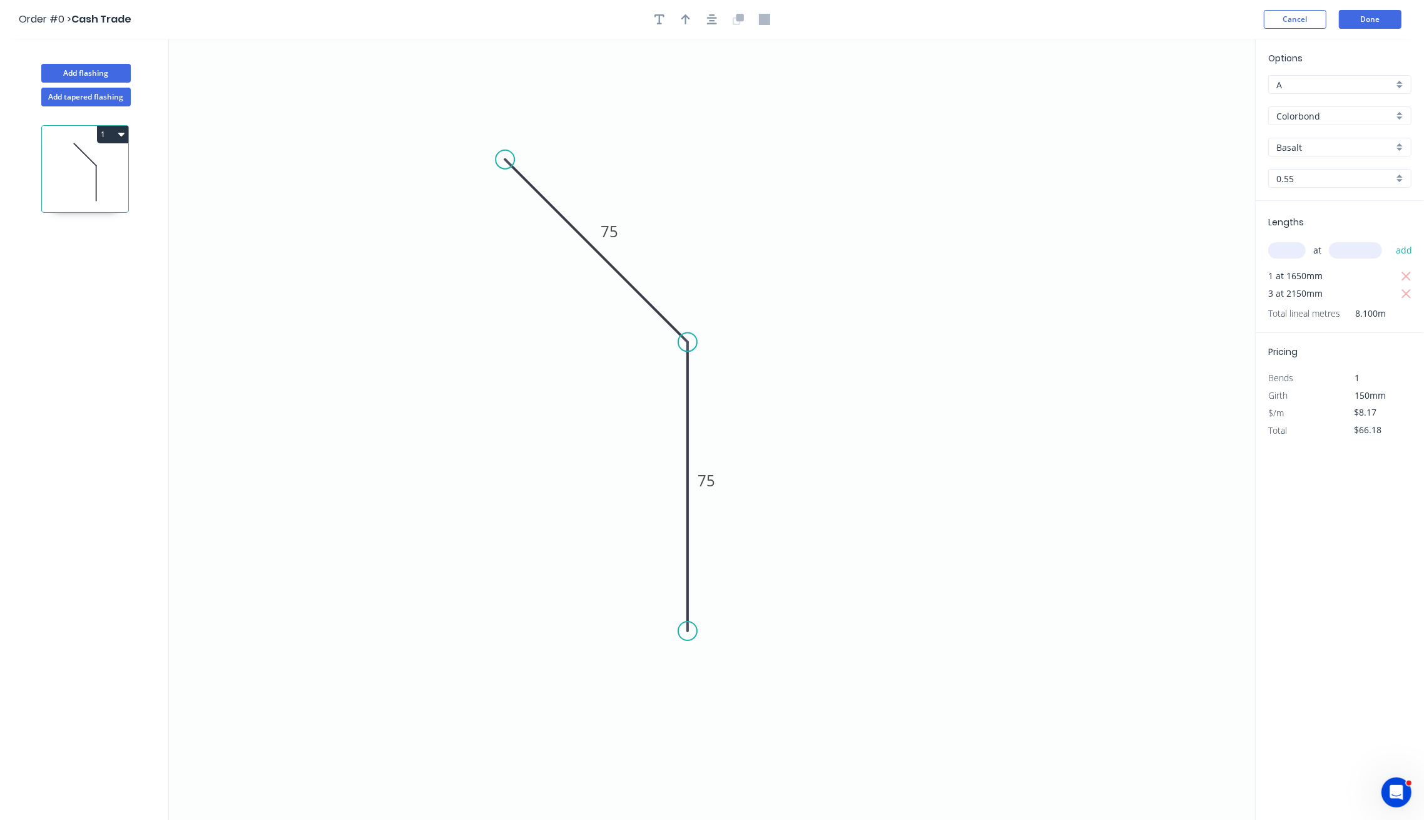
click at [1337, 144] on input "Basalt" at bounding box center [1334, 147] width 117 height 13
click at [1319, 235] on div "Monument" at bounding box center [1340, 237] width 142 height 22
type input "Monument"
click at [971, 263] on icon "0 75 75" at bounding box center [712, 429] width 1086 height 781
drag, startPoint x: 689, startPoint y: 630, endPoint x: 701, endPoint y: 633, distance: 11.7
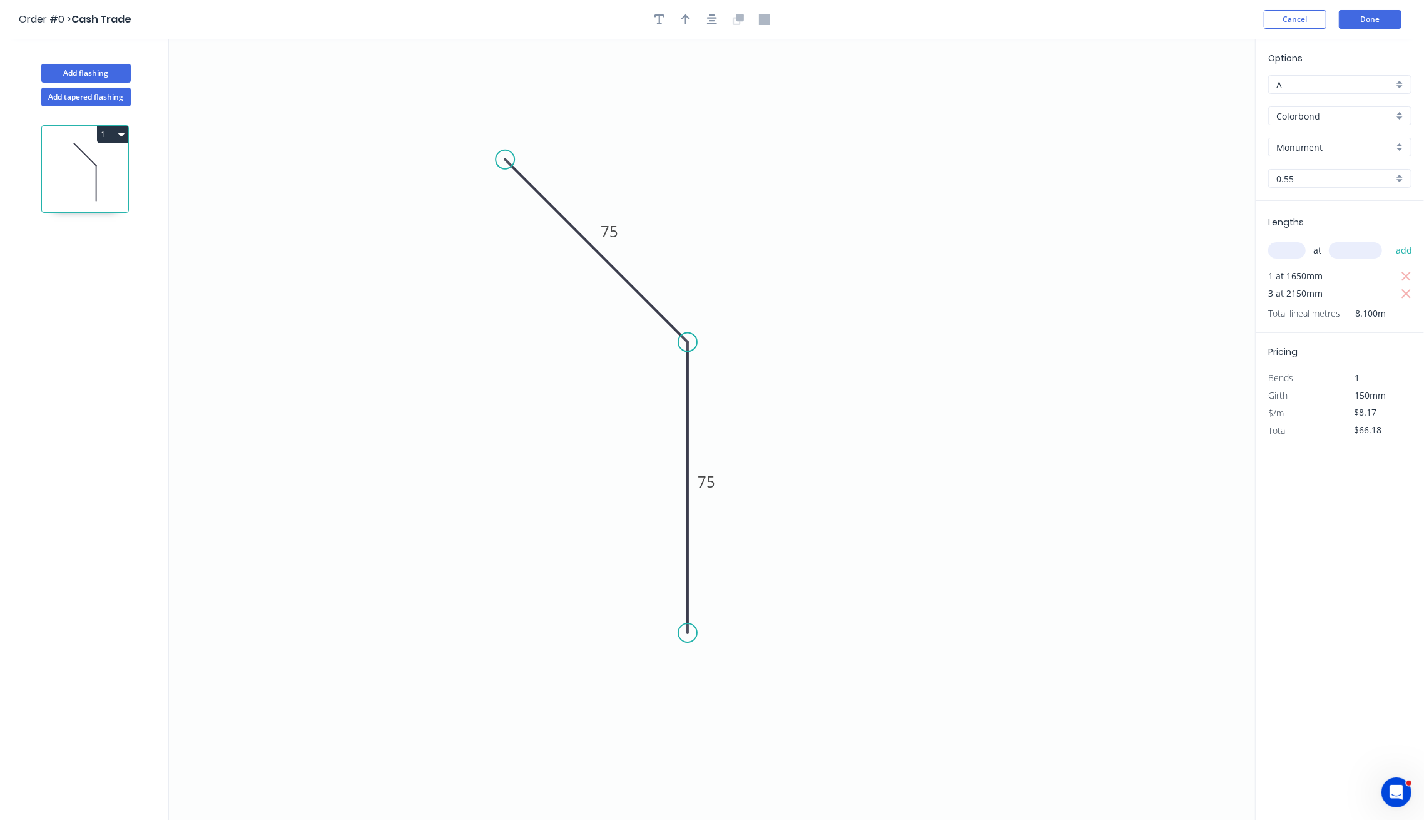
click at [701, 633] on icon "0 75 75" at bounding box center [712, 429] width 1086 height 781
drag, startPoint x: 499, startPoint y: 156, endPoint x: 485, endPoint y: 189, distance: 35.1
click at [485, 189] on circle at bounding box center [485, 189] width 19 height 19
click at [661, 357] on tspan "º" at bounding box center [663, 355] width 6 height 21
click at [726, 273] on icon "0 75 75 110 º" at bounding box center [712, 429] width 1086 height 781
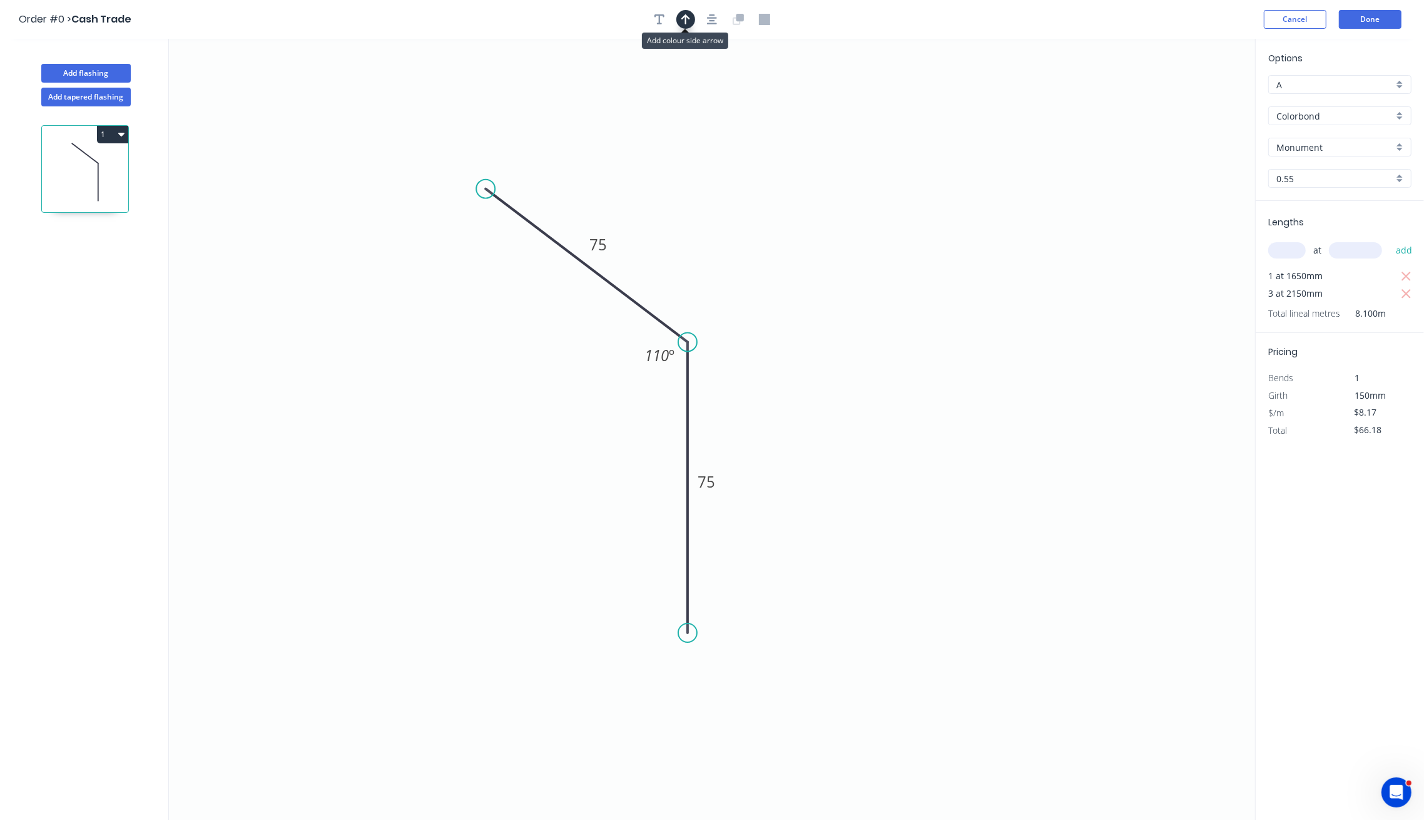
click at [683, 18] on icon "button" at bounding box center [685, 19] width 9 height 10
drag, startPoint x: 1194, startPoint y: 97, endPoint x: 688, endPoint y: 292, distance: 541.6
click at [688, 292] on icon at bounding box center [688, 277] width 11 height 40
click at [688, 291] on icon at bounding box center [688, 277] width 11 height 40
click at [837, 248] on icon "0 75 75 110 º" at bounding box center [712, 429] width 1086 height 781
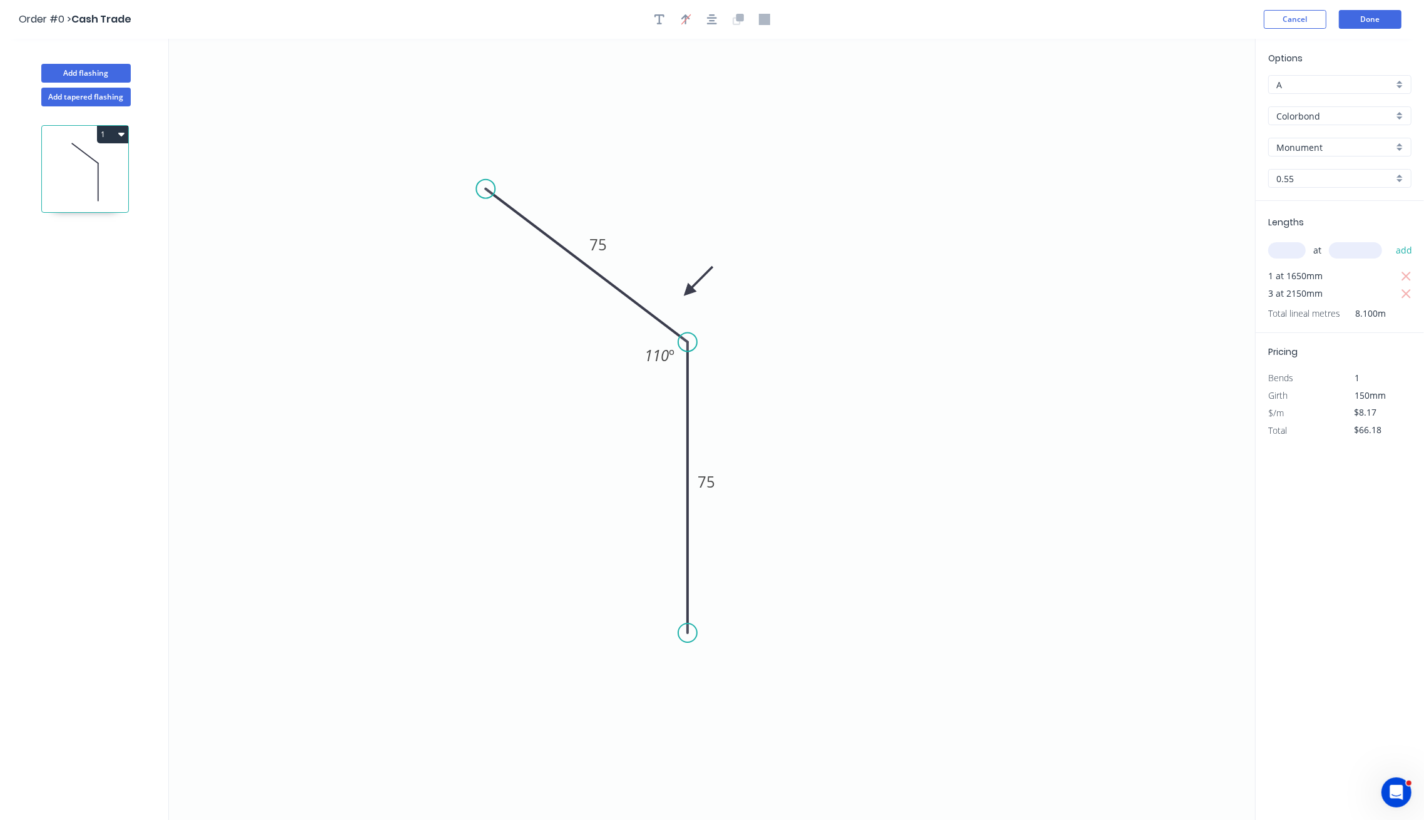
click at [849, 176] on icon "0 75 75 110 º" at bounding box center [712, 429] width 1086 height 781
drag, startPoint x: 686, startPoint y: 617, endPoint x: 689, endPoint y: 571, distance: 45.8
click at [689, 571] on circle at bounding box center [687, 570] width 19 height 19
drag, startPoint x: 488, startPoint y: 183, endPoint x: 537, endPoint y: 237, distance: 72.6
click at [537, 237] on circle at bounding box center [536, 237] width 19 height 19
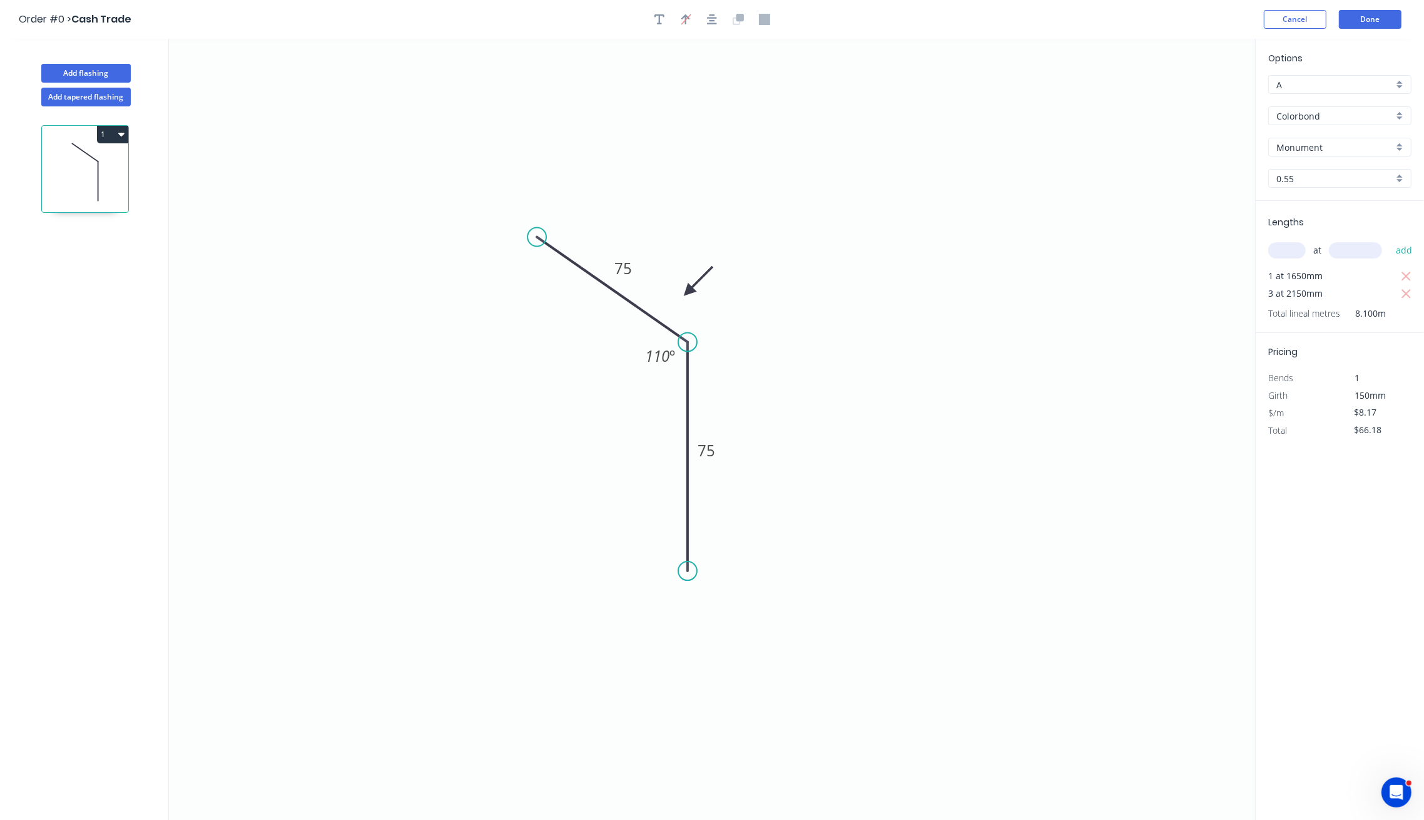
click at [1114, 101] on icon "0 75 75 110 º" at bounding box center [712, 429] width 1086 height 781
click at [1374, 19] on button "Done" at bounding box center [1370, 19] width 63 height 19
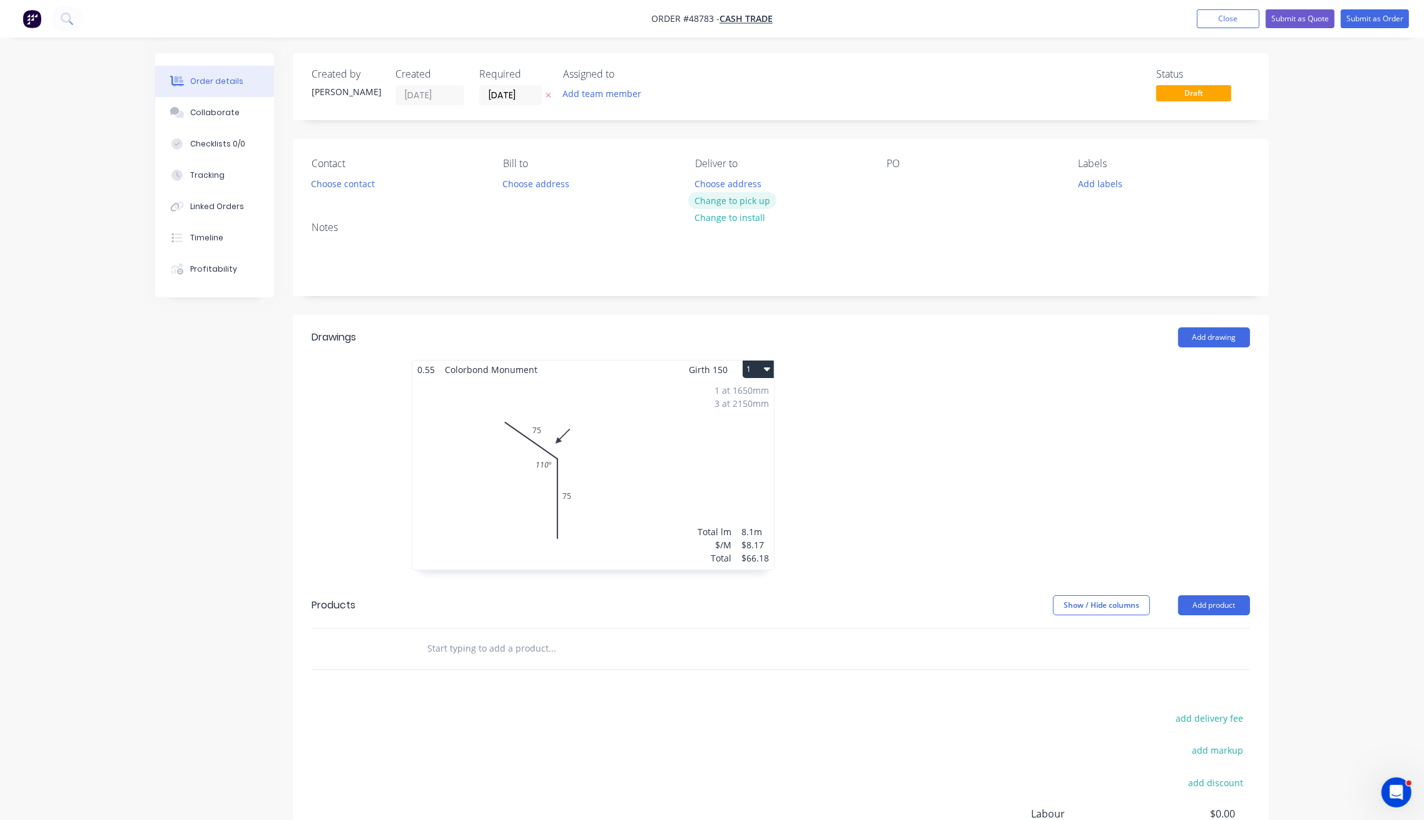
click at [707, 195] on button "Change to pick up" at bounding box center [732, 200] width 89 height 17
drag, startPoint x: 966, startPoint y: 331, endPoint x: 485, endPoint y: 233, distance: 490.4
click at [946, 327] on div "Add drawing" at bounding box center [880, 337] width 739 height 20
click at [363, 184] on button "Choose contact" at bounding box center [343, 183] width 77 height 17
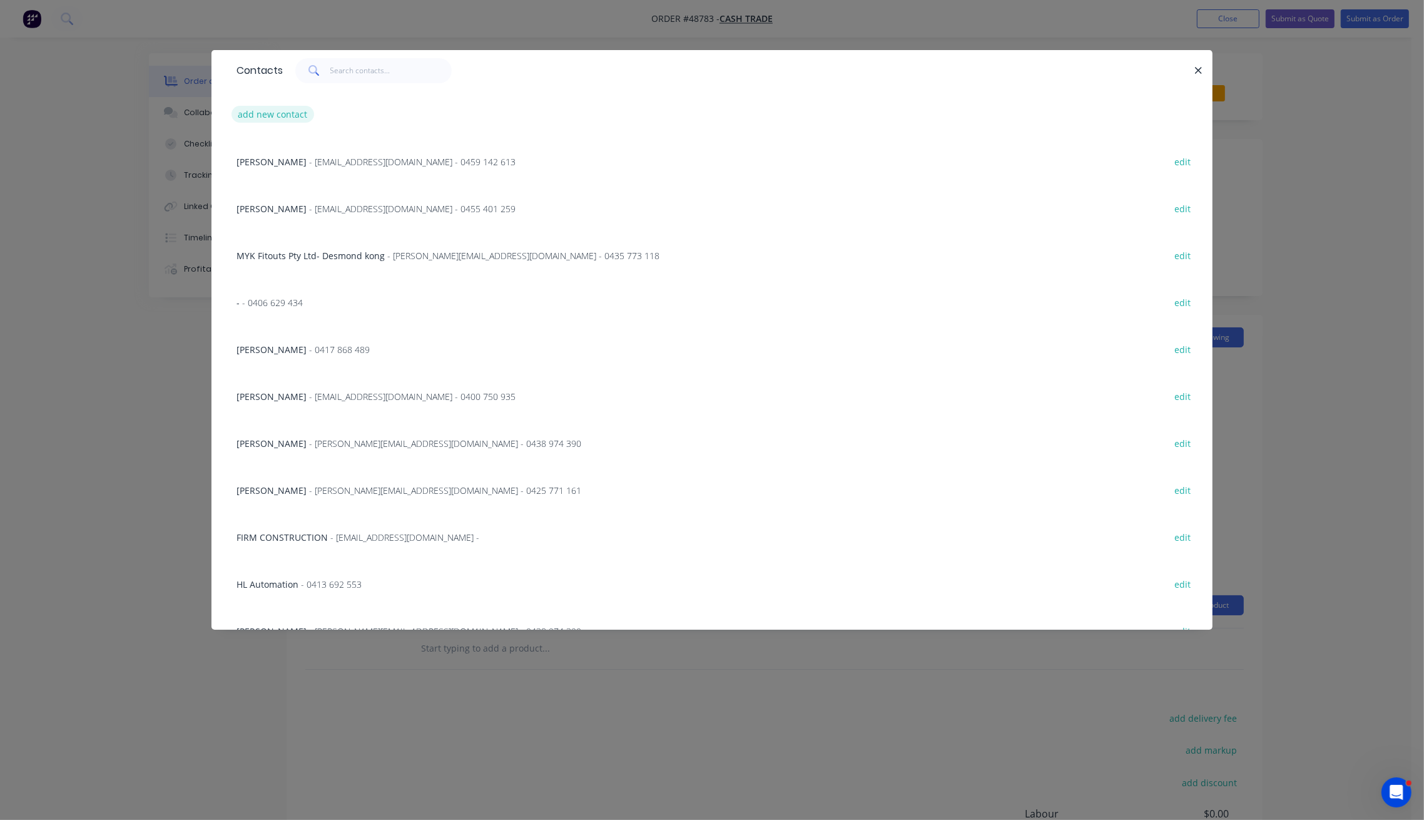
click at [286, 111] on button "add new contact" at bounding box center [272, 114] width 83 height 17
select select "AU"
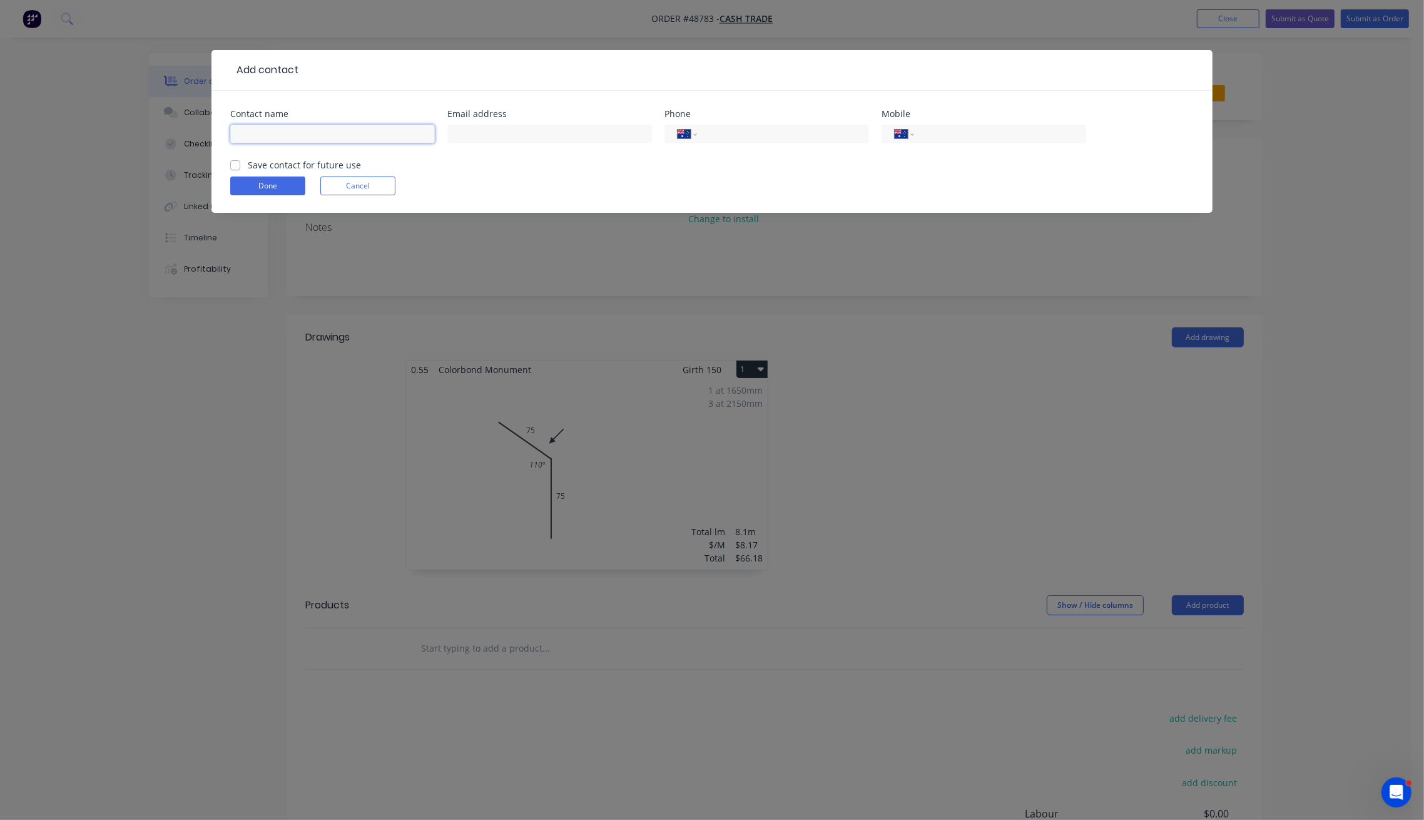
click at [282, 138] on input "text" at bounding box center [332, 133] width 205 height 19
type input "m"
type input "[PERSON_NAME]"
type input "0411 052 949"
click at [259, 186] on button "Done" at bounding box center [267, 185] width 75 height 19
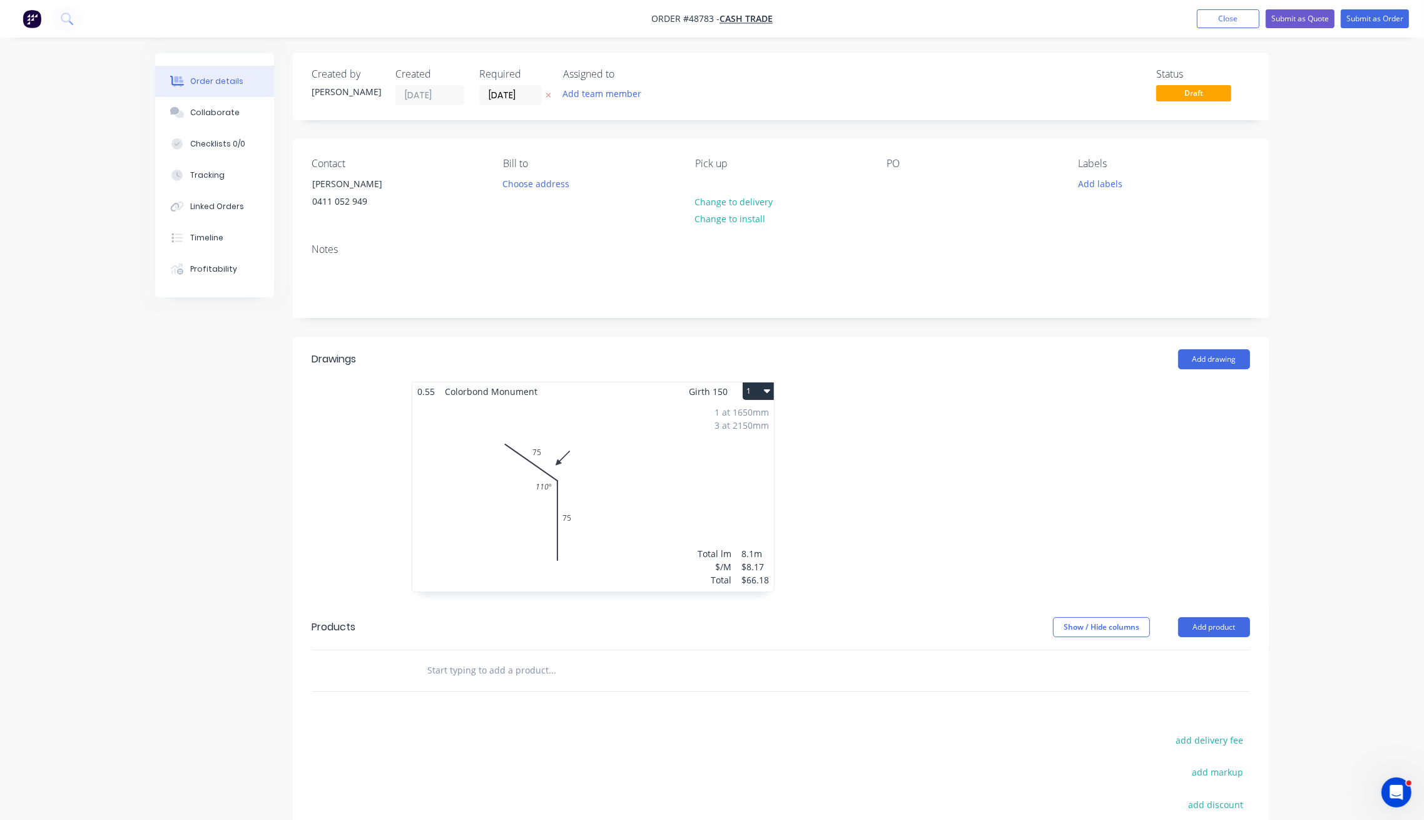
click at [918, 383] on div at bounding box center [968, 493] width 375 height 223
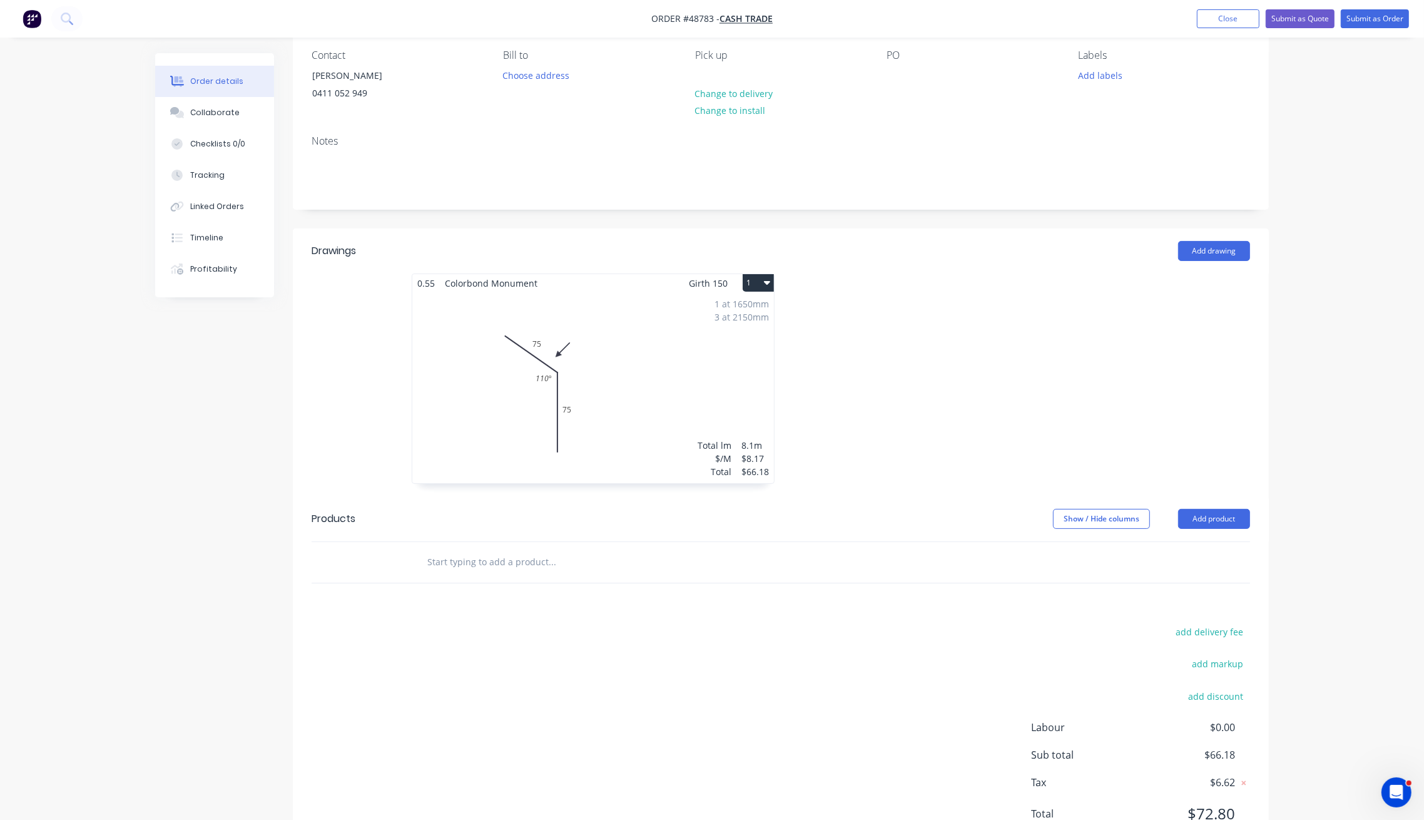
scroll to position [163, 0]
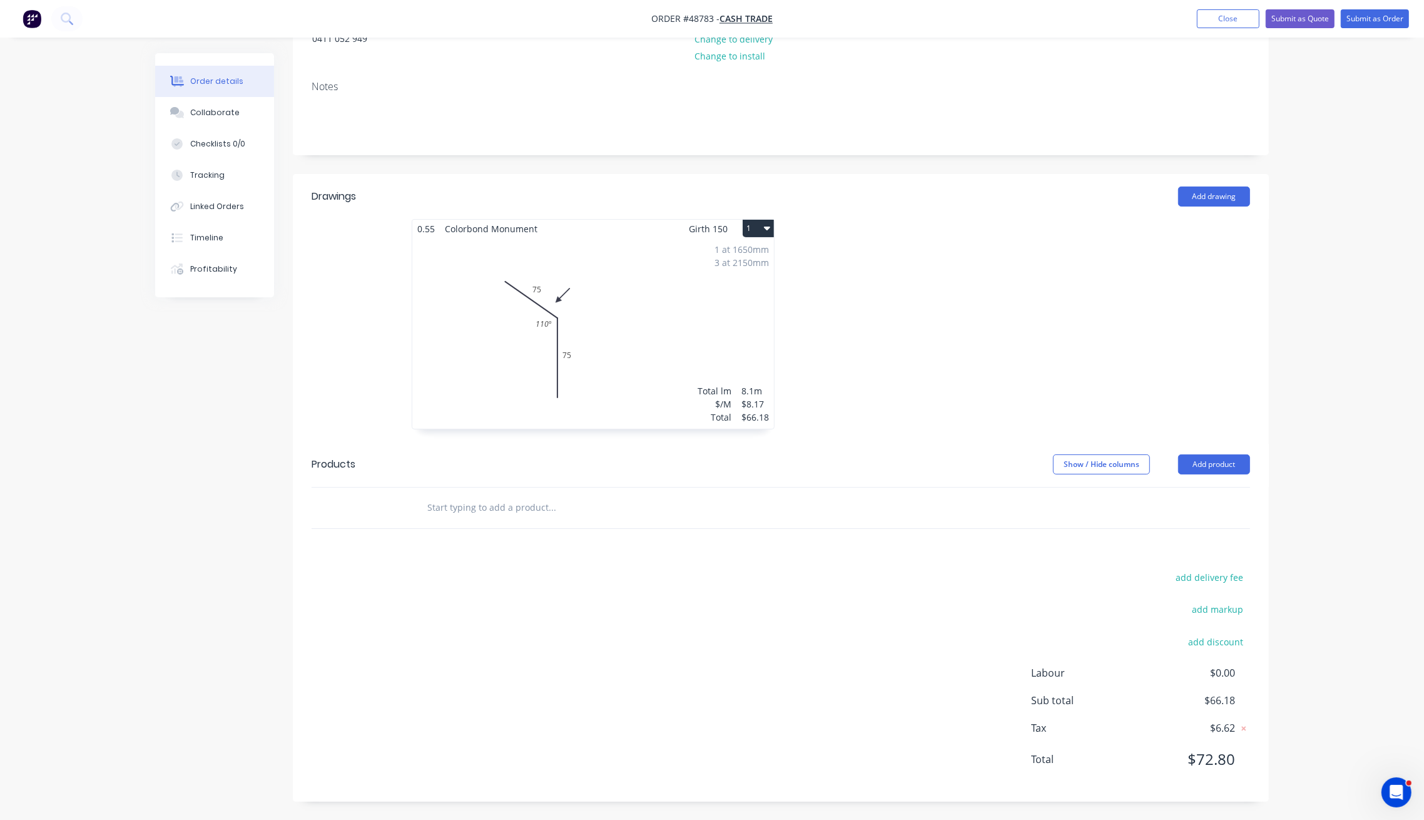
click at [833, 283] on div at bounding box center [968, 330] width 375 height 223
click at [1296, 16] on button "Submit as Quote" at bounding box center [1300, 18] width 69 height 19
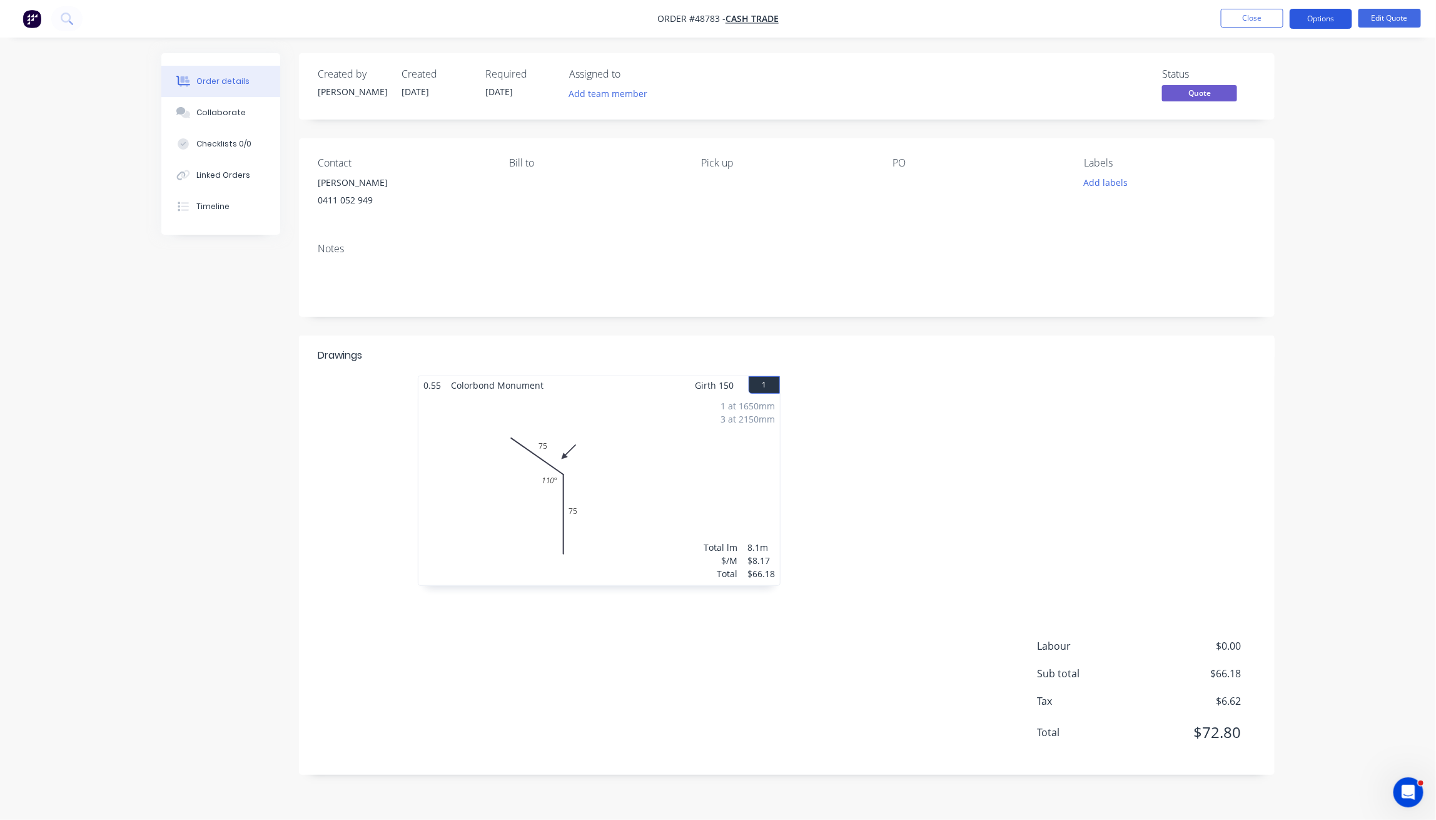
click at [1318, 19] on button "Options" at bounding box center [1321, 19] width 63 height 20
click at [1265, 77] on div "Quote" at bounding box center [1283, 76] width 115 height 18
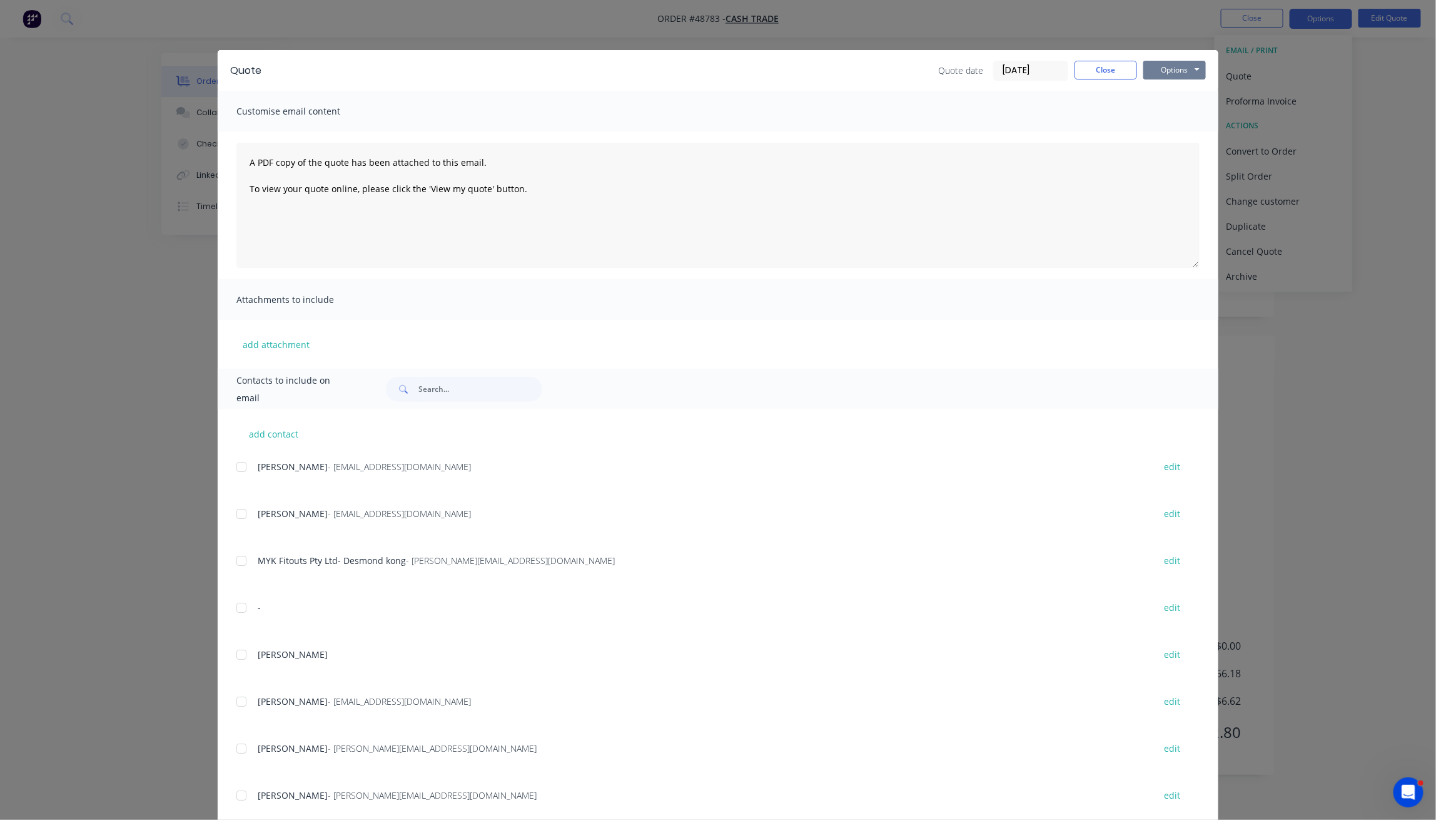
click at [1178, 66] on button "Options" at bounding box center [1175, 70] width 63 height 19
click at [1175, 116] on button "Print" at bounding box center [1184, 113] width 80 height 21
